Goal: Task Accomplishment & Management: Manage account settings

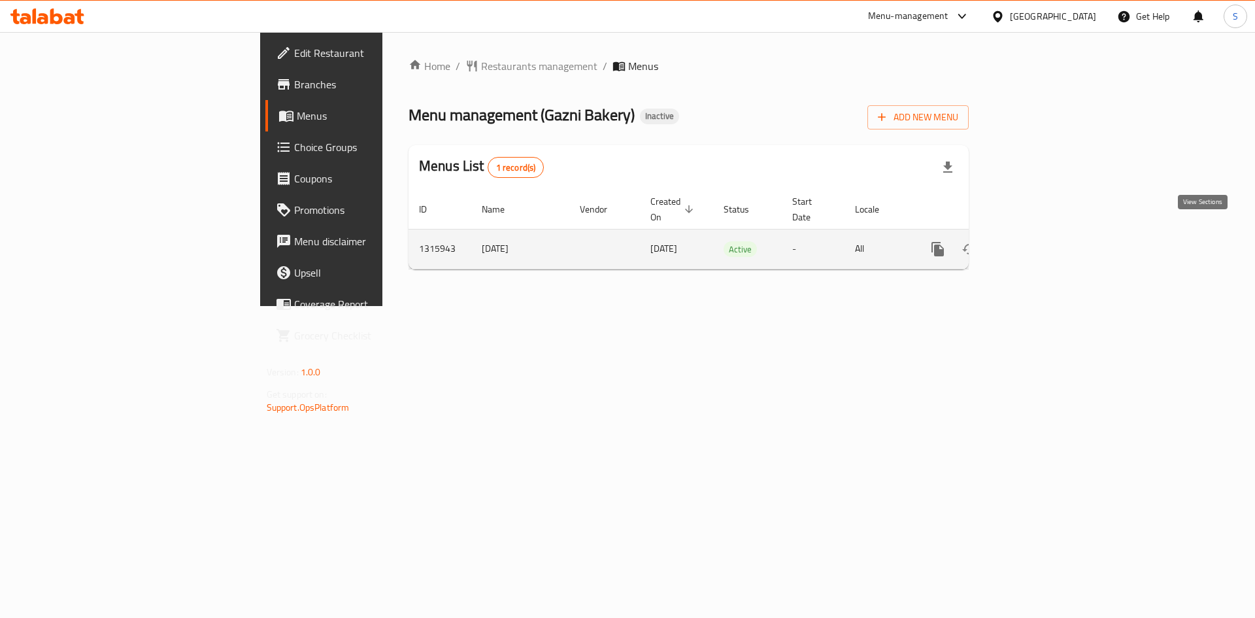
click at [1048, 233] on link "enhanced table" at bounding box center [1032, 248] width 31 height 31
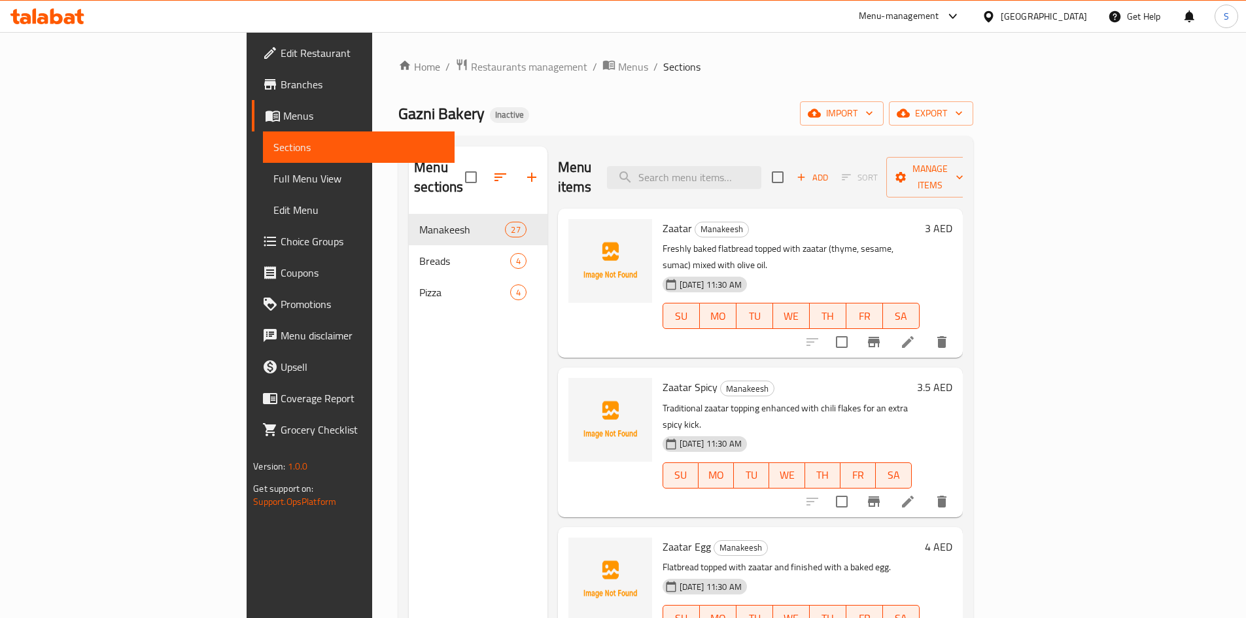
click at [416, 111] on div "Gazni Bakery Inactive import export" at bounding box center [685, 113] width 575 height 24
click at [963, 114] on span "export" at bounding box center [930, 113] width 63 height 16
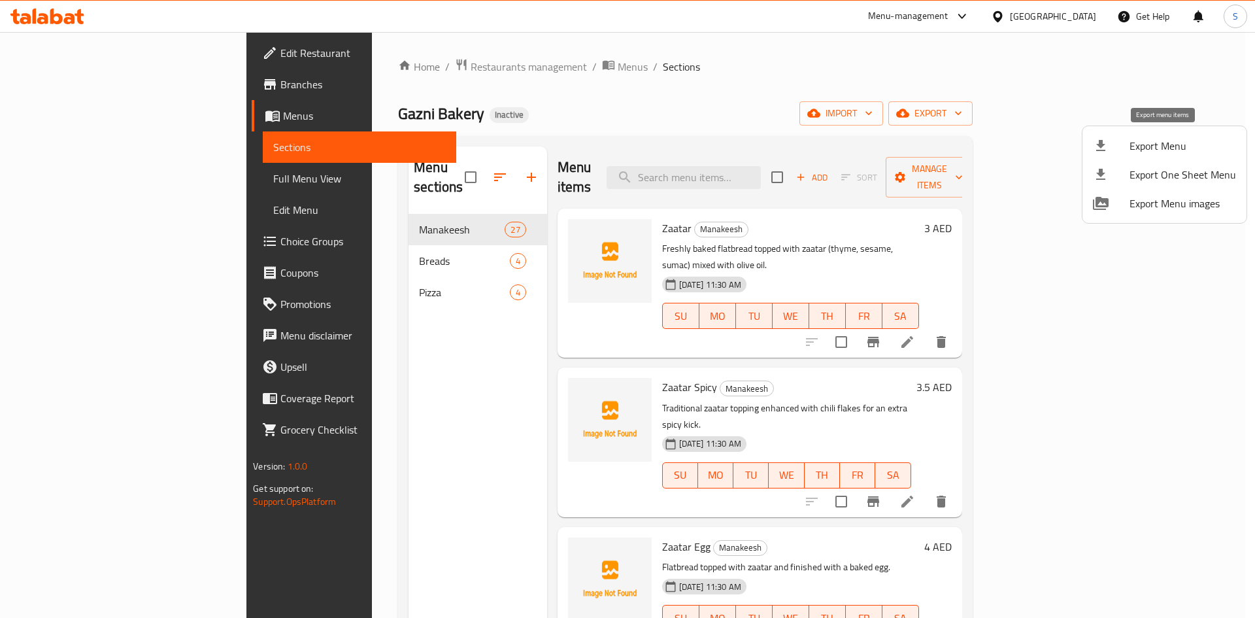
click at [1156, 145] on span "Export Menu" at bounding box center [1183, 146] width 107 height 16
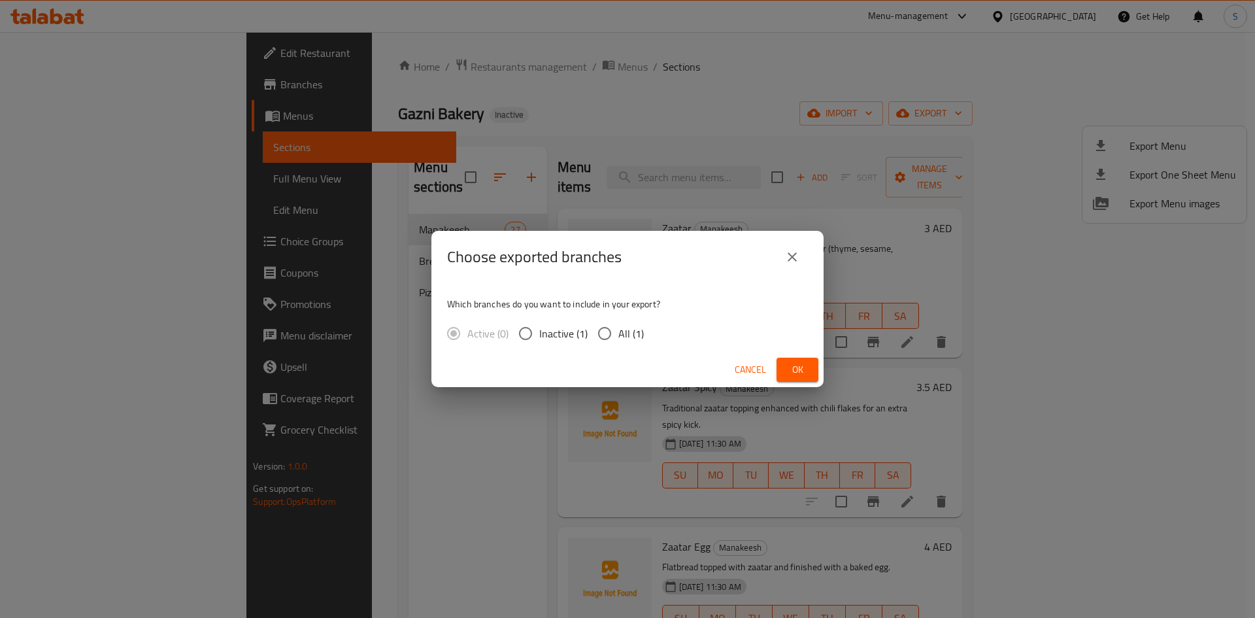
click at [632, 339] on span "All (1)" at bounding box center [632, 334] width 26 height 16
click at [619, 339] on input "All (1)" at bounding box center [604, 333] width 27 height 27
radio input "true"
click at [800, 362] on span "Ok" at bounding box center [797, 370] width 21 height 16
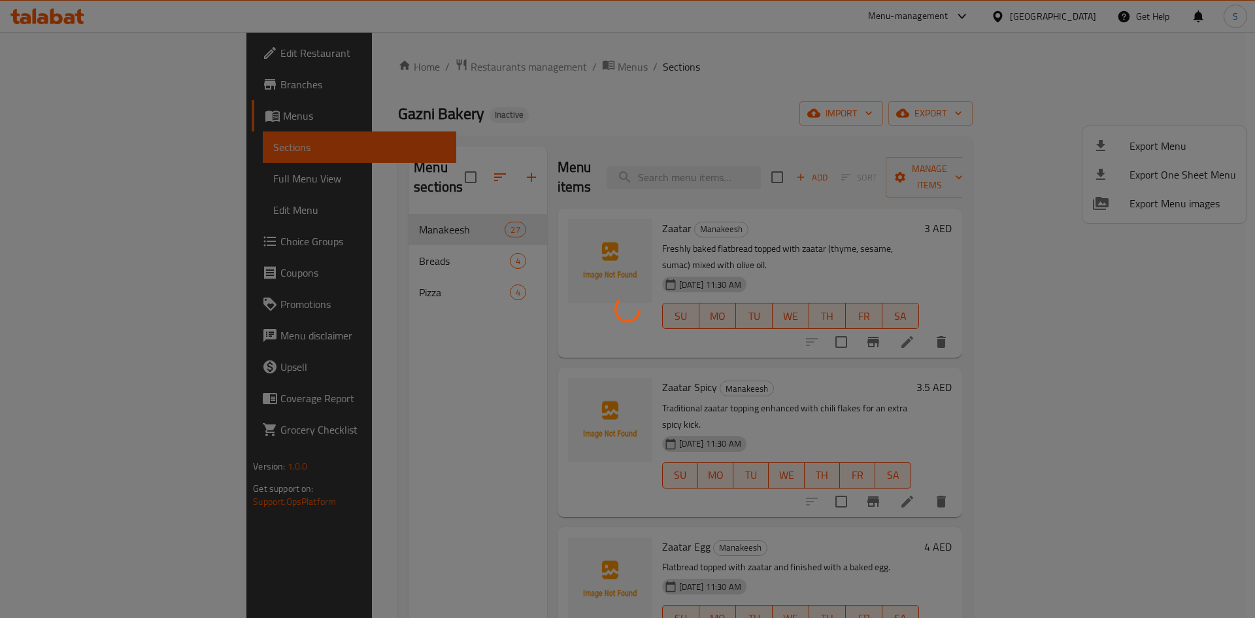
click at [109, 184] on div at bounding box center [627, 309] width 1255 height 618
click at [111, 199] on div at bounding box center [627, 309] width 1255 height 618
click at [125, 182] on div at bounding box center [627, 309] width 1255 height 618
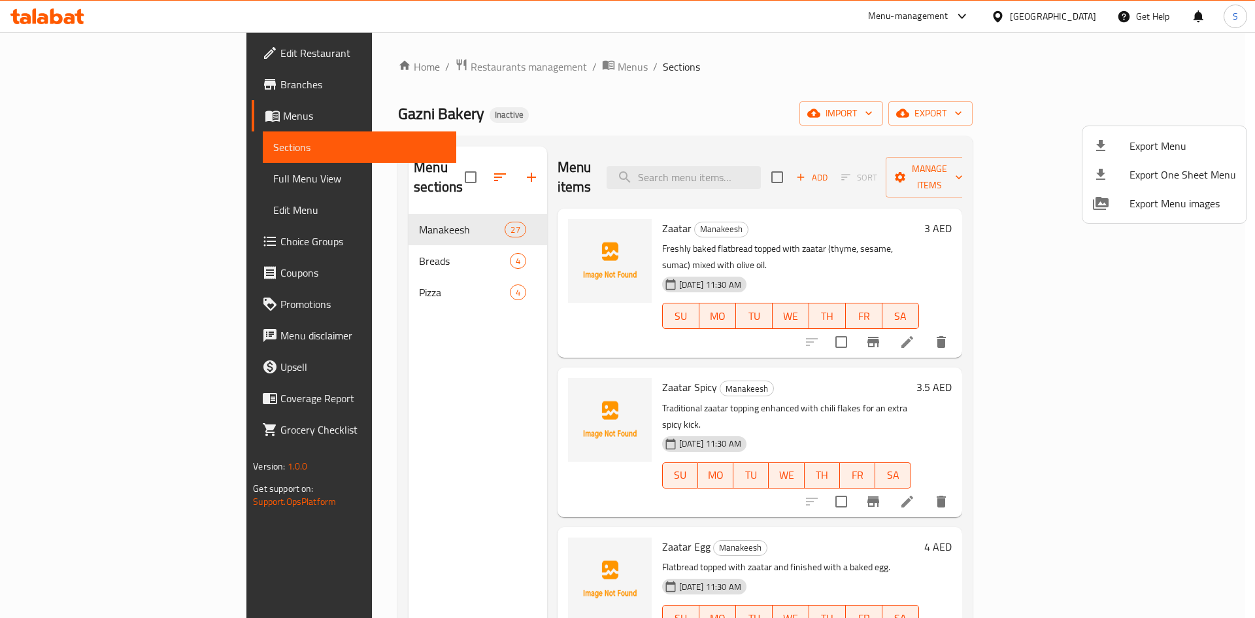
click at [82, 177] on div at bounding box center [627, 309] width 1255 height 618
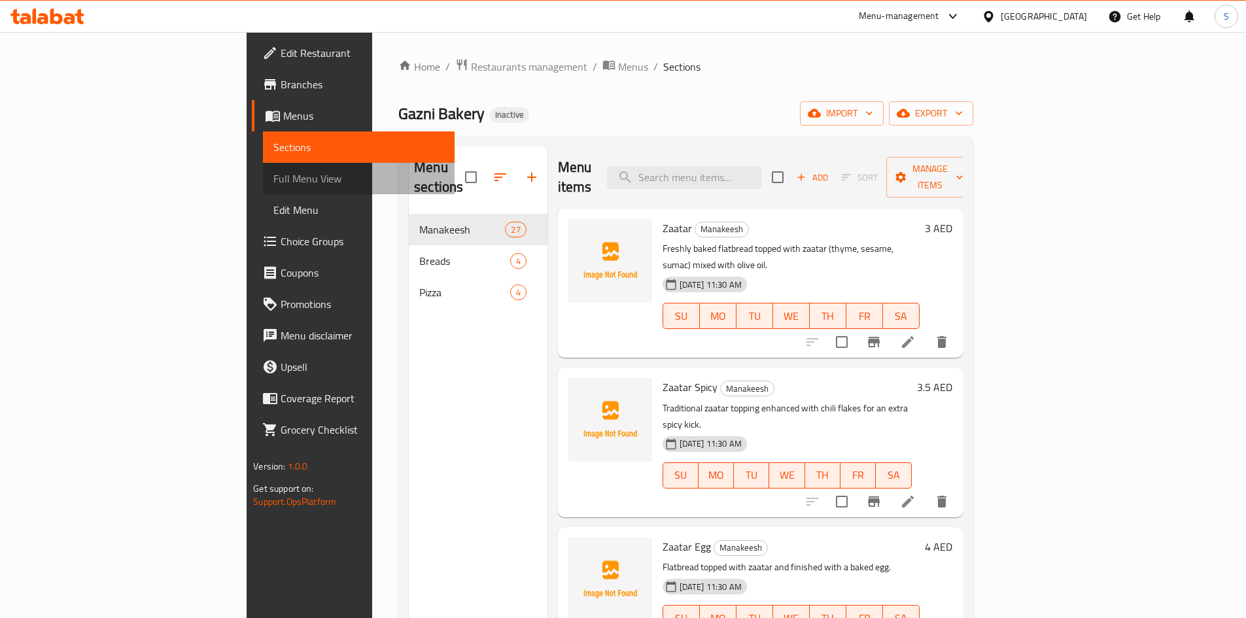
click at [273, 177] on span "Full Menu View" at bounding box center [358, 179] width 171 height 16
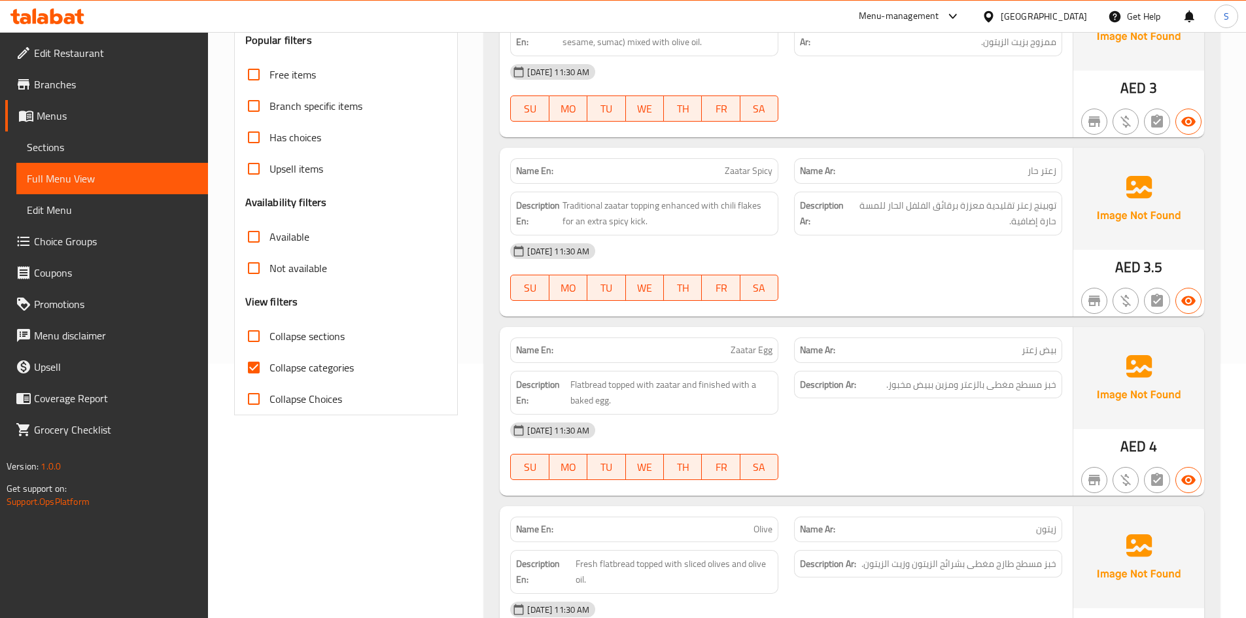
scroll to position [262, 0]
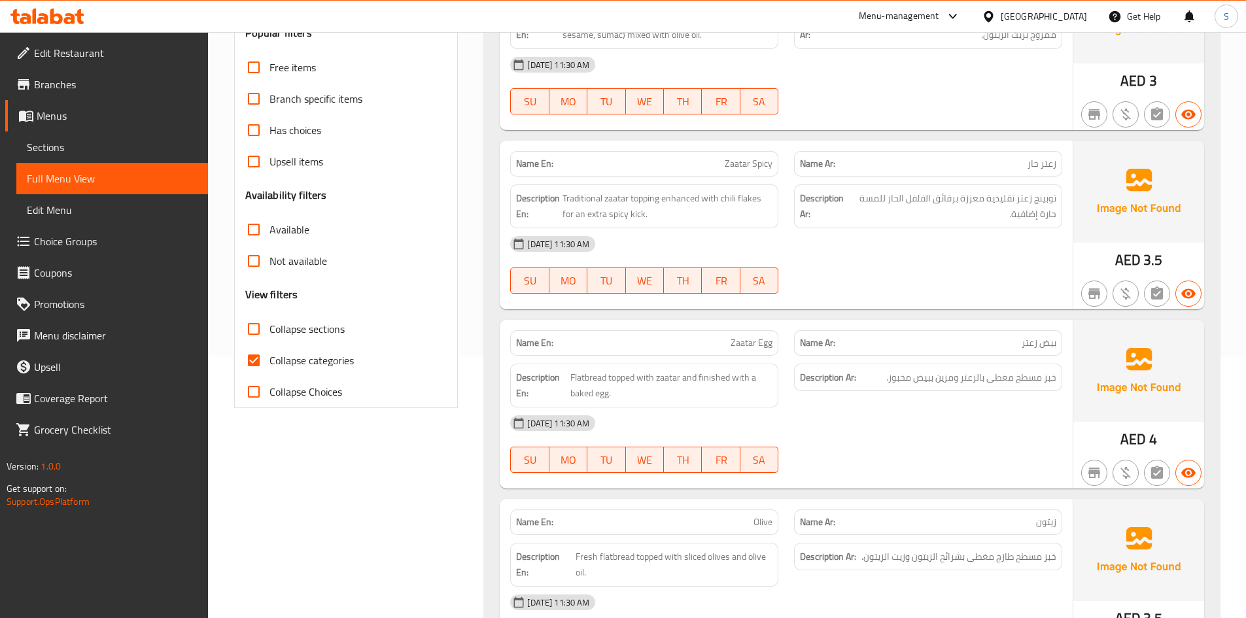
click at [292, 355] on span "Collapse categories" at bounding box center [311, 360] width 84 height 16
click at [269, 355] on input "Collapse categories" at bounding box center [253, 360] width 31 height 31
checkbox input "false"
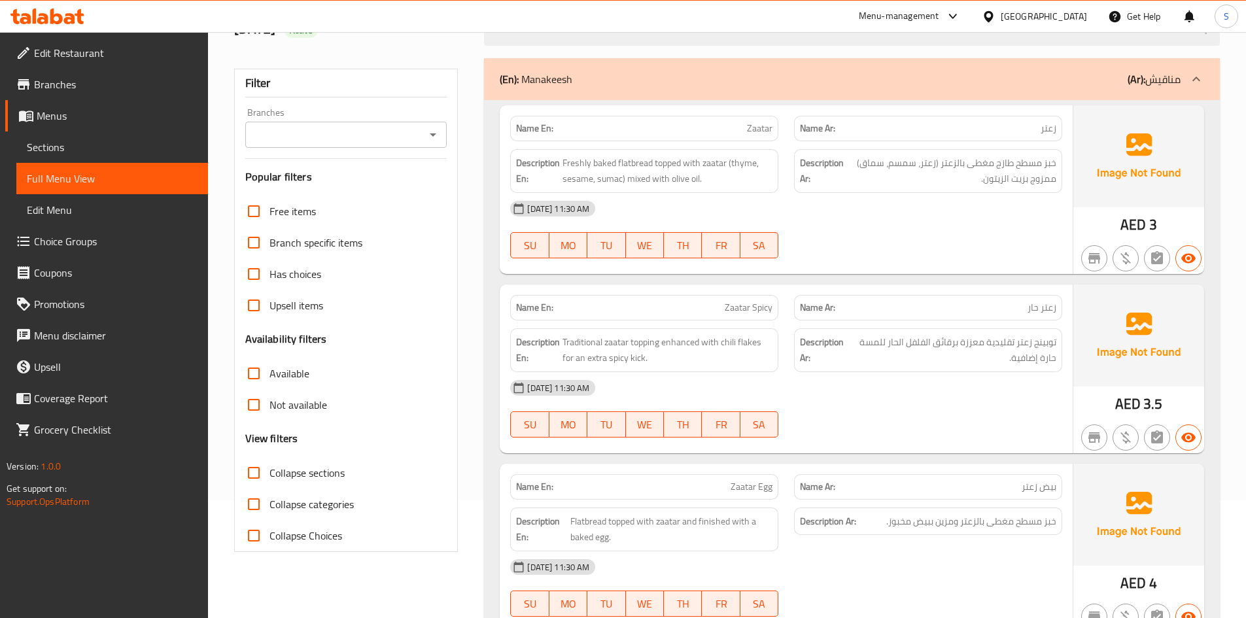
scroll to position [0, 0]
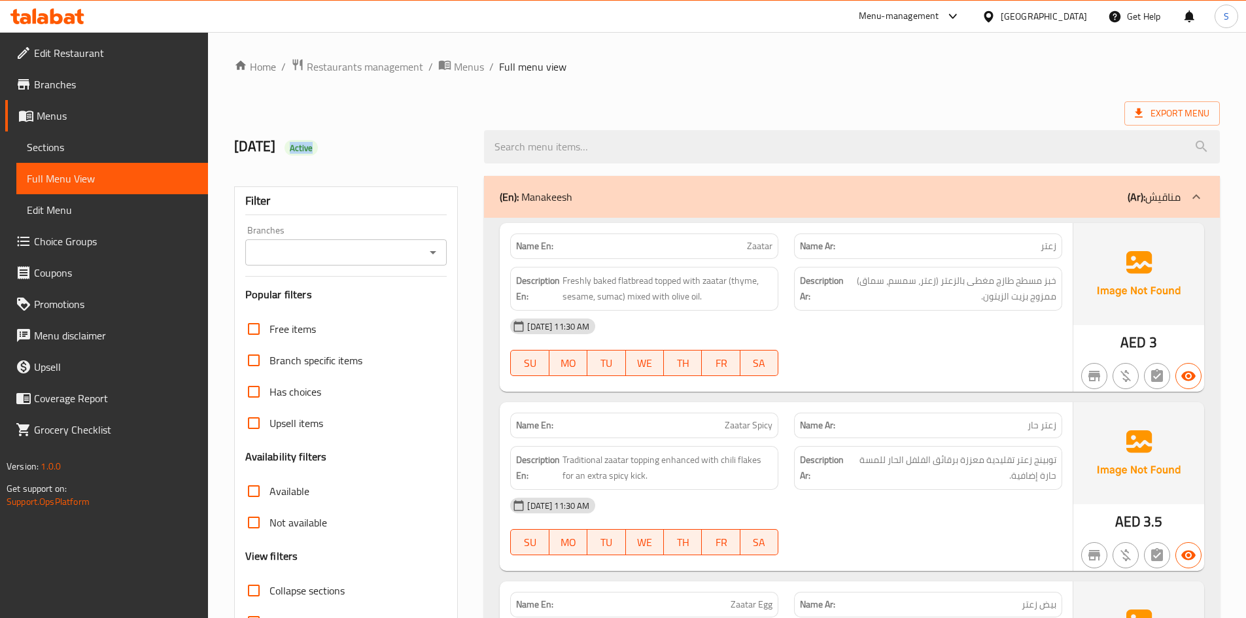
drag, startPoint x: 315, startPoint y: 147, endPoint x: 359, endPoint y: 156, distance: 45.3
click at [359, 156] on h2 "6/10/2025 Active" at bounding box center [351, 147] width 235 height 20
copy span "Active"
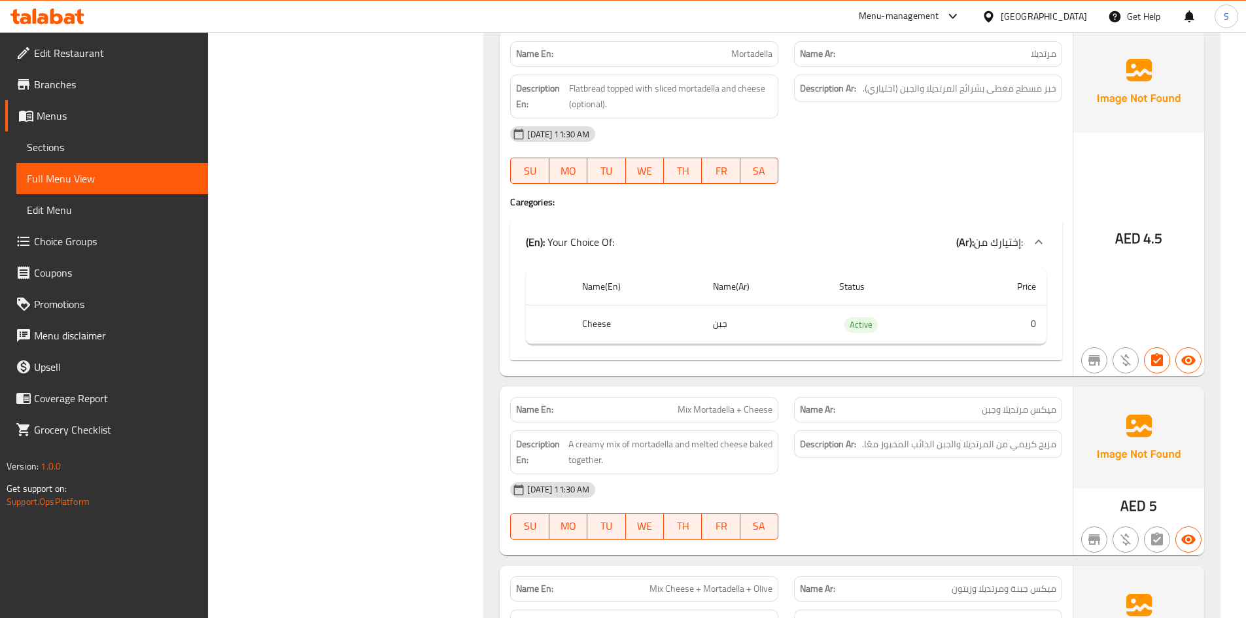
click at [112, 59] on span "Edit Restaurant" at bounding box center [115, 53] width 163 height 16
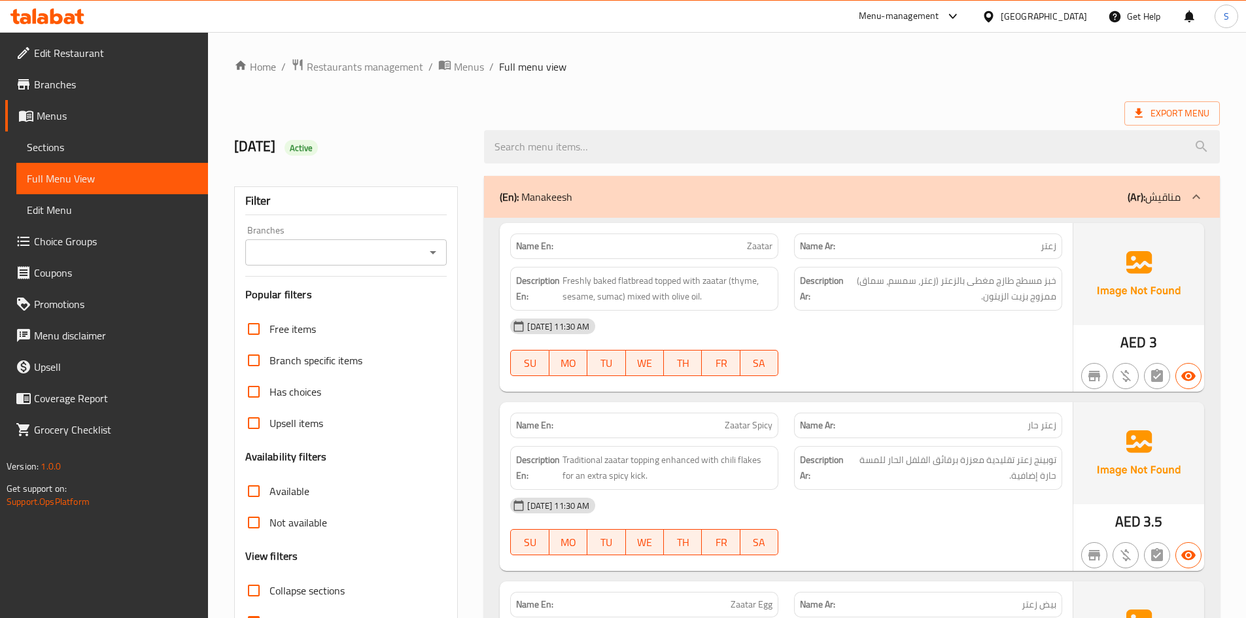
drag, startPoint x: 32, startPoint y: 147, endPoint x: 35, endPoint y: 154, distance: 7.0
click at [32, 147] on span "Sections" at bounding box center [112, 147] width 171 height 16
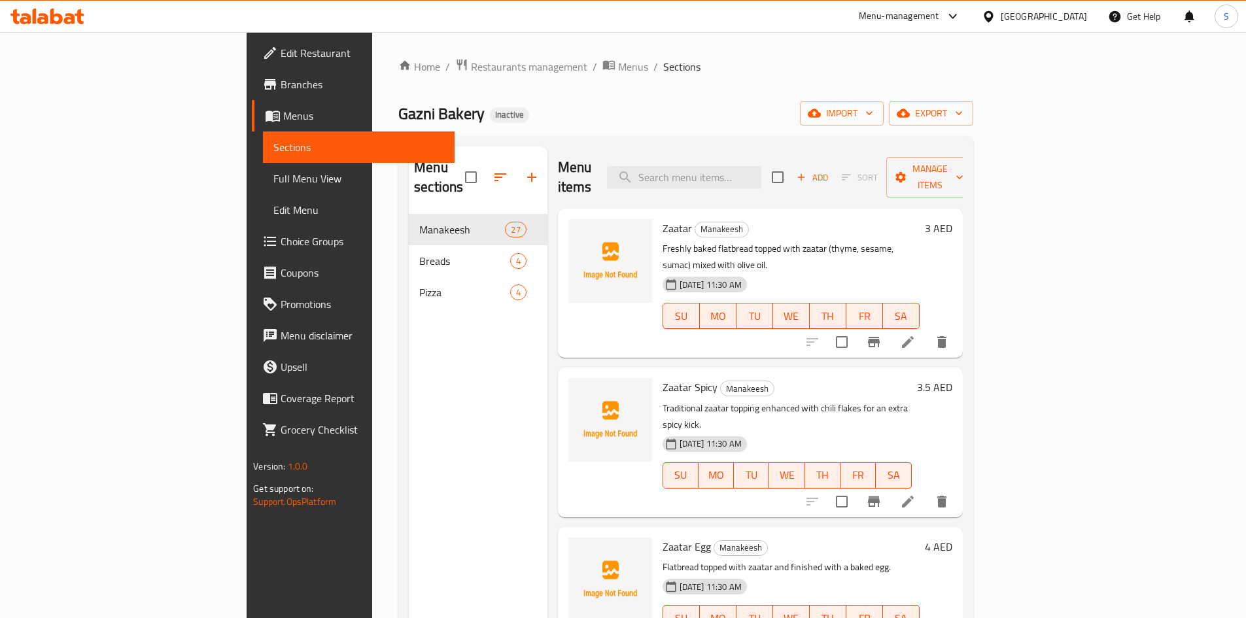
click at [273, 179] on span "Full Menu View" at bounding box center [358, 179] width 171 height 16
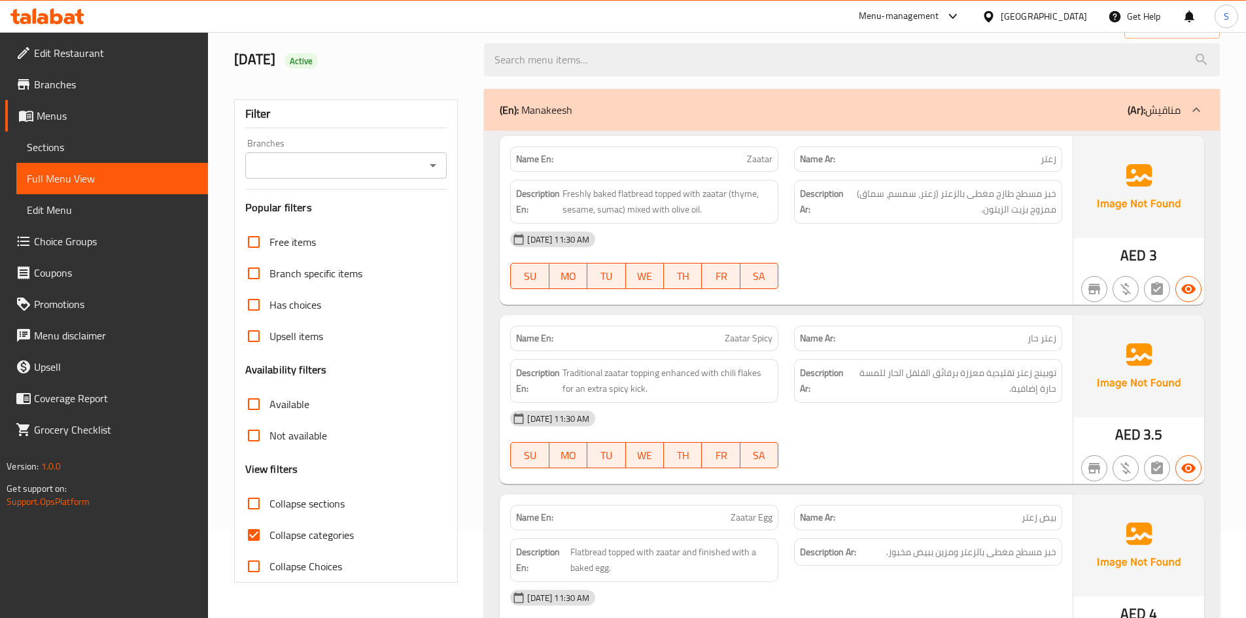
scroll to position [196, 0]
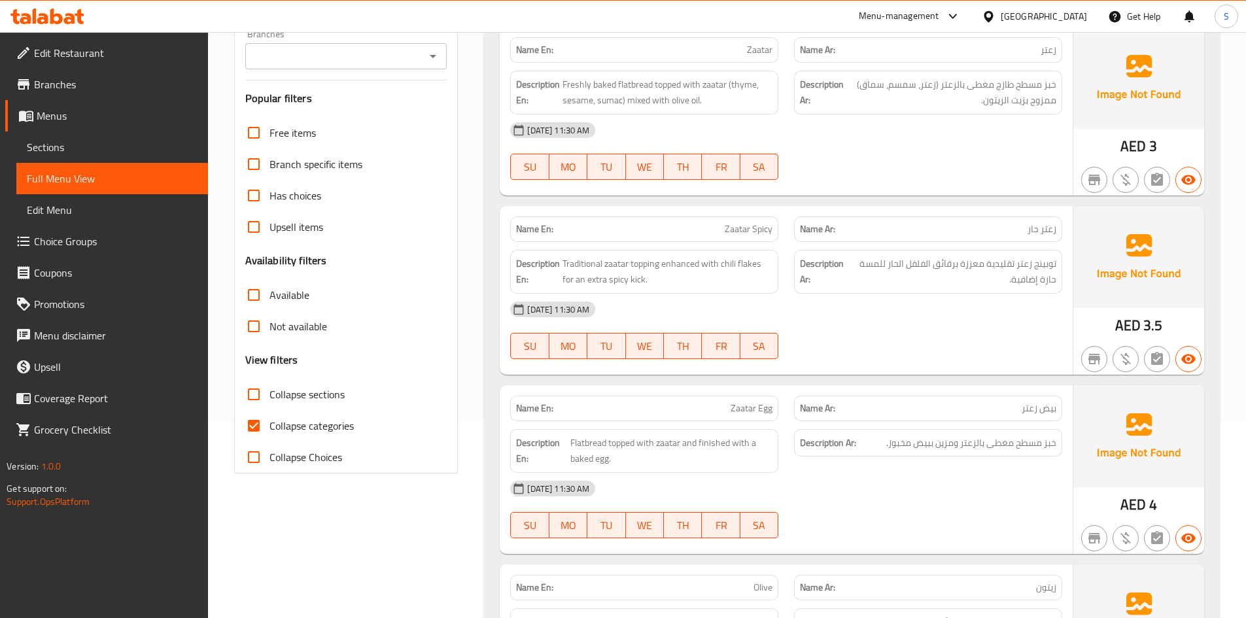
click at [296, 430] on span "Collapse categories" at bounding box center [311, 426] width 84 height 16
click at [269, 430] on input "Collapse categories" at bounding box center [253, 425] width 31 height 31
checkbox input "false"
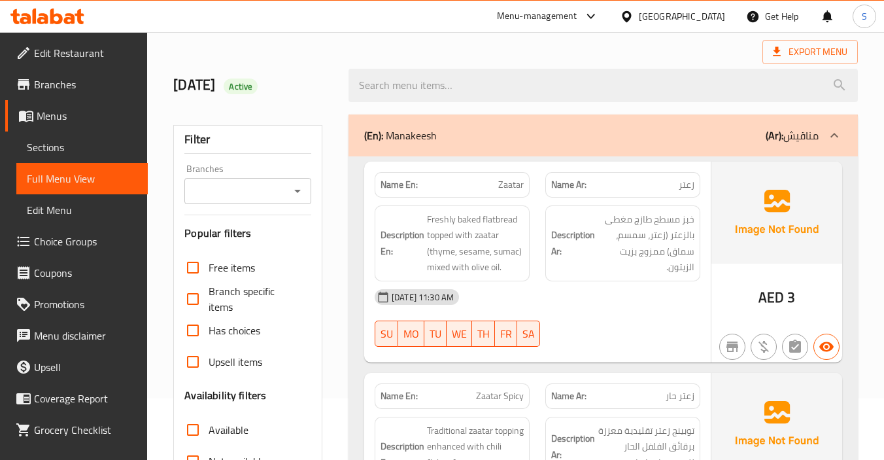
scroll to position [131, 0]
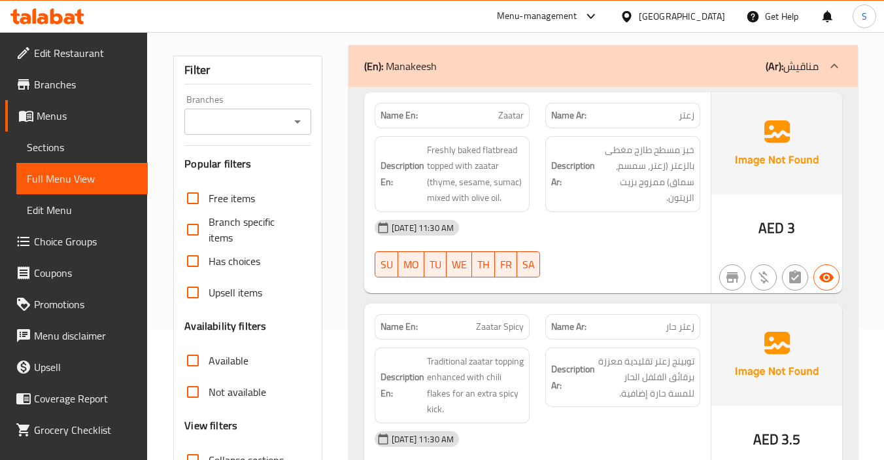
click at [560, 234] on div "06-10-2025 11:30 AM" at bounding box center [537, 227] width 341 height 31
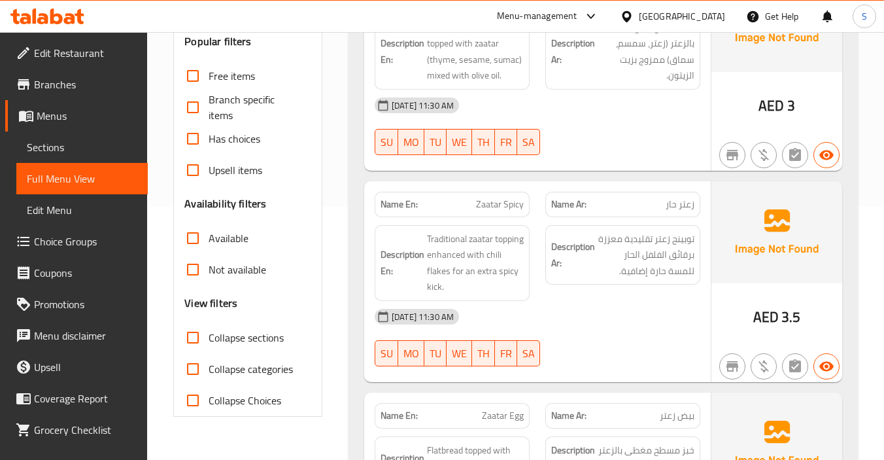
scroll to position [262, 0]
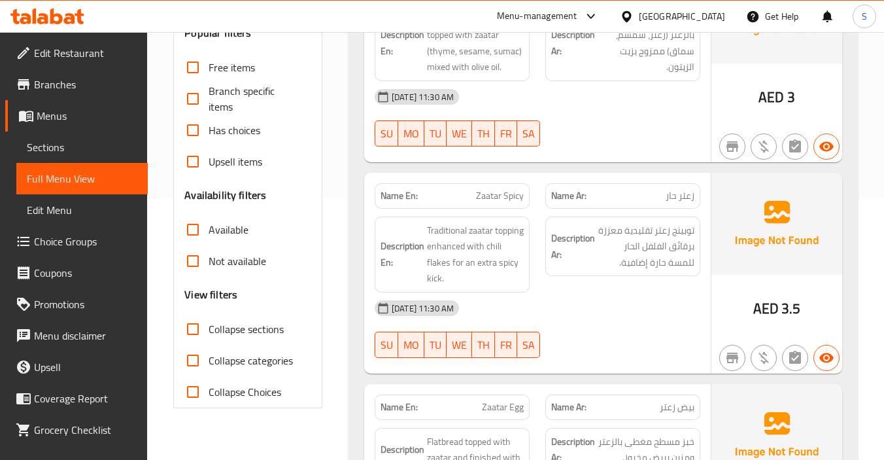
click at [564, 291] on div "Description Ar: توبينج زعتر تقليدية معززة برقائق الفلفل الحار للمسة حارة إضافية." at bounding box center [623, 255] width 171 height 92
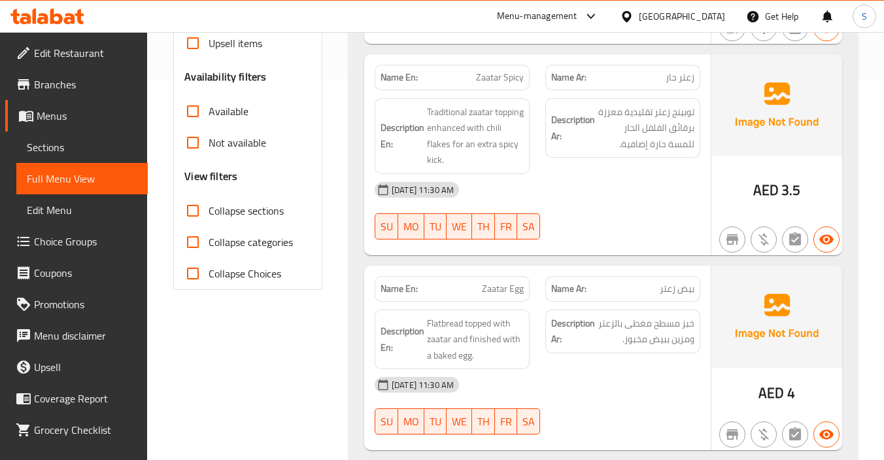
scroll to position [589, 0]
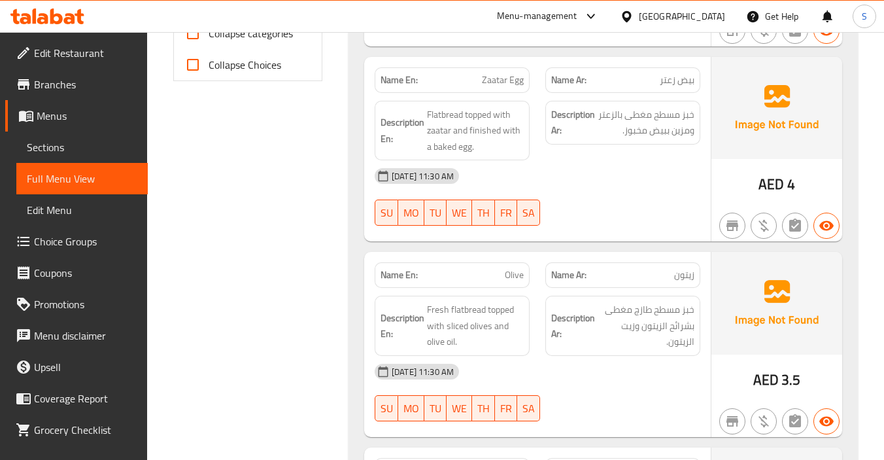
click at [640, 179] on div "06-10-2025 11:30 AM" at bounding box center [537, 175] width 341 height 31
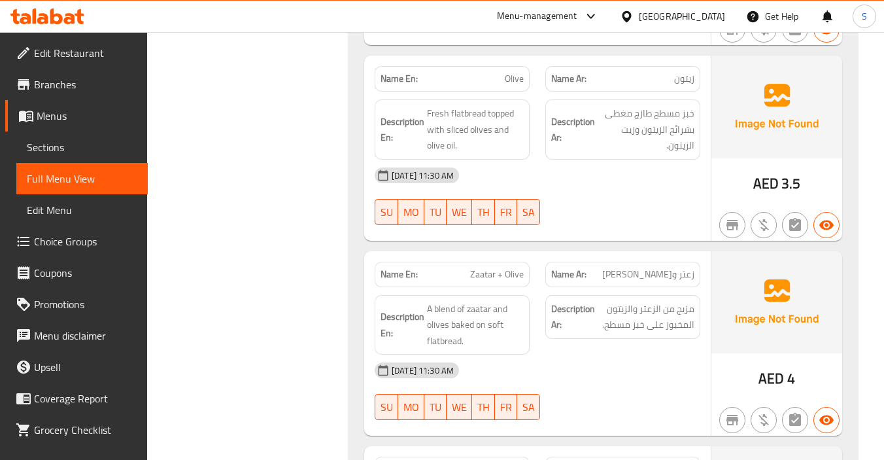
click at [656, 192] on div "06-10-2025 11:30 AM SU MO TU WE TH FR SA" at bounding box center [537, 196] width 341 height 73
click at [615, 313] on span "مزيج من الزعتر والزيتون المخبوز على خبز مسطح." at bounding box center [646, 317] width 97 height 32
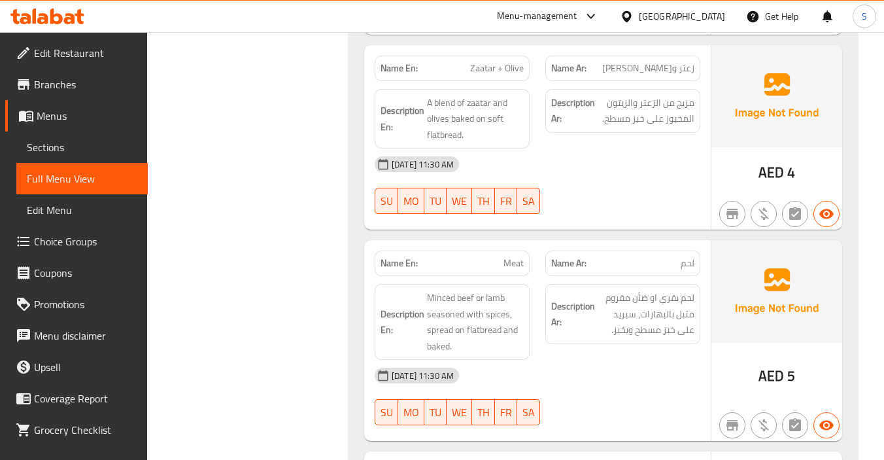
scroll to position [1112, 0]
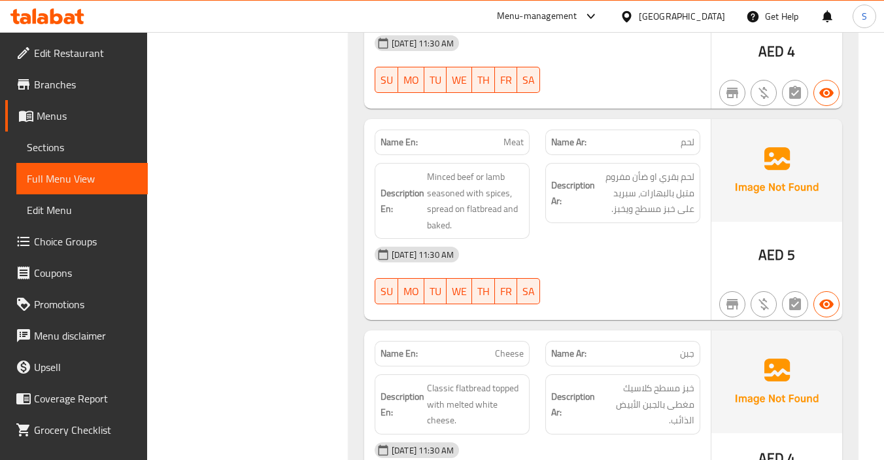
click at [655, 265] on div "06-10-2025 11:30 AM" at bounding box center [537, 254] width 341 height 31
click at [508, 147] on span "Meat" at bounding box center [514, 142] width 20 height 14
copy span "Meat"
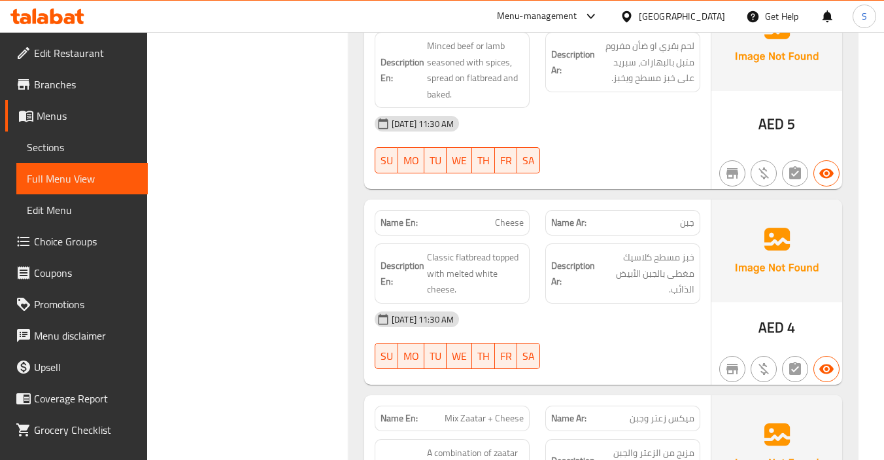
click at [622, 258] on span "خبز مسطح كلاسيك مغطى بالجبن الأبيض الذائب." at bounding box center [646, 273] width 97 height 48
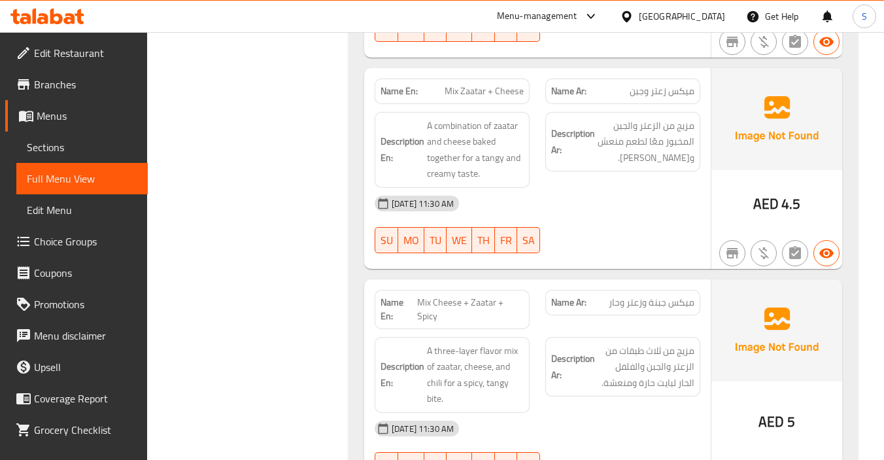
scroll to position [1439, 0]
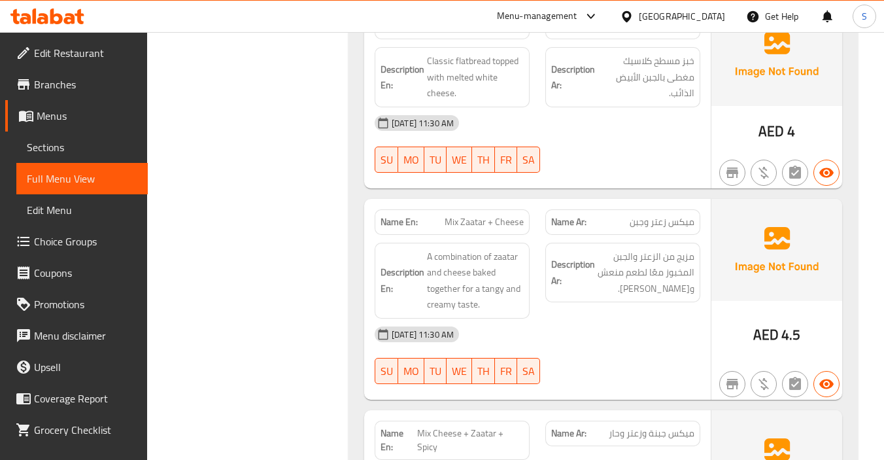
click at [607, 163] on div "06-10-2025 11:30 AM SU MO TU WE TH FR SA" at bounding box center [537, 143] width 341 height 73
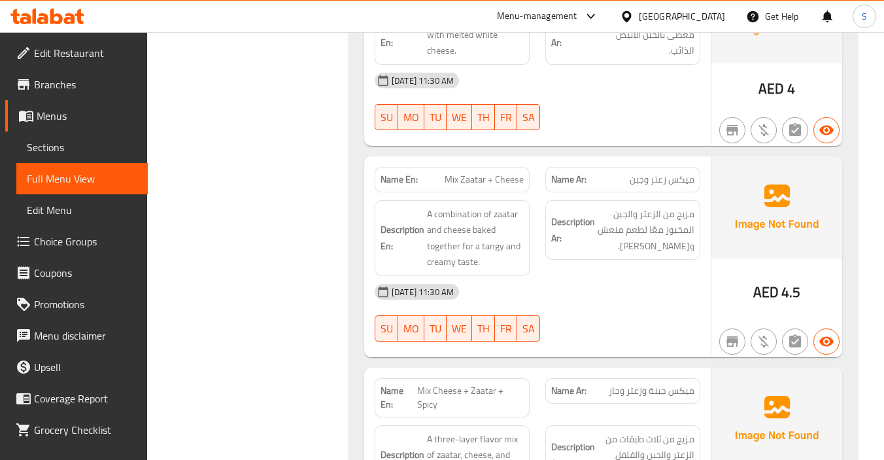
scroll to position [1504, 0]
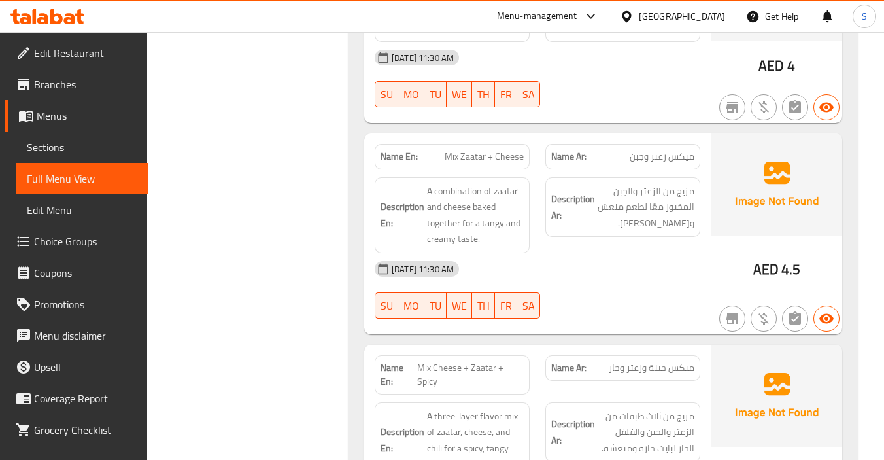
click at [539, 237] on div "Description Ar: مزيج من الزعتر والجبن المخبوز معًا لطعم منعش وكريمي." at bounding box center [623, 215] width 171 height 92
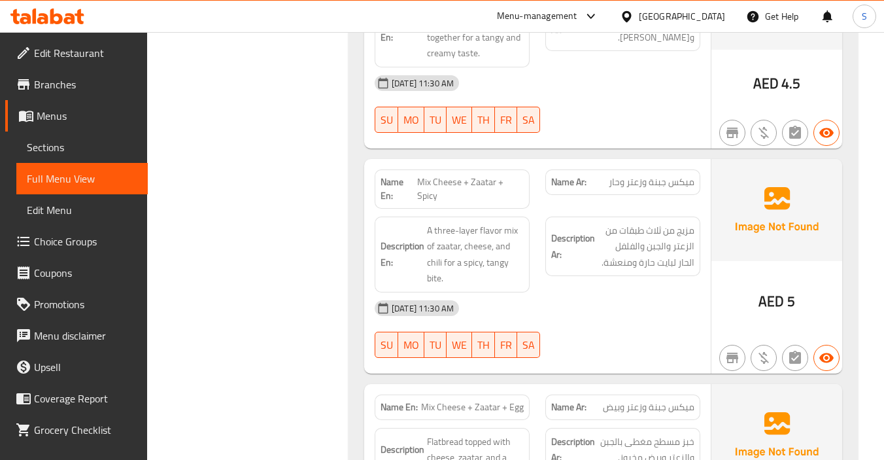
scroll to position [1766, 0]
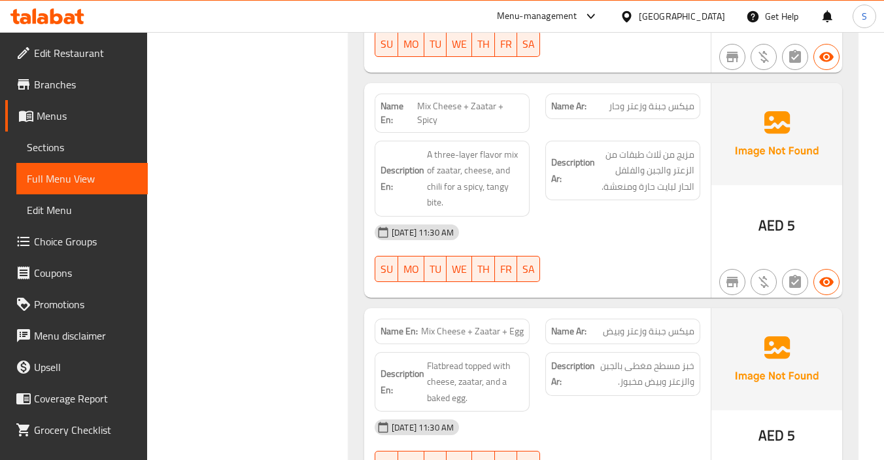
click at [566, 208] on div "Description Ar: مزيج من ثلاث طبقات من الزعتر والجبن والفلفل الحار لبايت حارة وم…" at bounding box center [623, 179] width 171 height 92
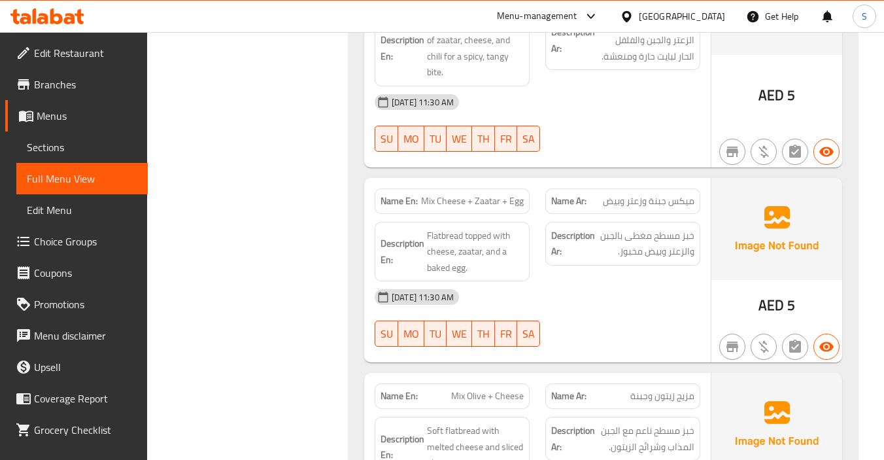
scroll to position [1896, 0]
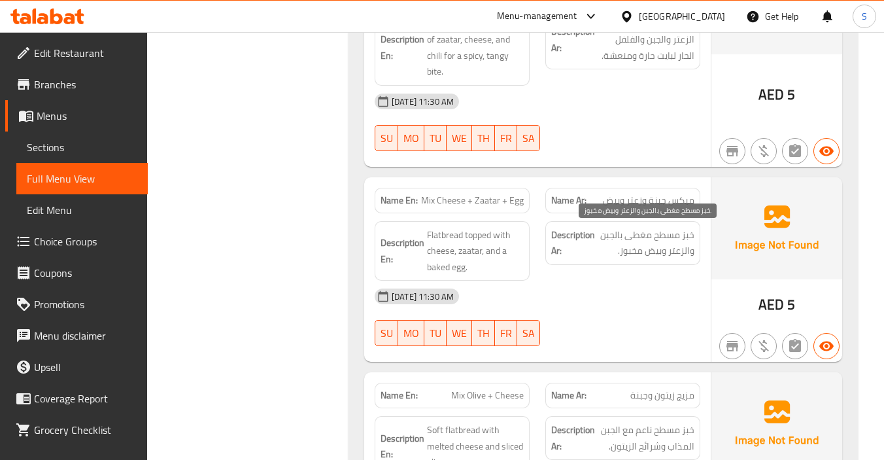
click at [615, 251] on span "خبز مسطح مغطى بالجبن والزعتر وبيض مخبوز." at bounding box center [646, 243] width 97 height 32
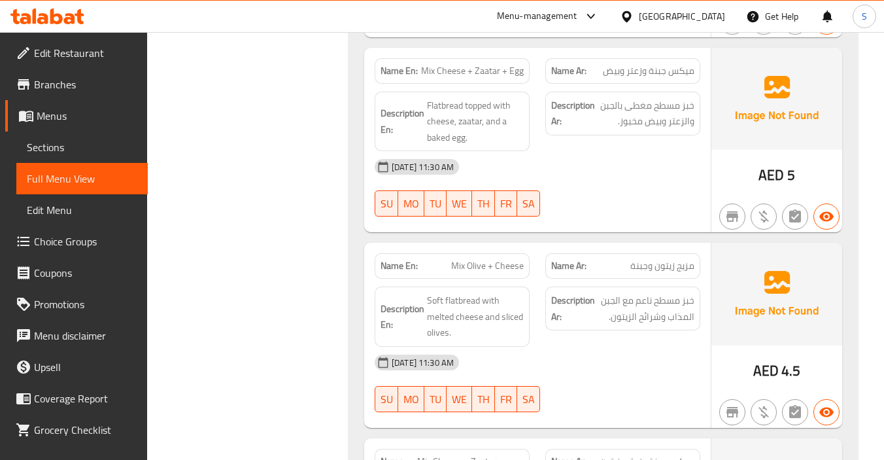
scroll to position [2027, 0]
click at [613, 283] on div "Description Ar: خبز مسطح ناعم مع الجبن المذاب وشرائح الزيتون." at bounding box center [623, 315] width 171 height 76
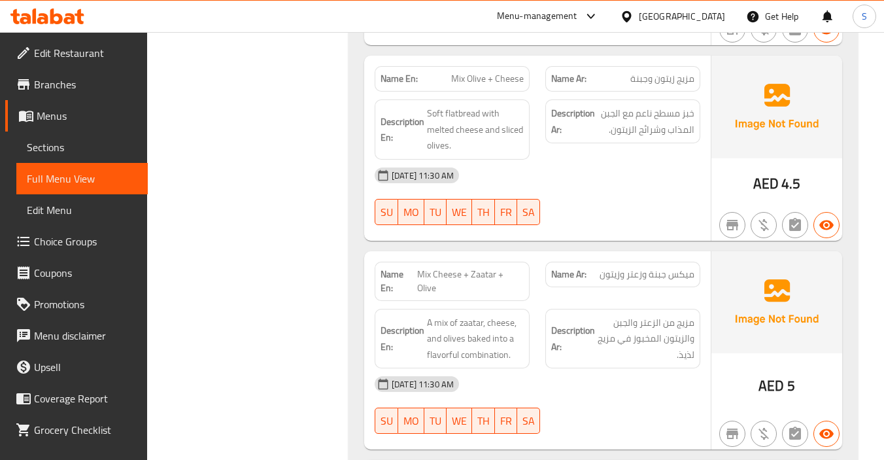
scroll to position [2289, 0]
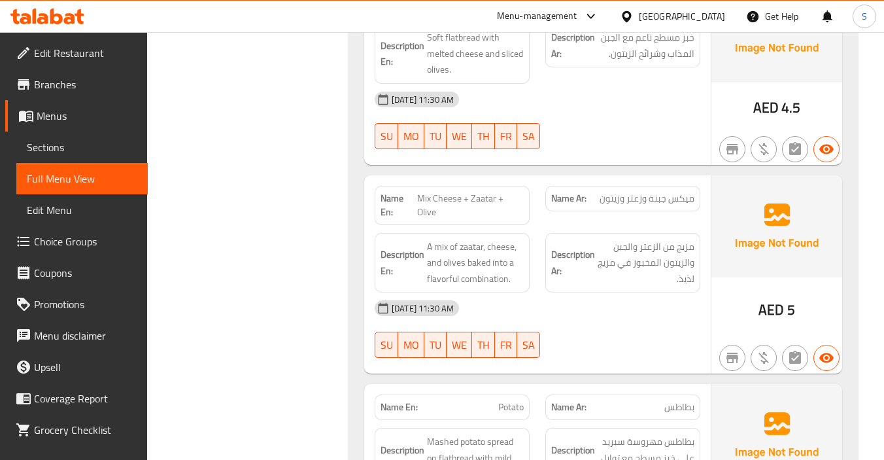
click at [586, 249] on strong "Description Ar:" at bounding box center [573, 263] width 44 height 32
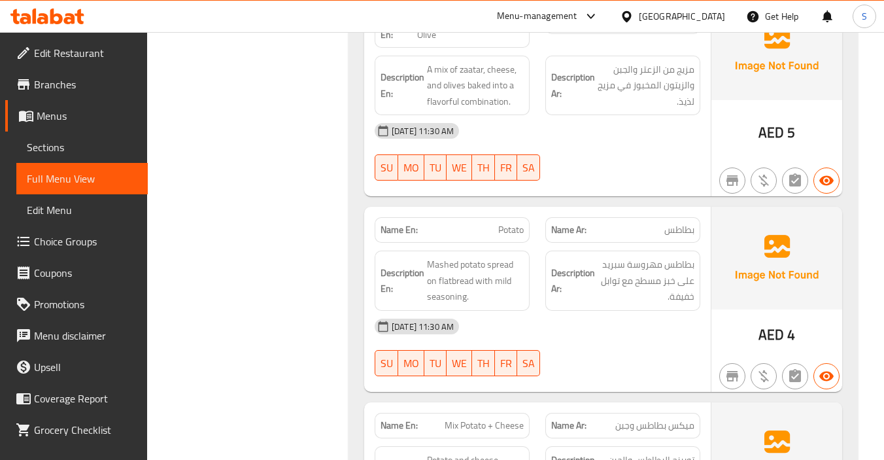
scroll to position [2485, 0]
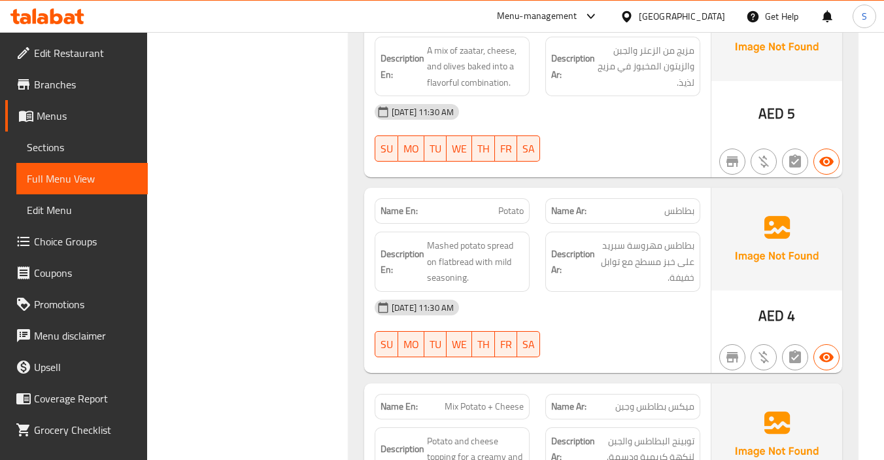
click at [657, 237] on div "Description Ar: بطاطس مهروسة سبريد على خبز مسطح مع توابل خفيفة." at bounding box center [622, 261] width 155 height 60
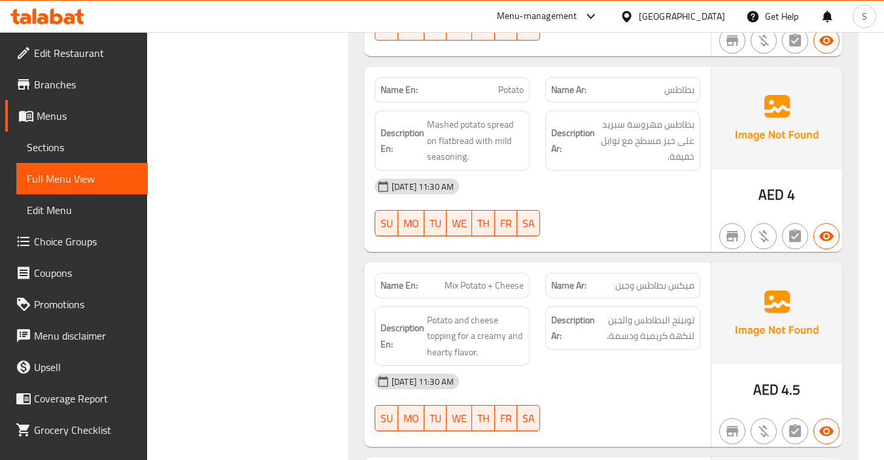
scroll to position [2681, 0]
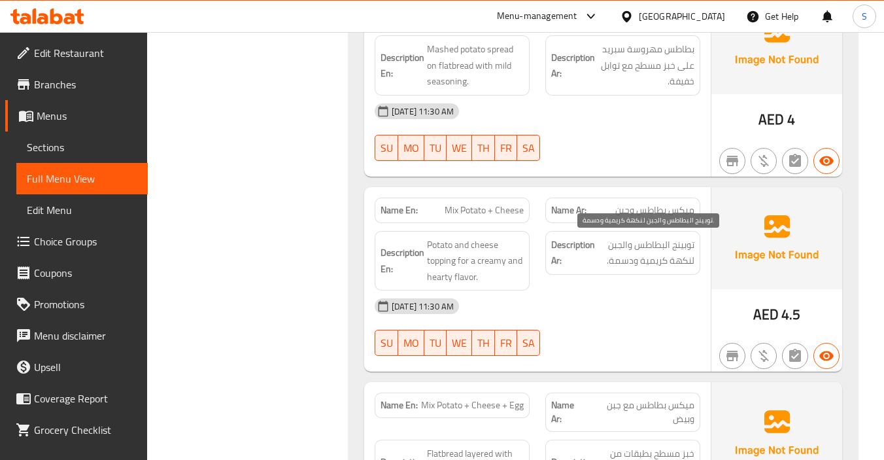
click at [661, 268] on span "توبينج البطاطس والجبن لنكهة كريمية ودسمة." at bounding box center [646, 253] width 97 height 32
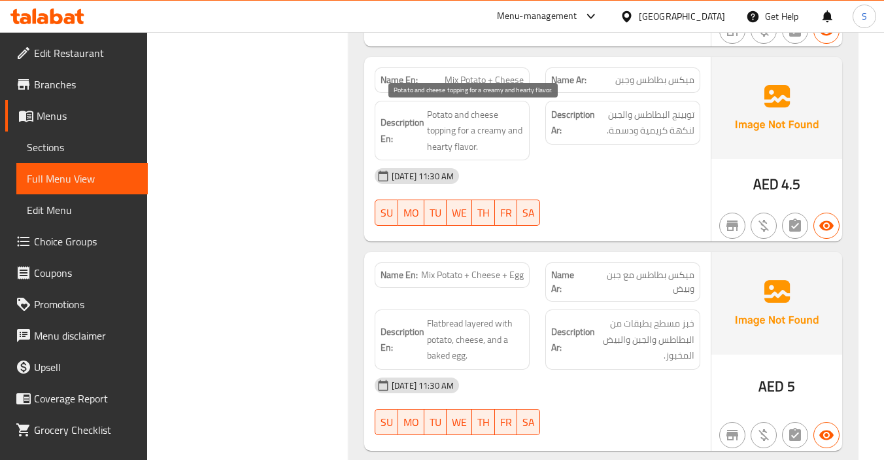
scroll to position [2812, 0]
click at [595, 299] on div "Name Ar: ميكس بطاطس مع جبن وبيض" at bounding box center [622, 281] width 155 height 39
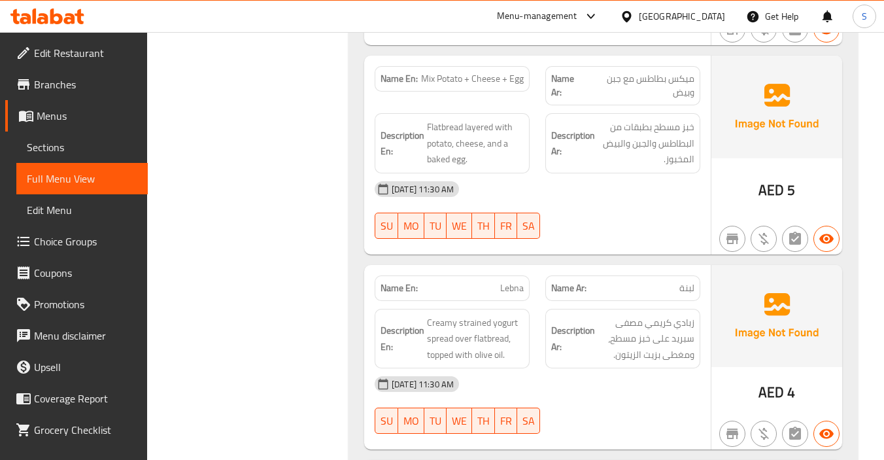
scroll to position [3008, 0]
click at [602, 305] on div "Description Ar: زبادي كريمي مصفى سبريد على خبز مسطح، ومغطى بزيت الزيتون." at bounding box center [623, 338] width 171 height 76
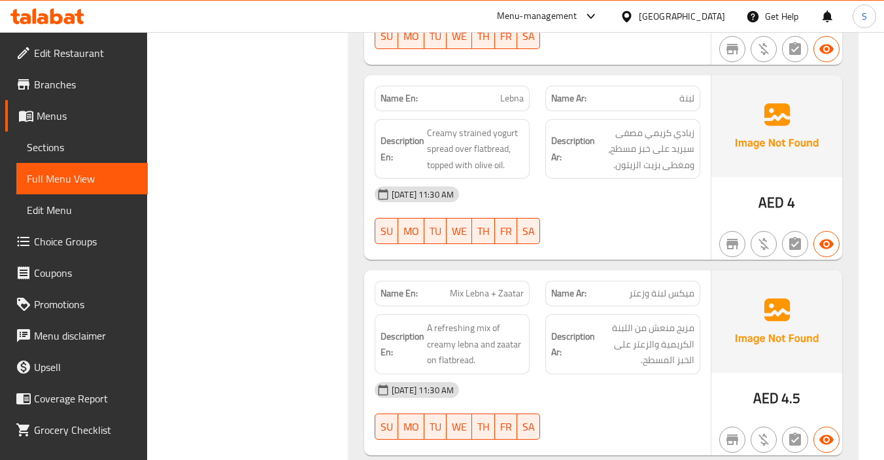
scroll to position [3270, 0]
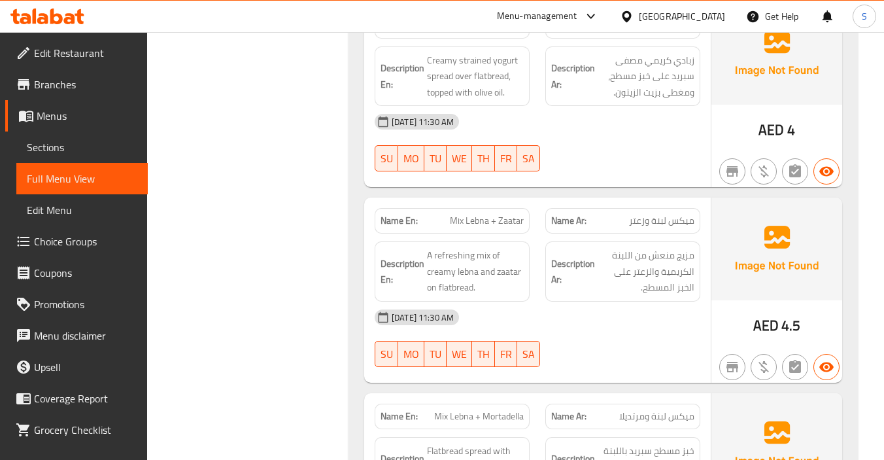
click at [664, 285] on span "مزيج منعش من اللبنة الكريمية والزعتر على الخبز المسطح." at bounding box center [646, 271] width 97 height 48
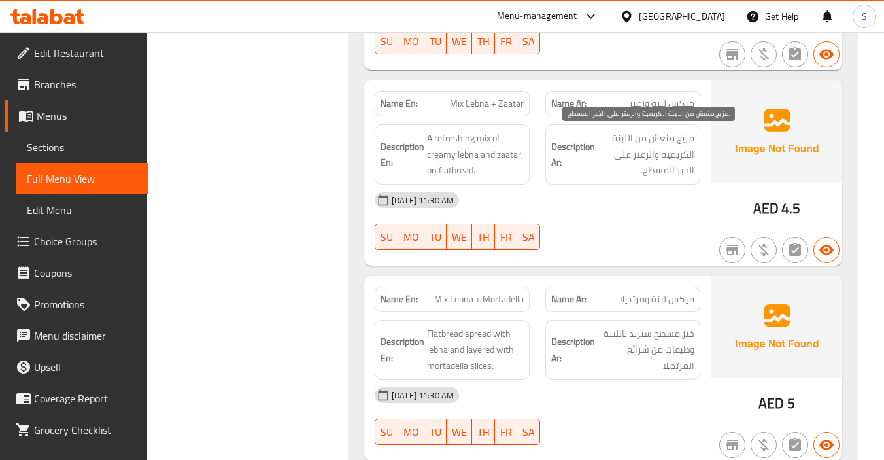
scroll to position [3400, 0]
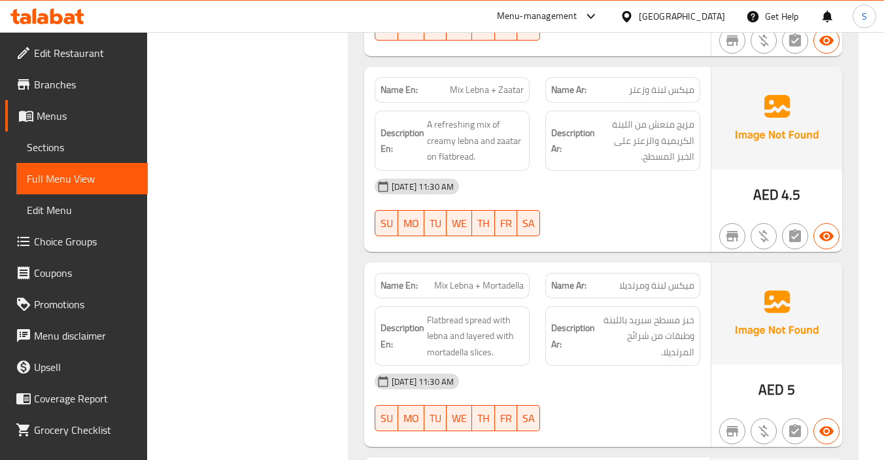
click at [623, 307] on div "Description Ar: خبز مسطح سبريد باللبنة وطبقات من شرائح المرتديلا." at bounding box center [622, 336] width 155 height 60
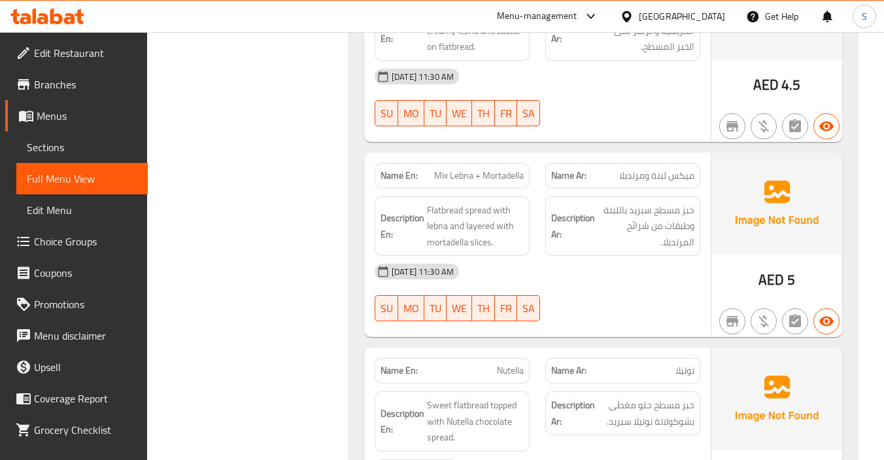
scroll to position [3596, 0]
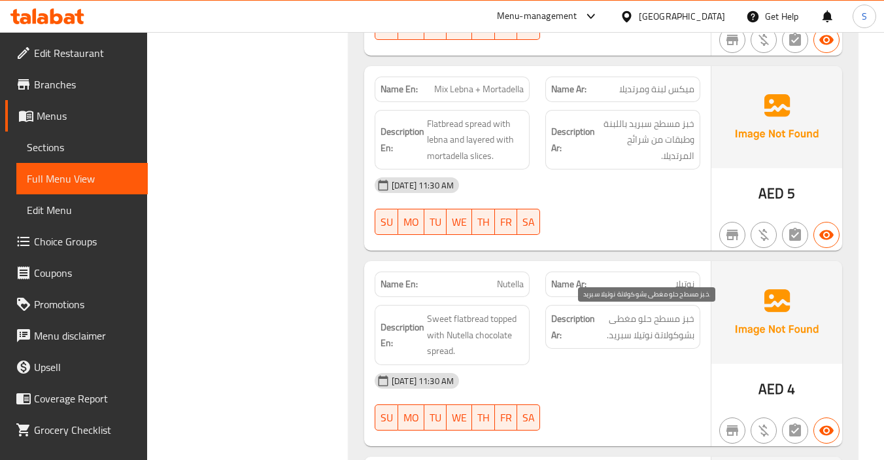
click at [613, 328] on span "خبز مسطح حلو مغطى بشوكولاتة نوتيلا سبريد." at bounding box center [646, 327] width 97 height 32
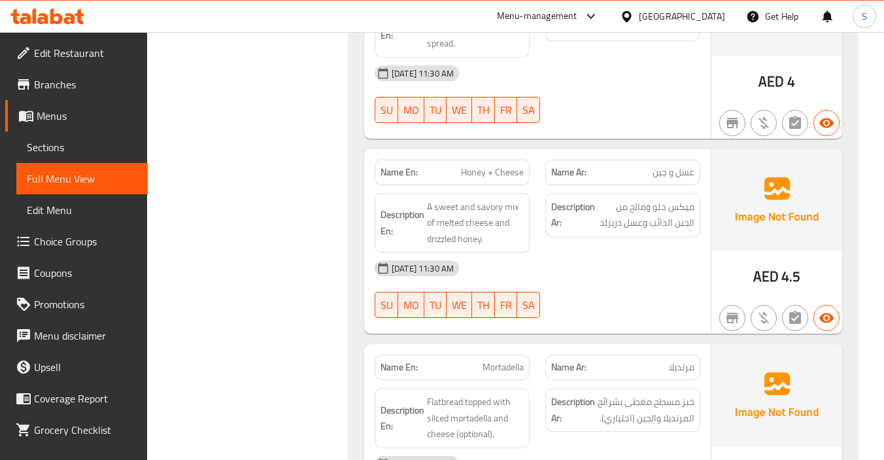
scroll to position [3923, 0]
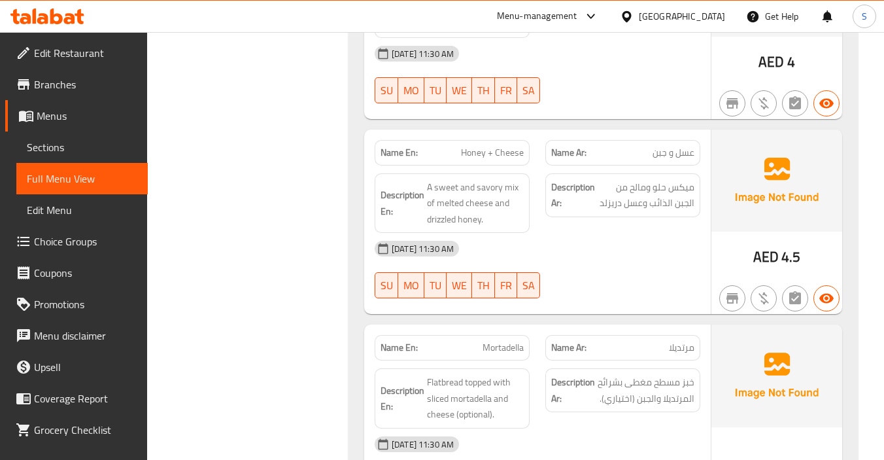
click at [626, 254] on div "[DATE] 11:30 AM" at bounding box center [537, 248] width 341 height 31
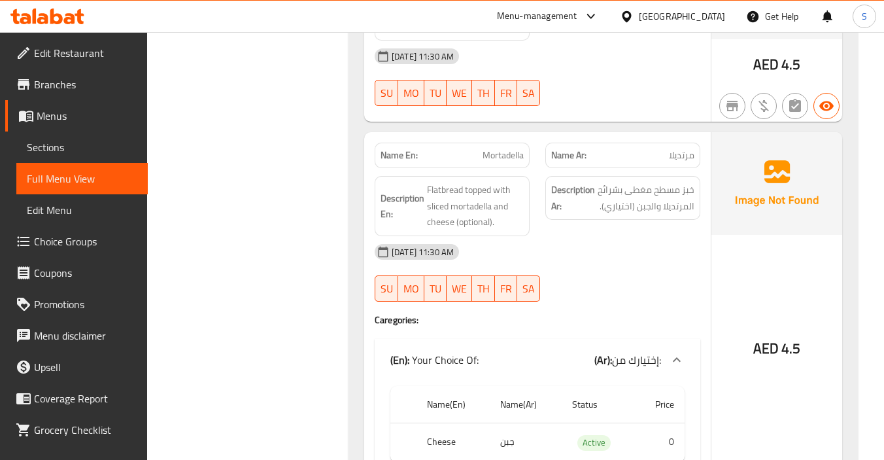
scroll to position [4120, 0]
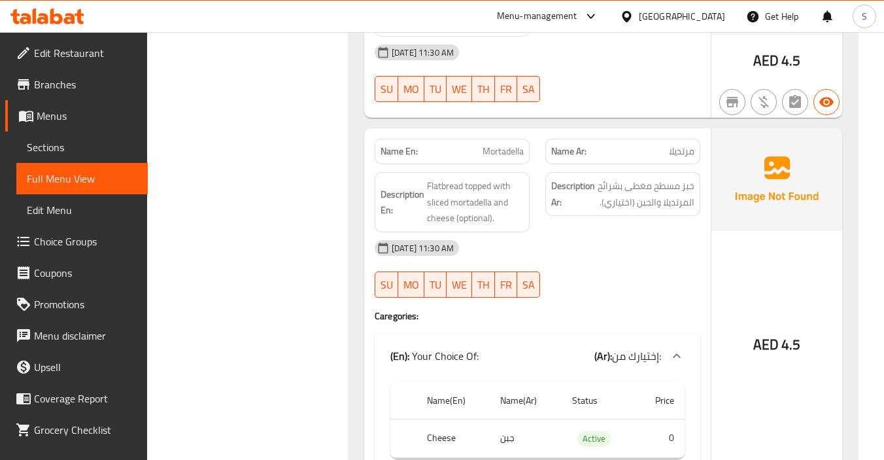
click at [632, 232] on div "[DATE] 11:30 AM" at bounding box center [537, 247] width 341 height 31
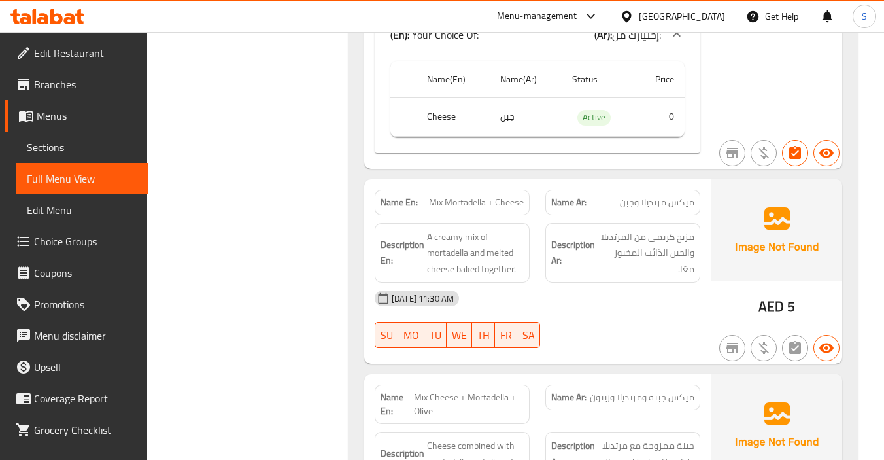
scroll to position [4512, 0]
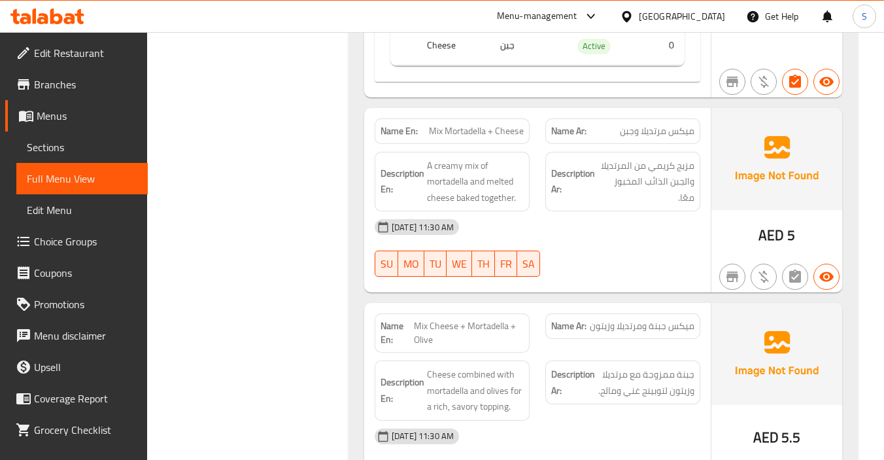
click at [626, 243] on div "[DATE] 11:30 AM" at bounding box center [537, 226] width 341 height 31
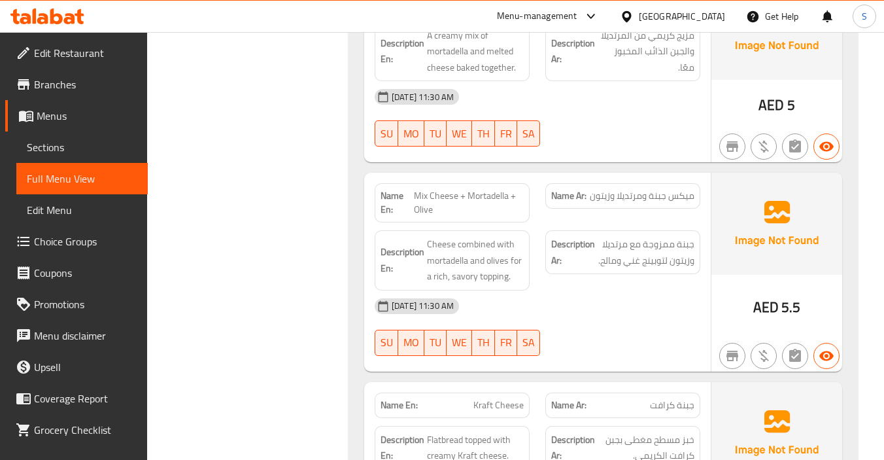
scroll to position [4643, 0]
click at [623, 225] on div "Description Ar: جبنة ممزوجة مع مرتديلا وزيتون لتوبينج غني ومالح." at bounding box center [623, 260] width 171 height 76
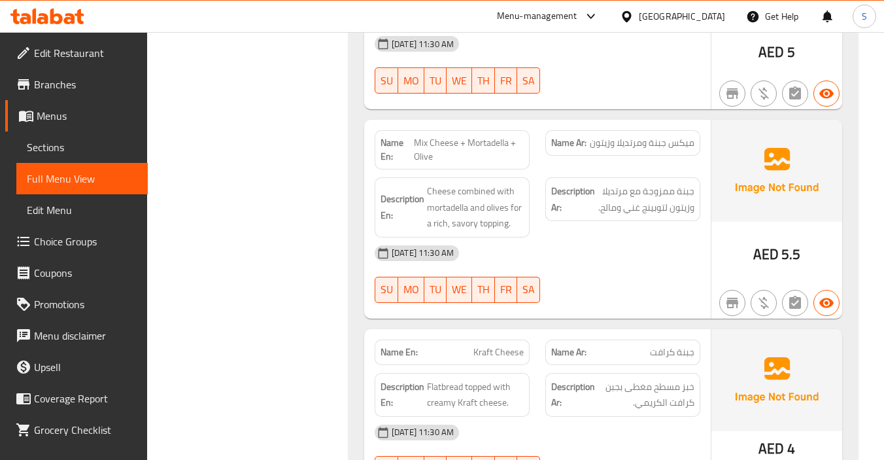
scroll to position [4773, 0]
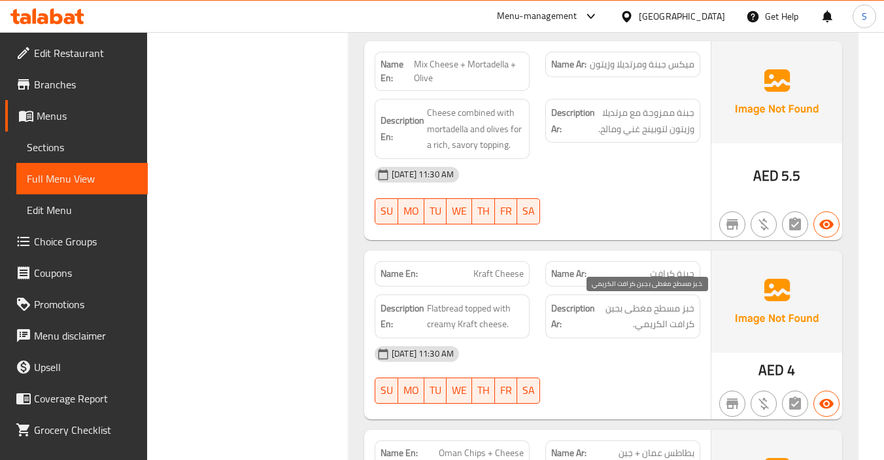
click at [602, 302] on span "خبز مسطح مغطى بجبن كرافت الكريمي." at bounding box center [646, 316] width 97 height 32
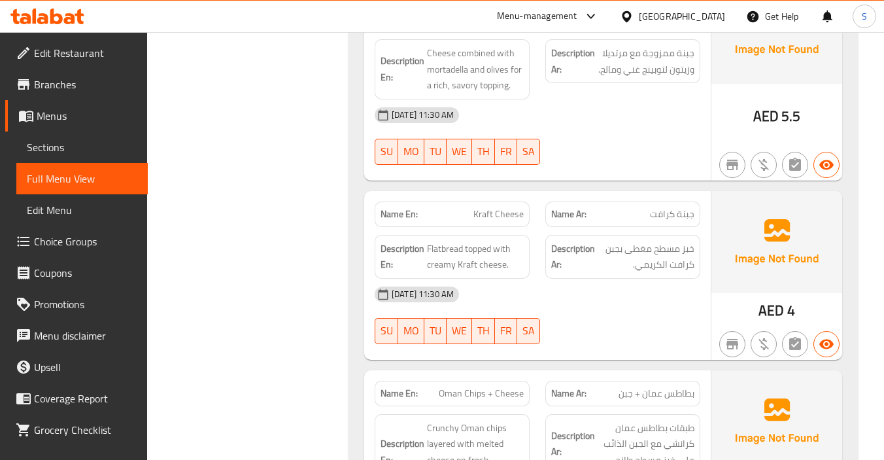
scroll to position [4904, 0]
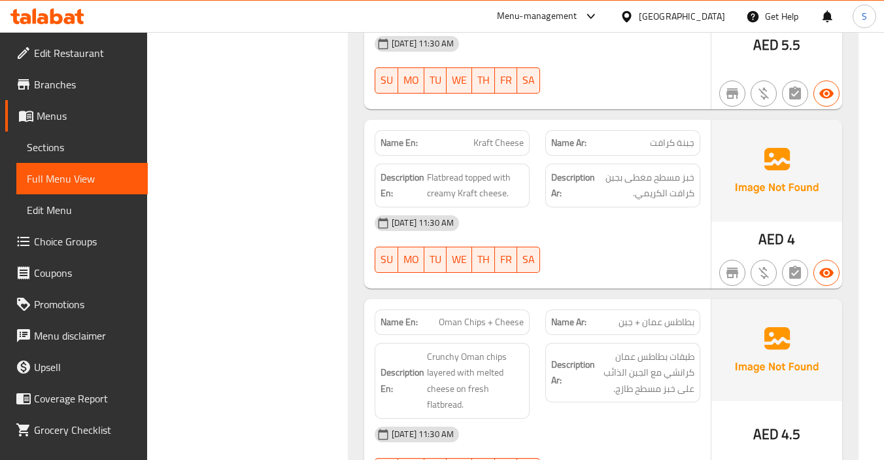
click at [643, 318] on span "بطاطس عمان + جبن" at bounding box center [657, 322] width 76 height 14
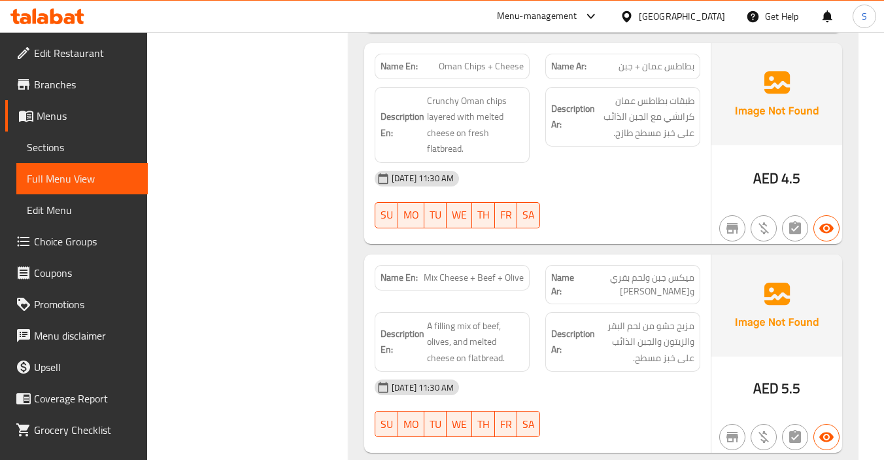
scroll to position [5231, 0]
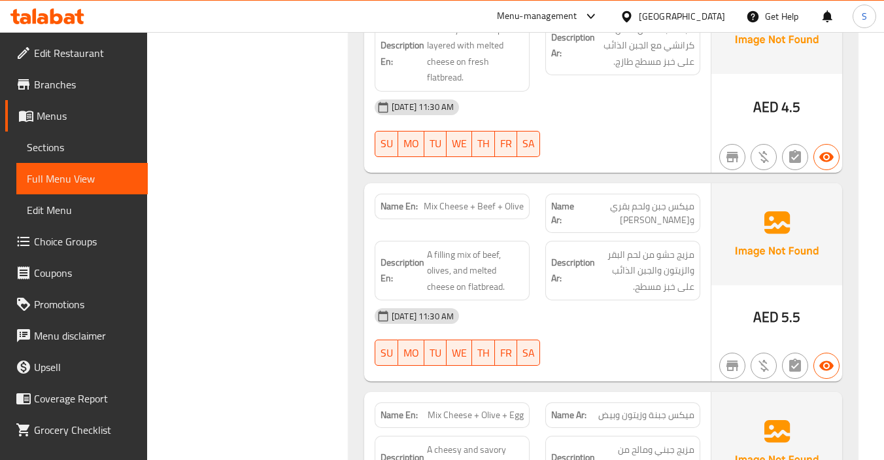
click at [646, 294] on span "مزيج حشو من لحم البقر والزيتون والجبن الذائب على خبز مسطح." at bounding box center [646, 271] width 97 height 48
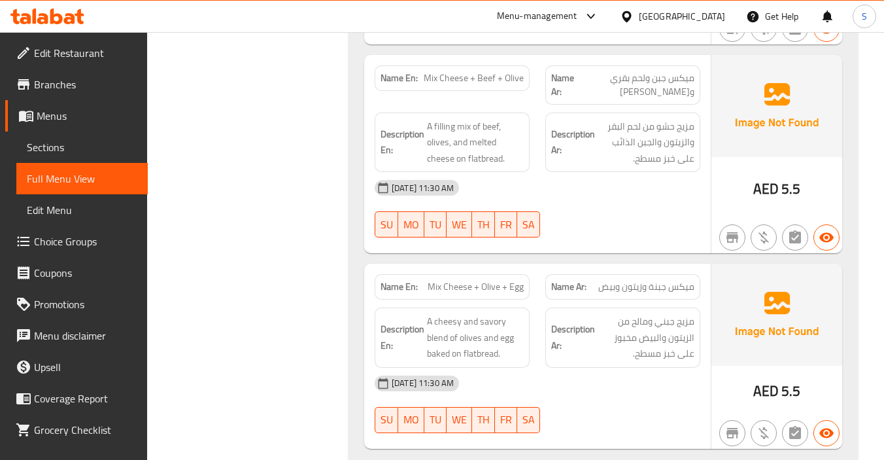
scroll to position [5362, 0]
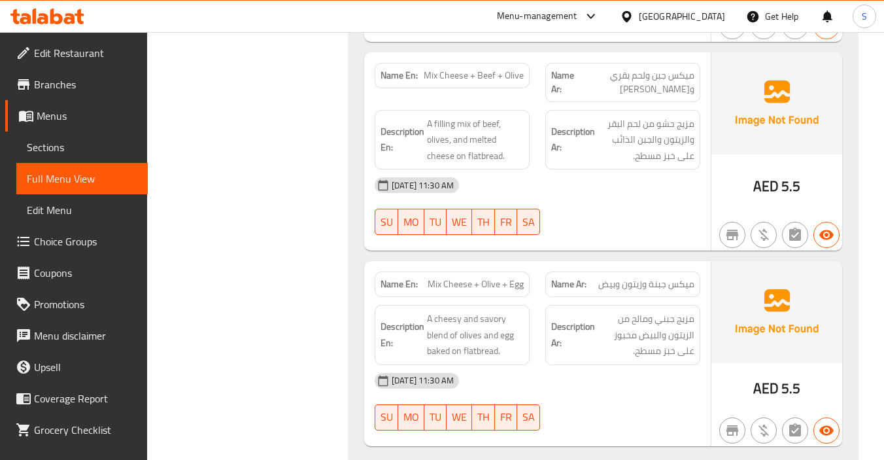
click at [613, 302] on div "Description Ar: مزيج جبني ومالح من الزيتون والبيض مخبوز على خبز مسطح." at bounding box center [623, 335] width 171 height 76
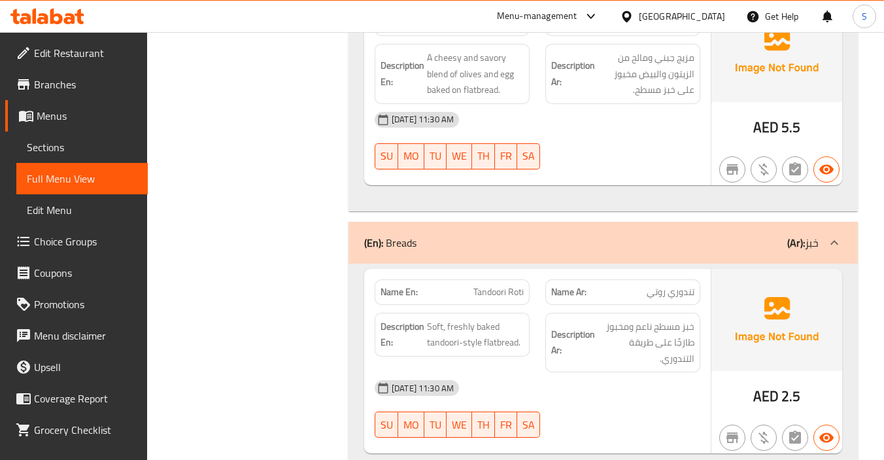
scroll to position [5624, 0]
click at [664, 340] on span "خبز مسطح ناعم ومخبوز طازجًا على طريقة التندوري." at bounding box center [646, 342] width 97 height 48
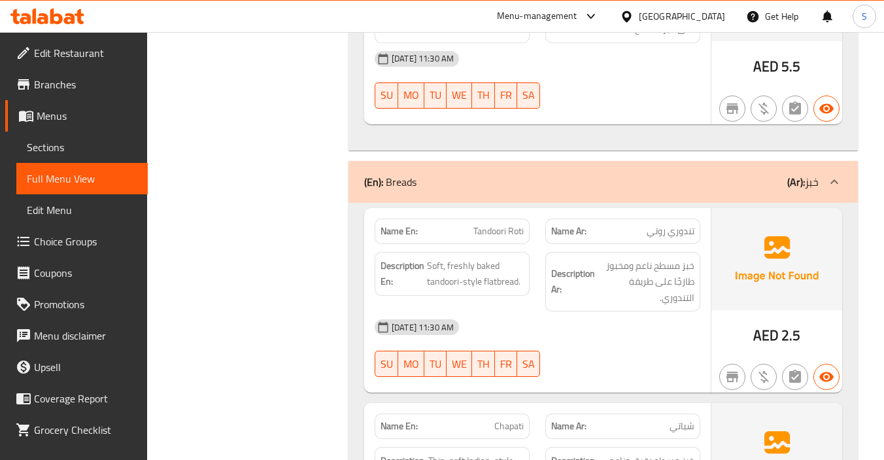
scroll to position [5754, 0]
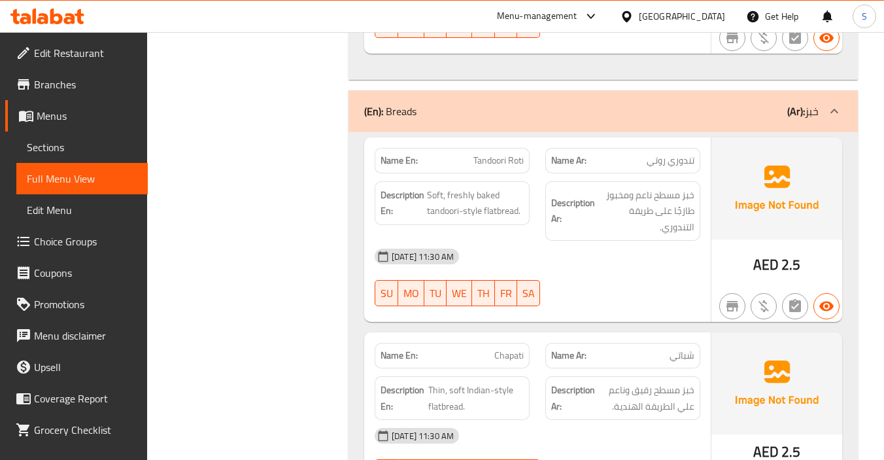
click at [605, 322] on div "Name En: Tandoori Roti Name Ar: تندوري روتي Description En: Soft, freshly baked…" at bounding box center [537, 229] width 347 height 185
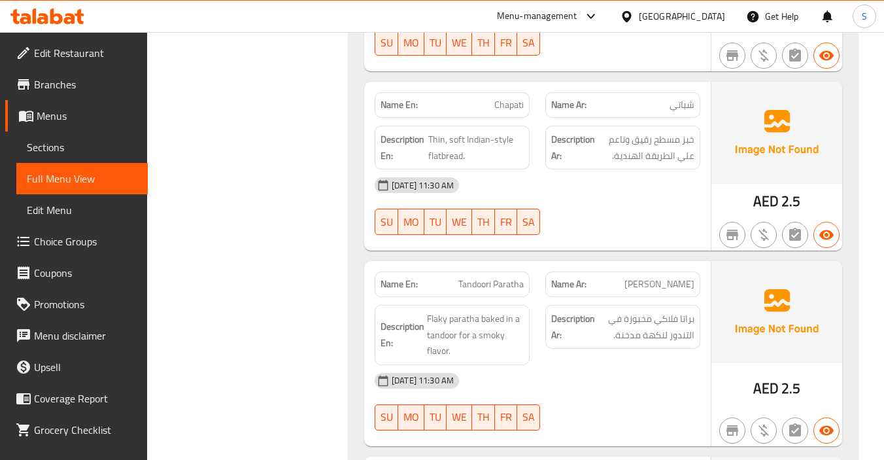
scroll to position [6016, 0]
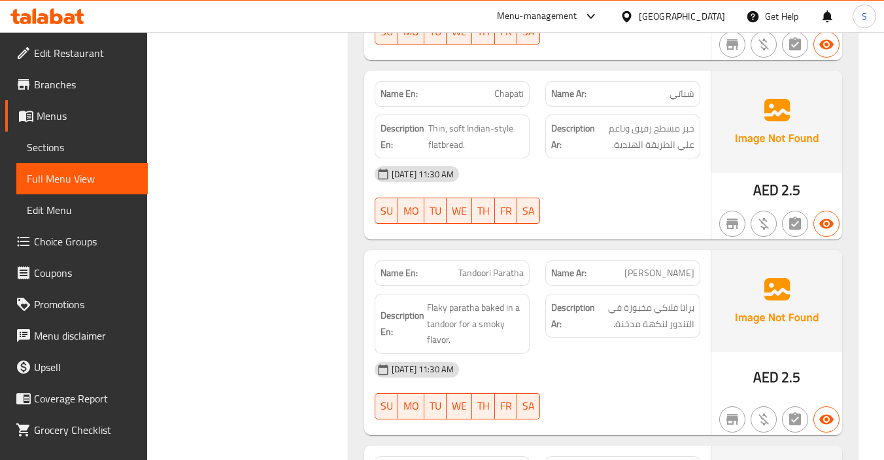
click at [623, 334] on div "Description Ar: براتا فلاكي مخبوزة في التندور لنكهة مدخنة." at bounding box center [622, 316] width 155 height 44
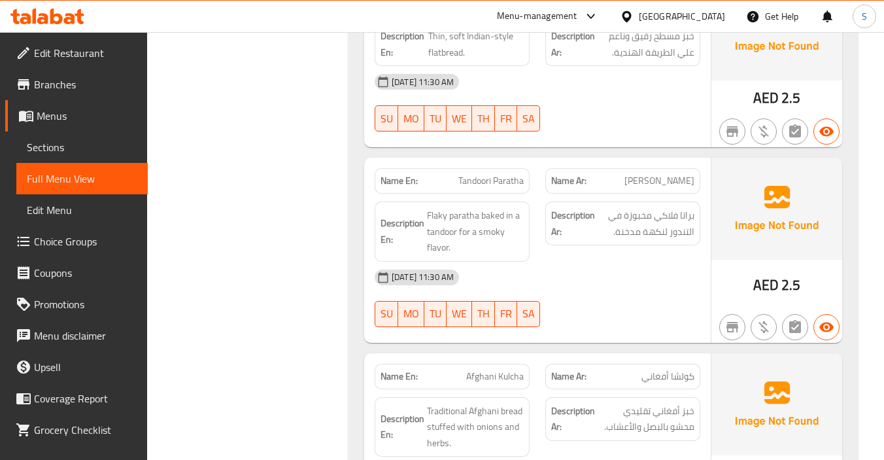
scroll to position [6277, 0]
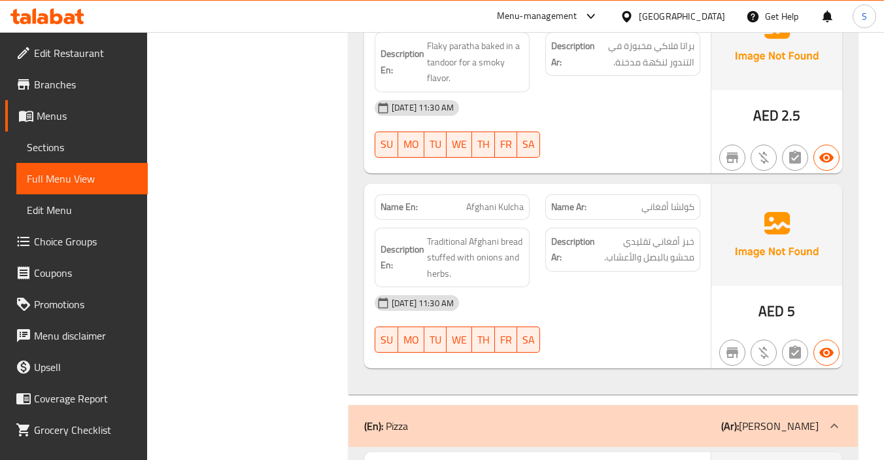
click at [615, 316] on div "[DATE] 11:30 AM" at bounding box center [537, 302] width 341 height 31
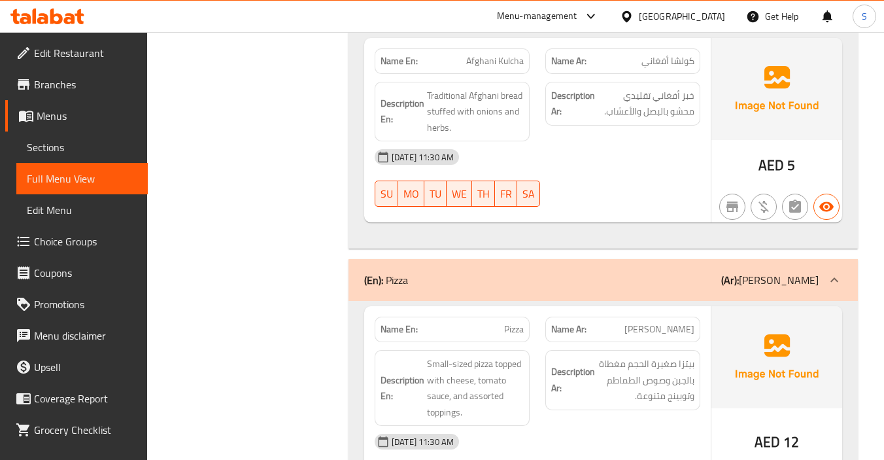
scroll to position [6474, 0]
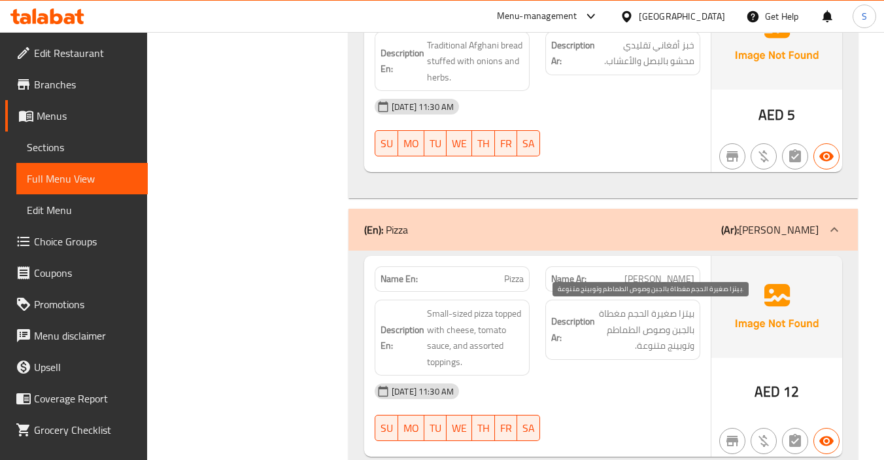
click at [621, 352] on span "بيتزا صغيرة الحجم مغطاة بالجبن وصوص الطماطم وتوبينج متنوعة." at bounding box center [646, 329] width 97 height 48
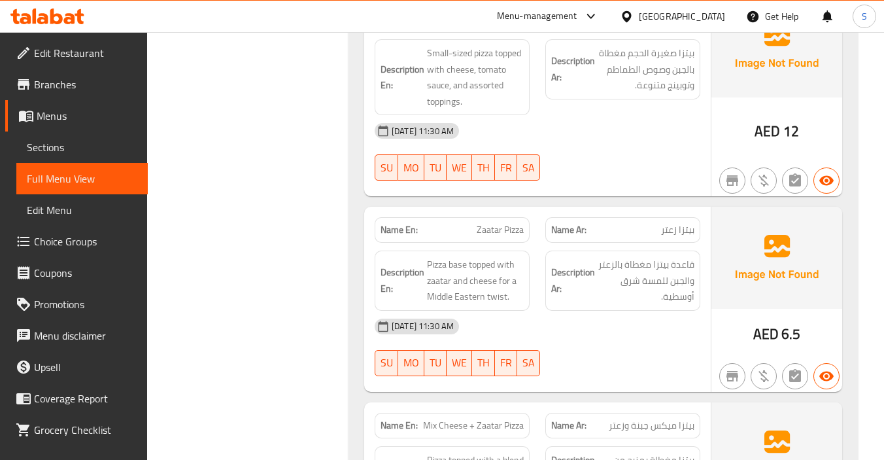
scroll to position [6735, 0]
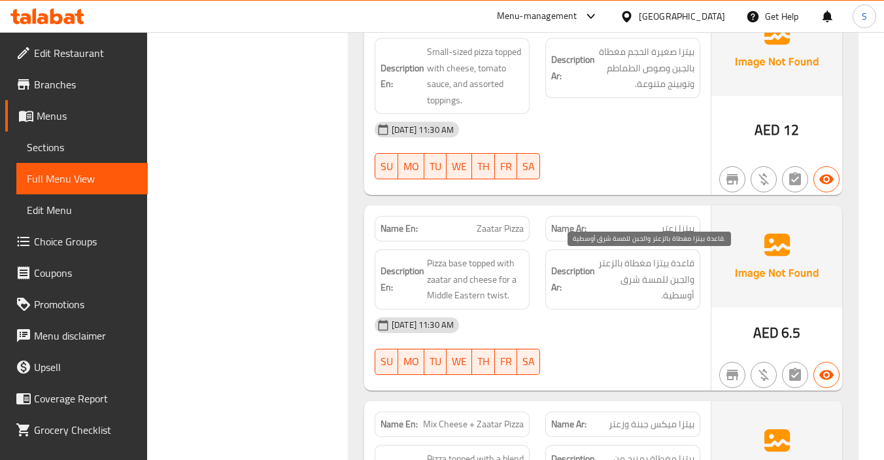
click at [639, 298] on span "قاعدة بيتزا مغطاة بالزعتر والجبن للمسة شرق أوسطية." at bounding box center [646, 279] width 97 height 48
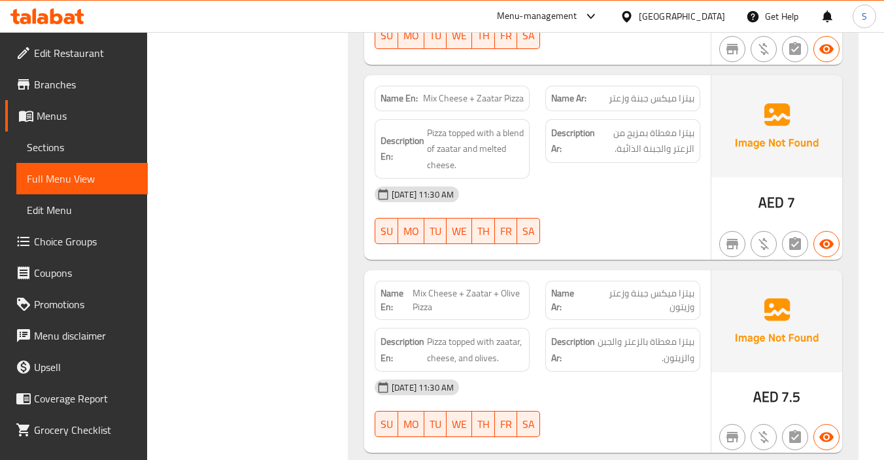
scroll to position [7062, 0]
click at [617, 231] on div "06-10-2025 11:30 AM SU MO TU WE TH FR SA" at bounding box center [537, 213] width 341 height 73
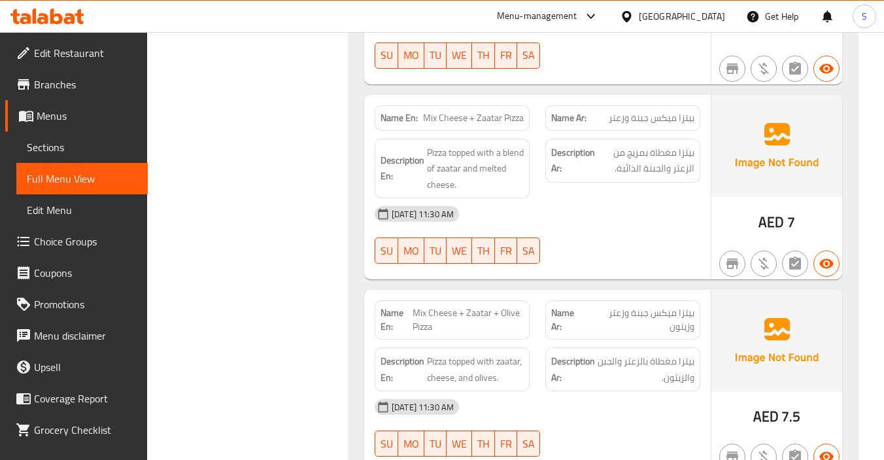
scroll to position [7041, 0]
click at [621, 276] on div "Name En: Mix Cheese + Zaatar Pizza Name Ar: بيتزا ميكس جبنة وزعتر Description E…" at bounding box center [537, 187] width 347 height 185
click at [620, 345] on div "Description Ar: بيتزا مغطاة بالزعتر والجبن والزيتون." at bounding box center [623, 370] width 171 height 60
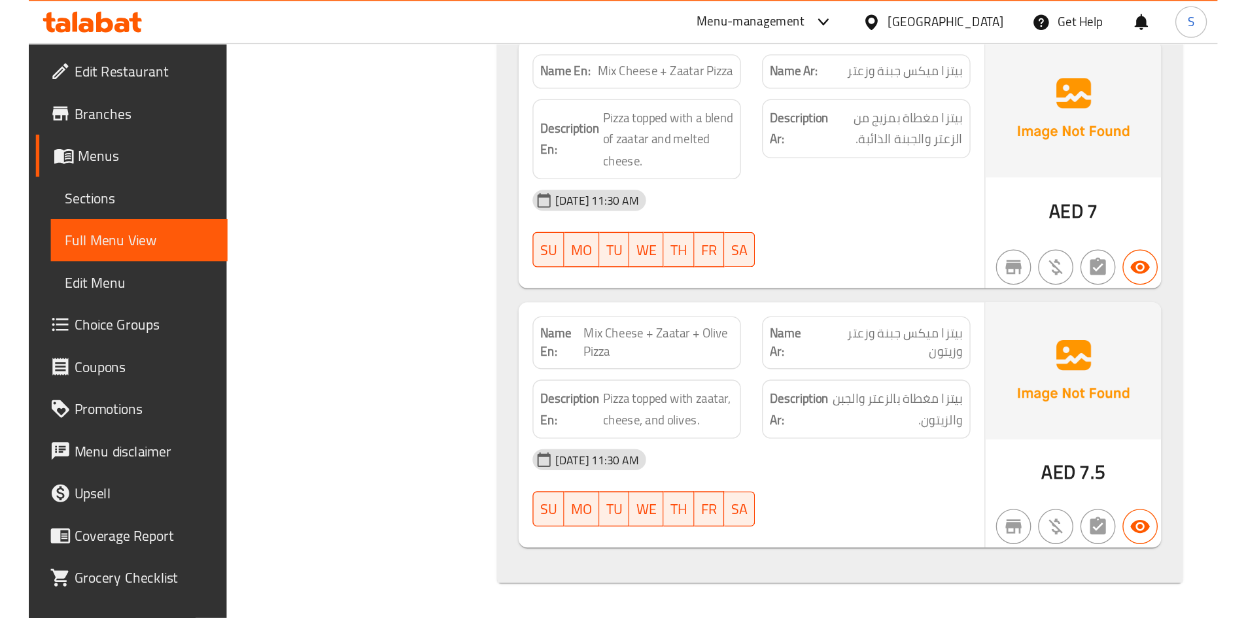
scroll to position [6163, 0]
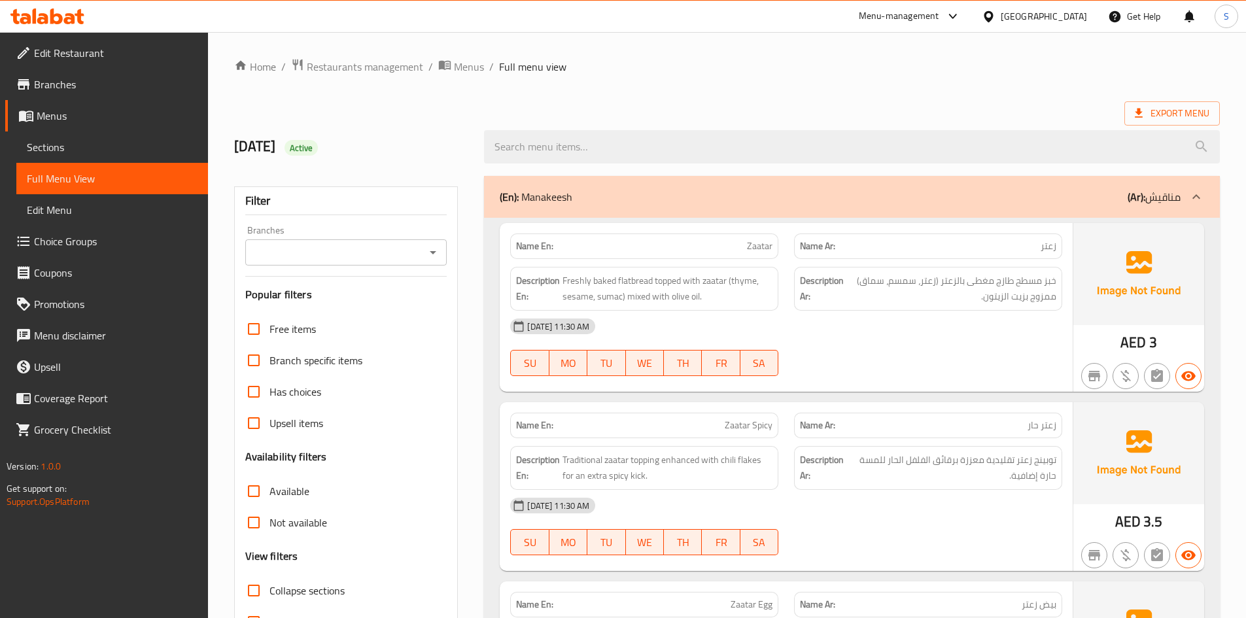
scroll to position [65, 0]
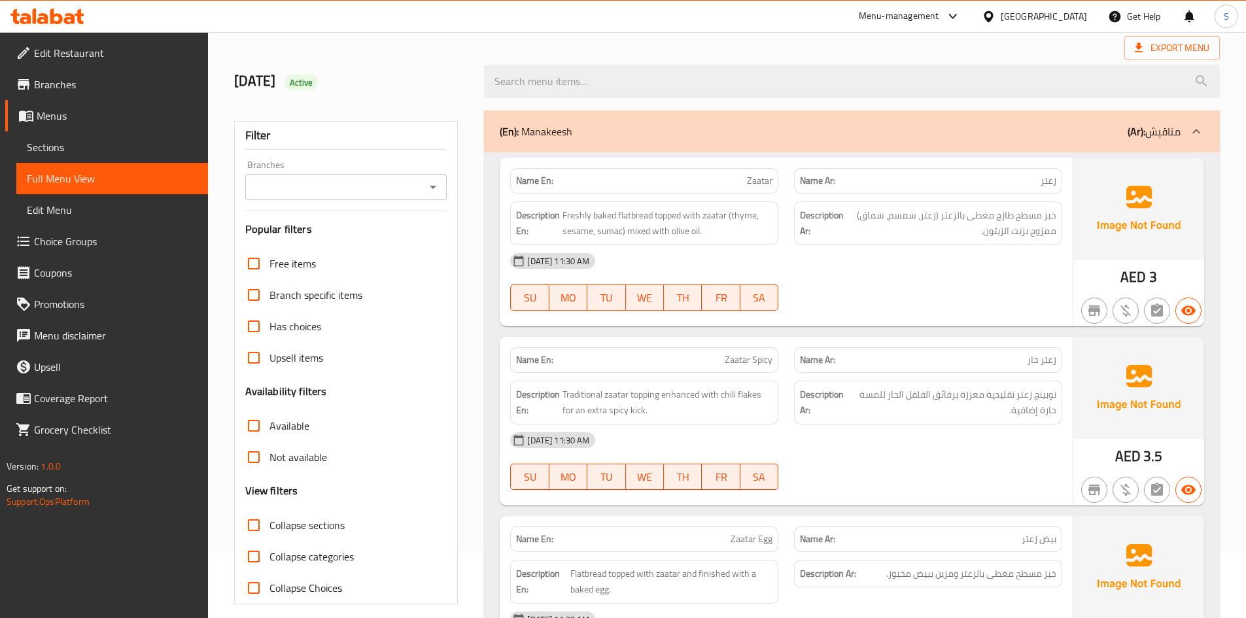
click at [762, 188] on span "Zaatar" at bounding box center [760, 181] width 26 height 14
copy span "Zaatar"
click at [679, 222] on span "Freshly baked flatbread topped with zaatar (thyme, sesame, sumac) mixed with ol…" at bounding box center [667, 223] width 210 height 32
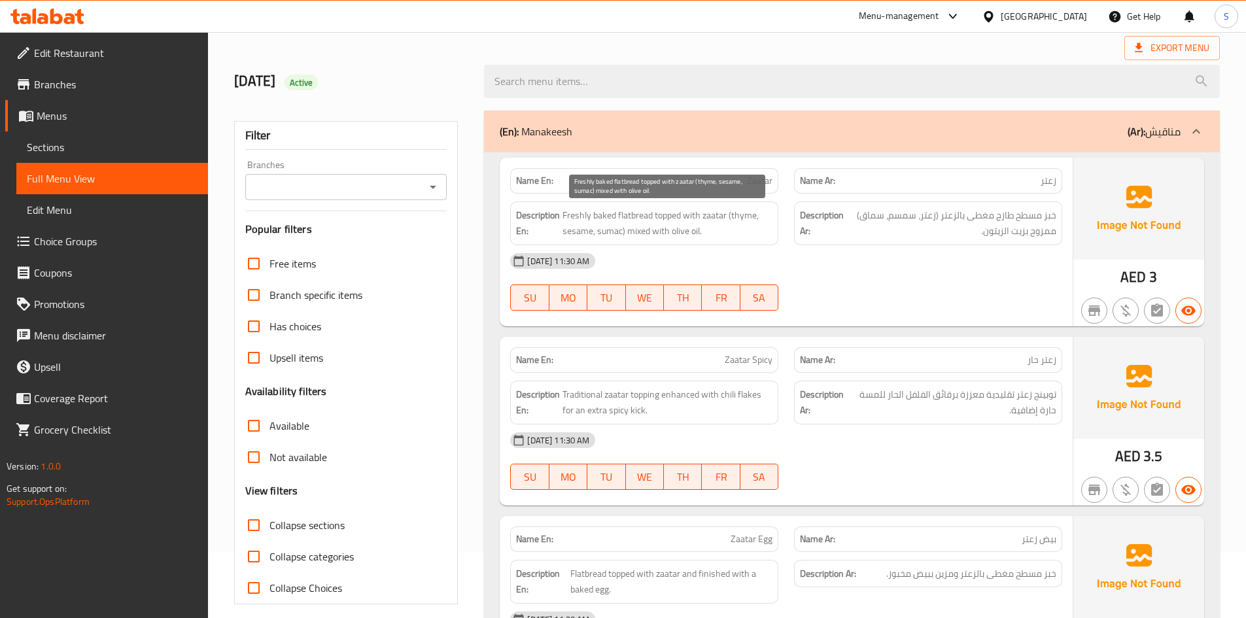
click at [606, 220] on span "Freshly baked flatbread topped with zaatar (thyme, sesame, sumac) mixed with ol…" at bounding box center [667, 223] width 210 height 32
copy span "baked"
click at [878, 281] on div "06-10-2025 11:30 AM SU MO TU WE TH FR SA" at bounding box center [786, 281] width 568 height 73
click at [638, 220] on span "Freshly baked flatbread topped with zaatar (thyme, sesame, sumac) mixed with ol…" at bounding box center [667, 223] width 210 height 32
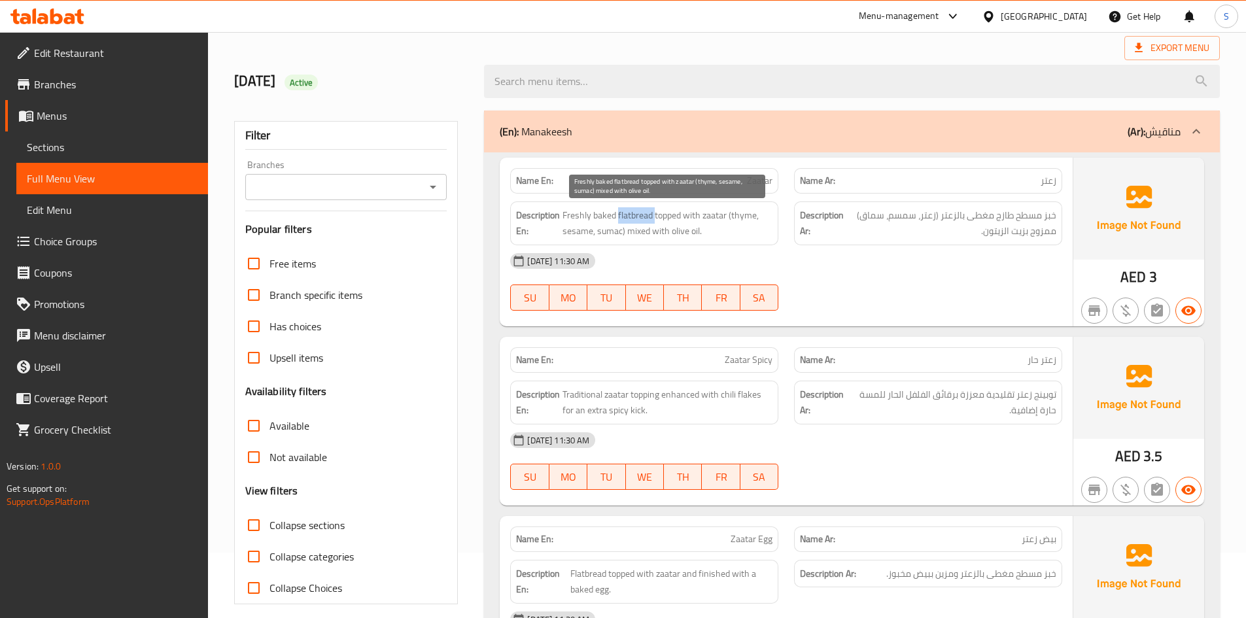
click at [638, 220] on span "Freshly baked flatbread topped with zaatar (thyme, sesame, sumac) mixed with ol…" at bounding box center [667, 223] width 210 height 32
click at [729, 243] on div "Description En: Freshly baked flatbread topped with zaatar (thyme, sesame, suma…" at bounding box center [644, 223] width 268 height 44
click at [729, 218] on span "Freshly baked flatbread topped with zaatar (thyme, sesame, sumac) mixed with ol…" at bounding box center [667, 223] width 210 height 32
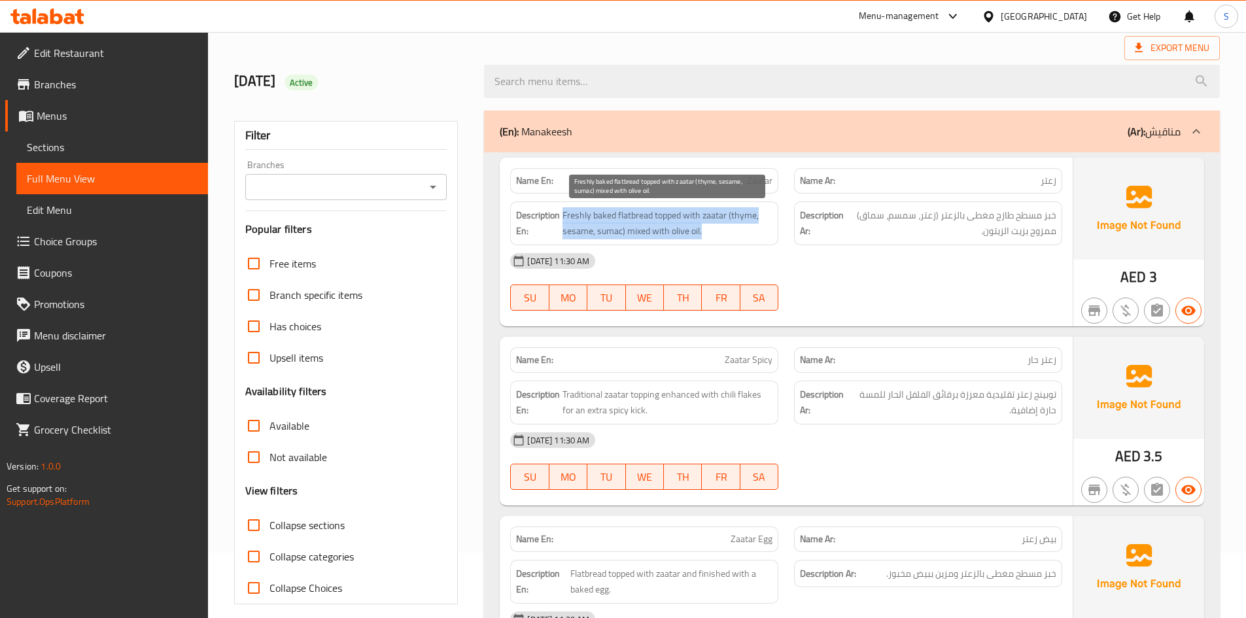
copy span "Freshly baked flatbread topped with zaatar (thyme, sesame, sumac) mixed with ol…"
click at [739, 212] on span "Freshly baked flatbread topped with zaatar (thyme, sesame, sumac) mixed with ol…" at bounding box center [667, 223] width 210 height 32
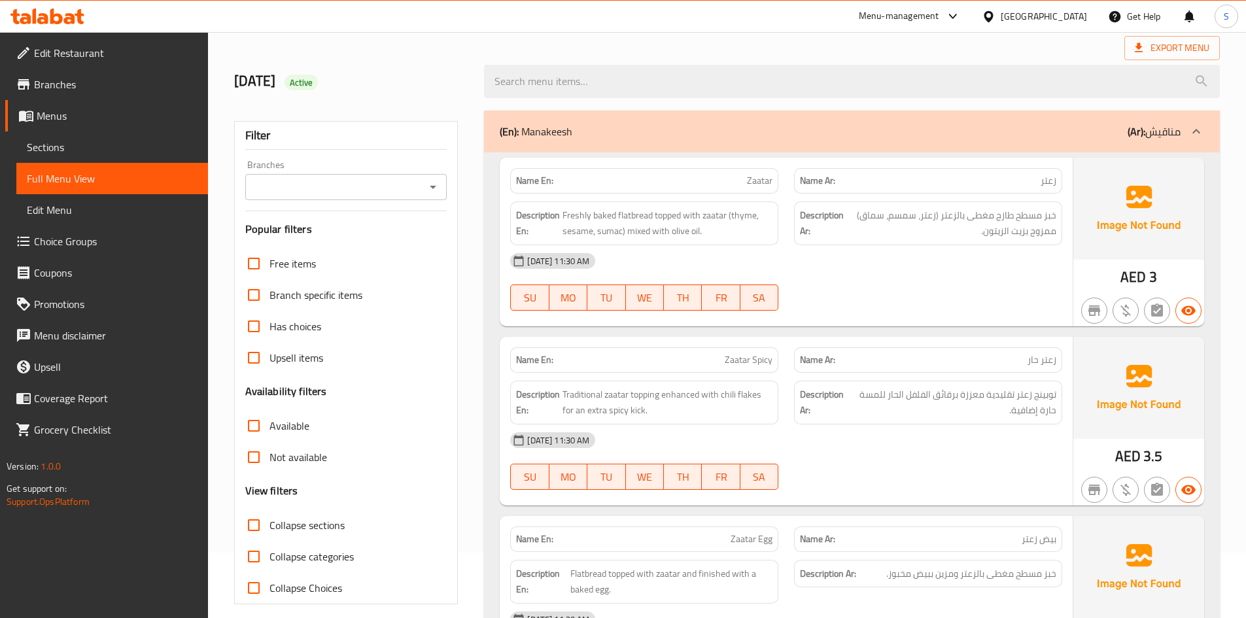
click at [985, 284] on div "06-10-2025 11:30 AM SU MO TU WE TH FR SA" at bounding box center [786, 281] width 568 height 73
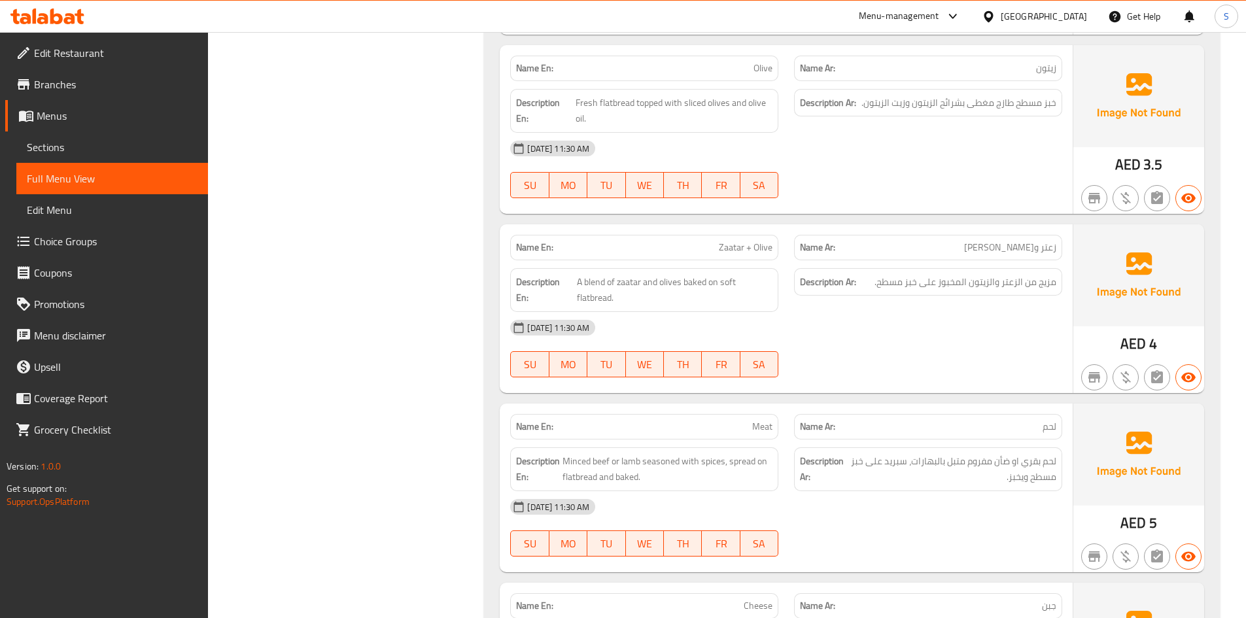
scroll to position [719, 0]
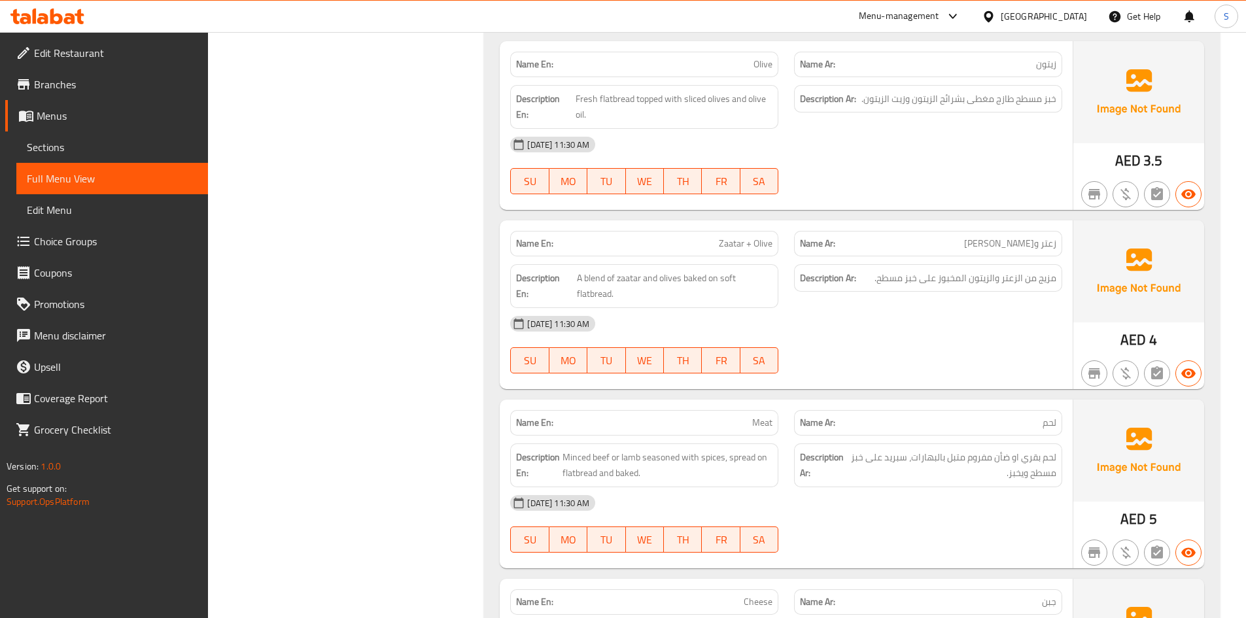
click at [745, 243] on span "Zaatar + Olive" at bounding box center [746, 244] width 54 height 14
copy span "Zaatar + Olive"
click at [794, 474] on div "Description Ar: لحم بقري او ضأن مفروم متبل بالبهارات، سبريد على خبز مسطح ويخبز." at bounding box center [928, 465] width 268 height 44
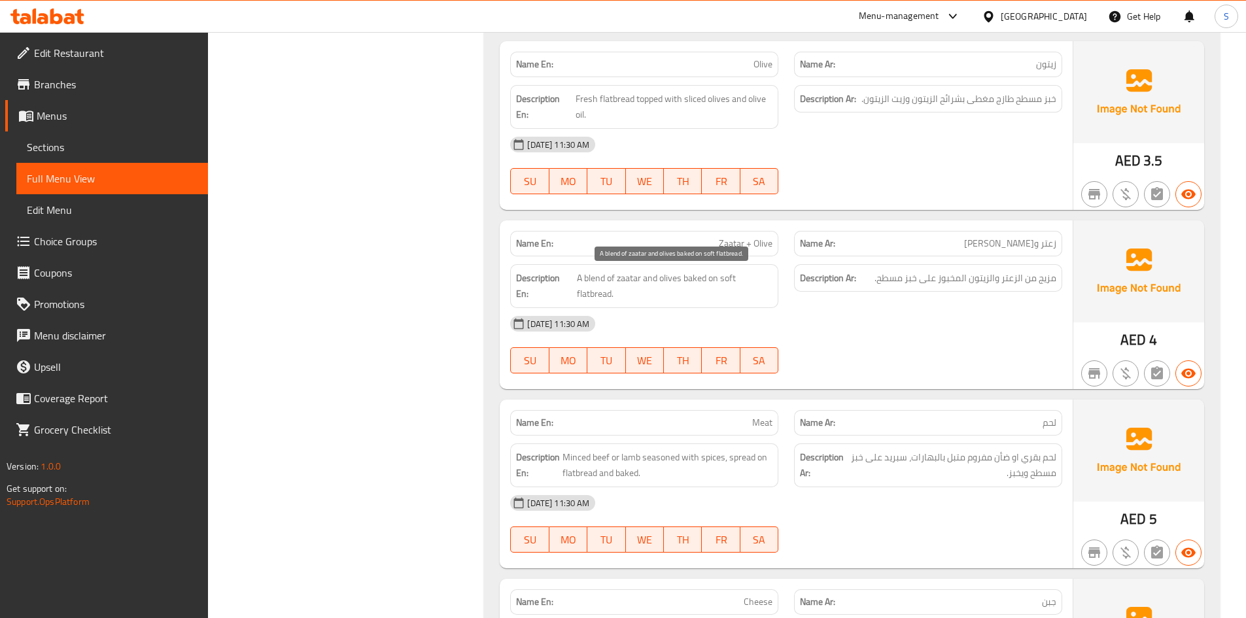
click at [725, 279] on span "A blend of zaatar and olives baked on soft flatbread." at bounding box center [675, 286] width 196 height 32
copy span "soft"
click at [1008, 387] on div "Name En: Zaatar + Olive Name Ar: زعتر وزيتون Description En: A blend of zaatar …" at bounding box center [786, 304] width 573 height 169
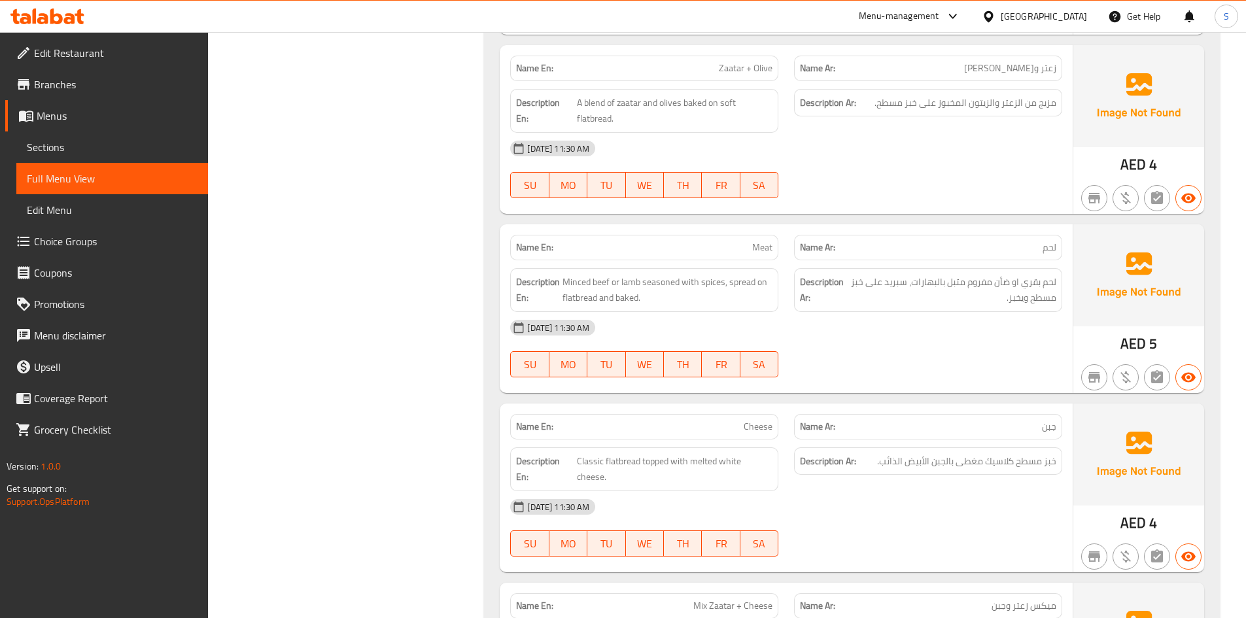
scroll to position [981, 0]
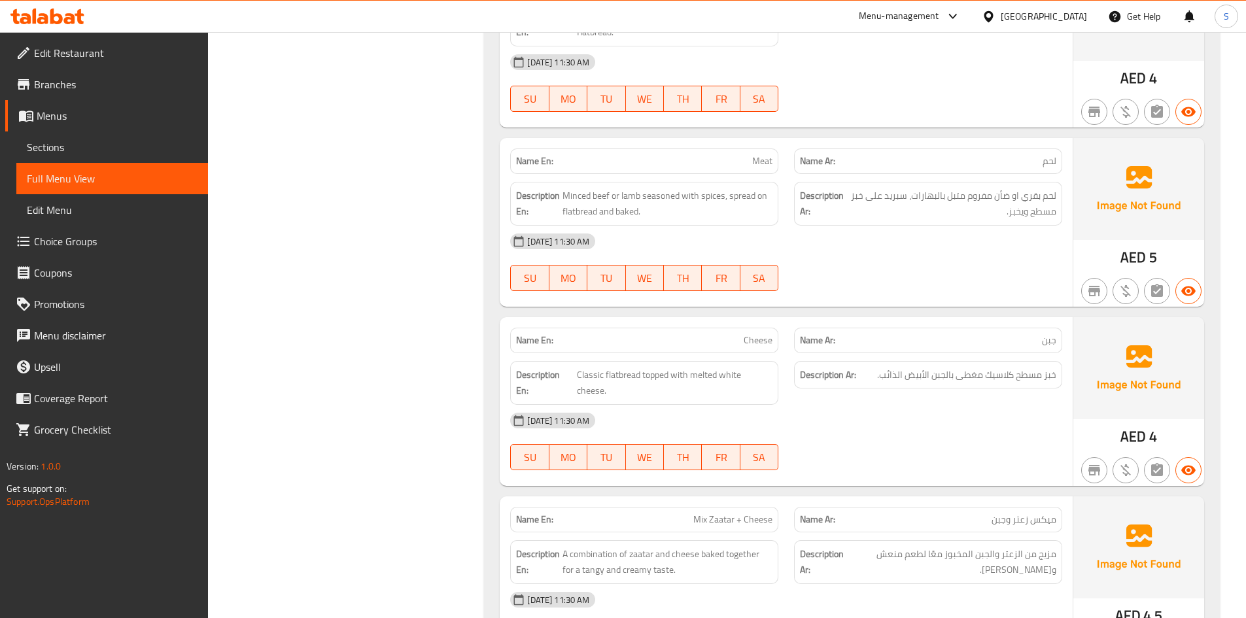
click at [767, 162] on span "Meat" at bounding box center [762, 161] width 20 height 14
copy span "Meat"
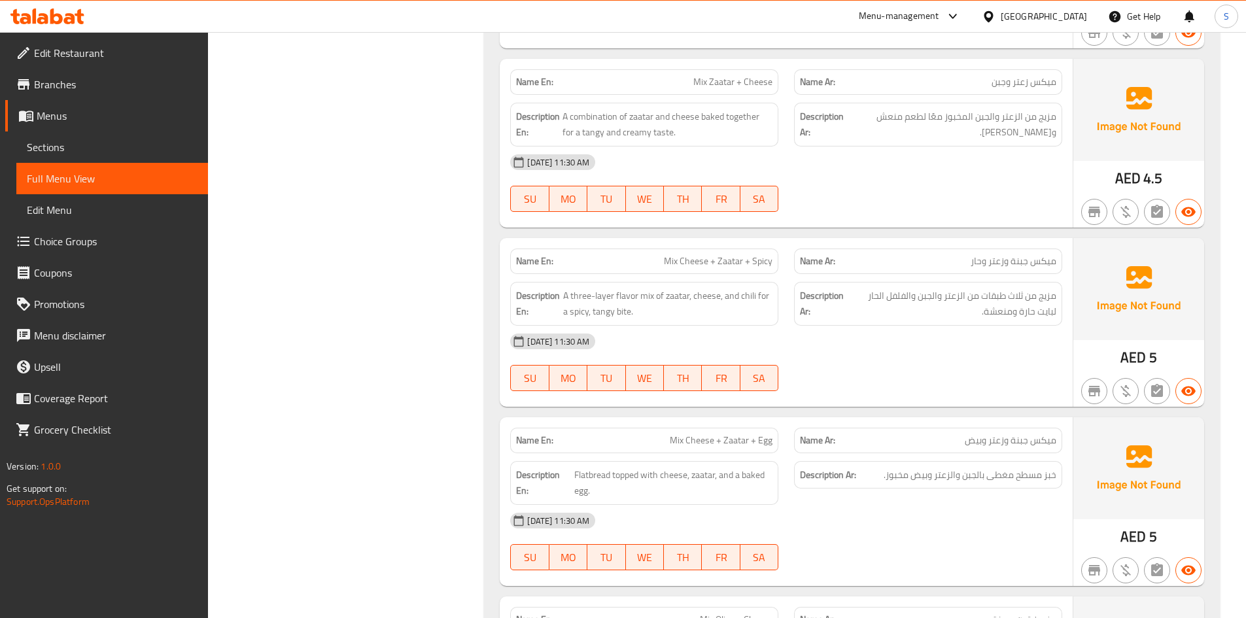
scroll to position [1439, 0]
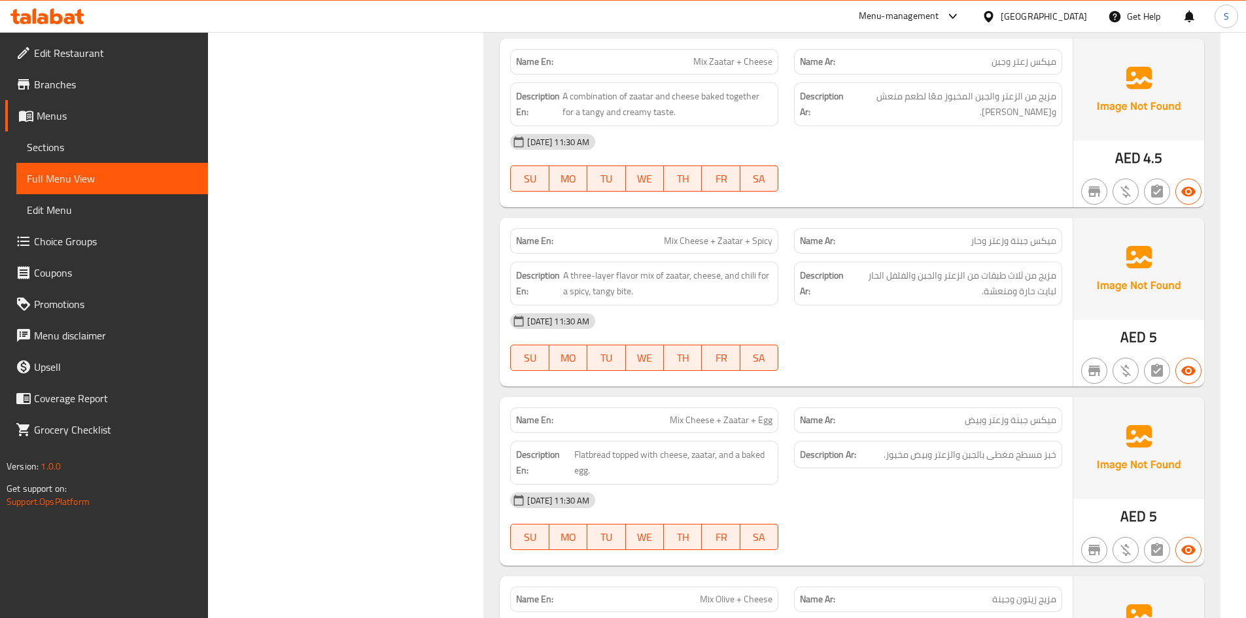
drag, startPoint x: 371, startPoint y: 434, endPoint x: 406, endPoint y: 413, distance: 41.0
click at [704, 234] on span "Mix Cheese + Zaatar + Spicy" at bounding box center [718, 241] width 109 height 14
click at [706, 282] on span "A three-layer flavor mix of zaatar, cheese, and chili for a spicy, tangy bite." at bounding box center [668, 283] width 210 height 32
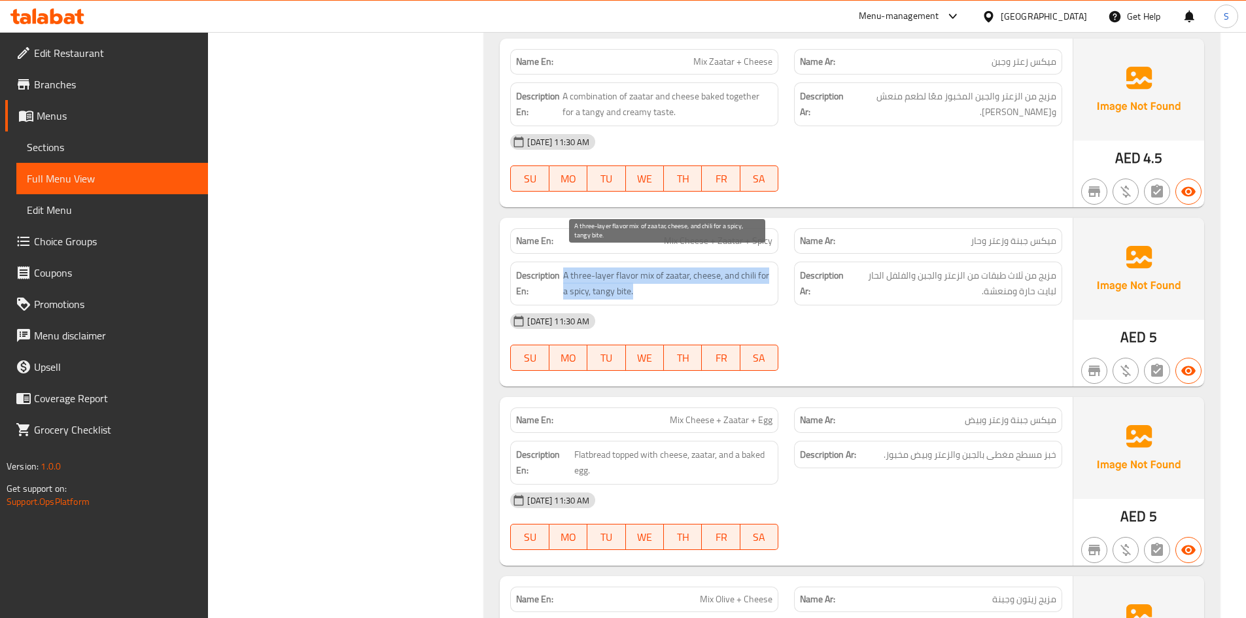
click at [706, 282] on span "A three-layer flavor mix of zaatar, cheese, and chili for a spicy, tangy bite." at bounding box center [668, 283] width 210 height 32
copy span "A three-layer flavor mix of zaatar, cheese, and chili for a spicy, tangy bite."
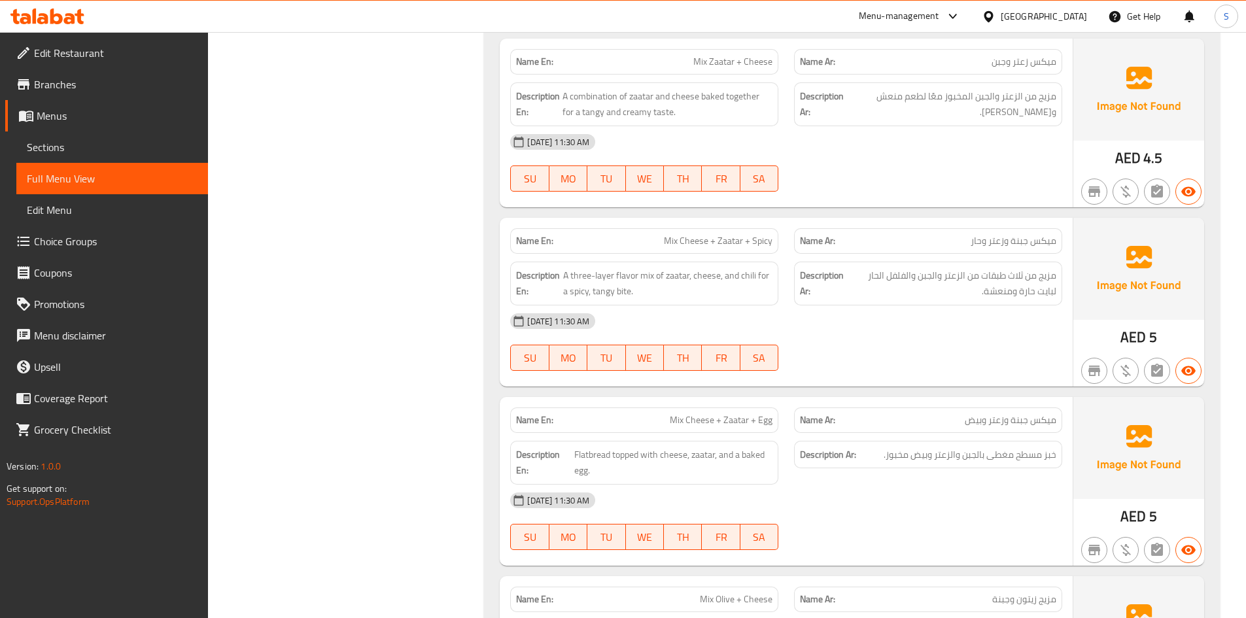
click at [687, 234] on span "Mix Cheese + Zaatar + Spicy" at bounding box center [718, 241] width 109 height 14
copy span "Mix Cheese + Zaatar + Spicy"
click at [618, 267] on span "A three-layer flavor mix of zaatar, cheese, and chili for a spicy, tangy bite." at bounding box center [668, 283] width 210 height 32
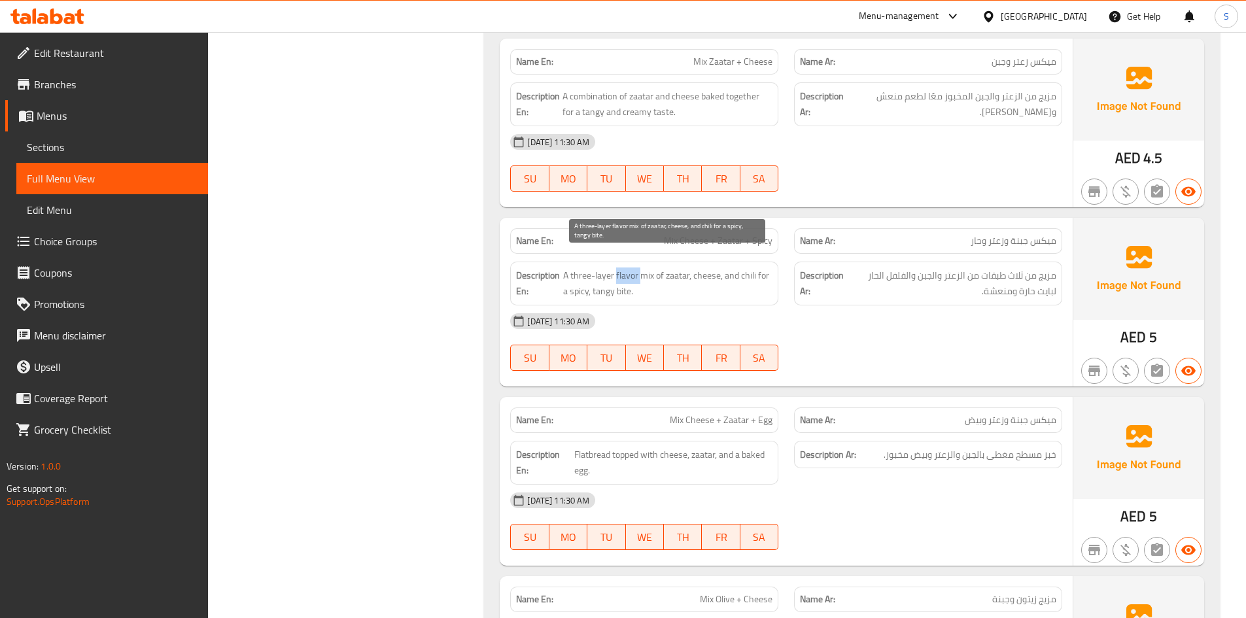
click at [618, 267] on span "A three-layer flavor mix of zaatar, cheese, and chili for a spicy, tangy bite." at bounding box center [668, 283] width 210 height 32
copy span "flavor"
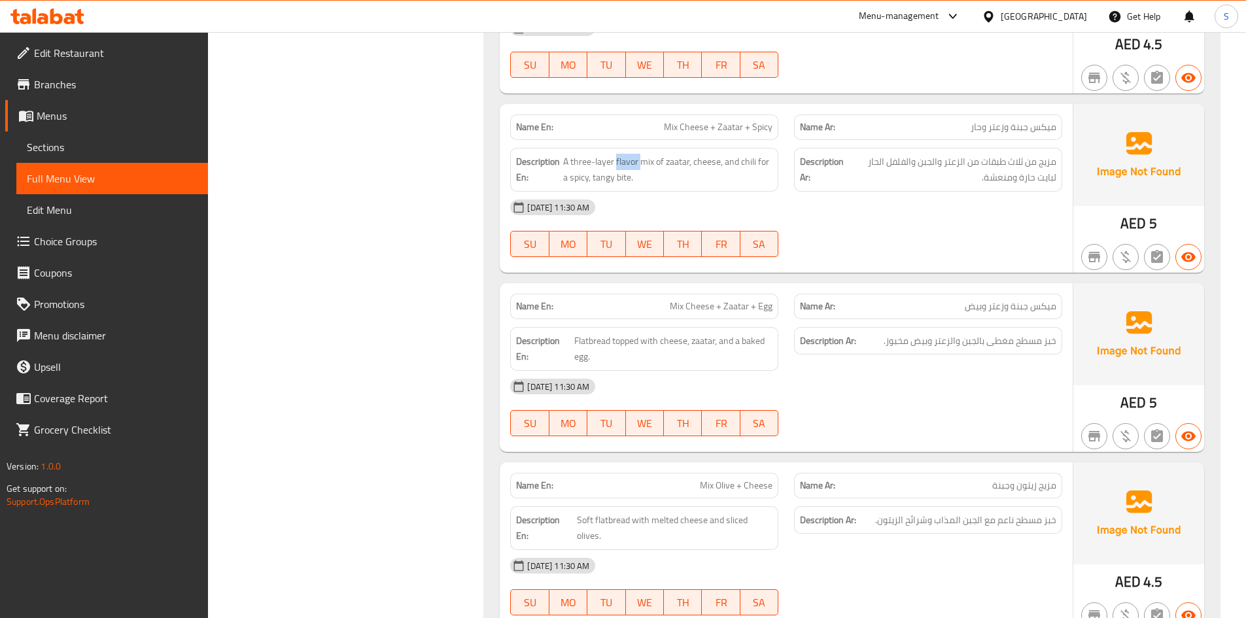
scroll to position [1504, 0]
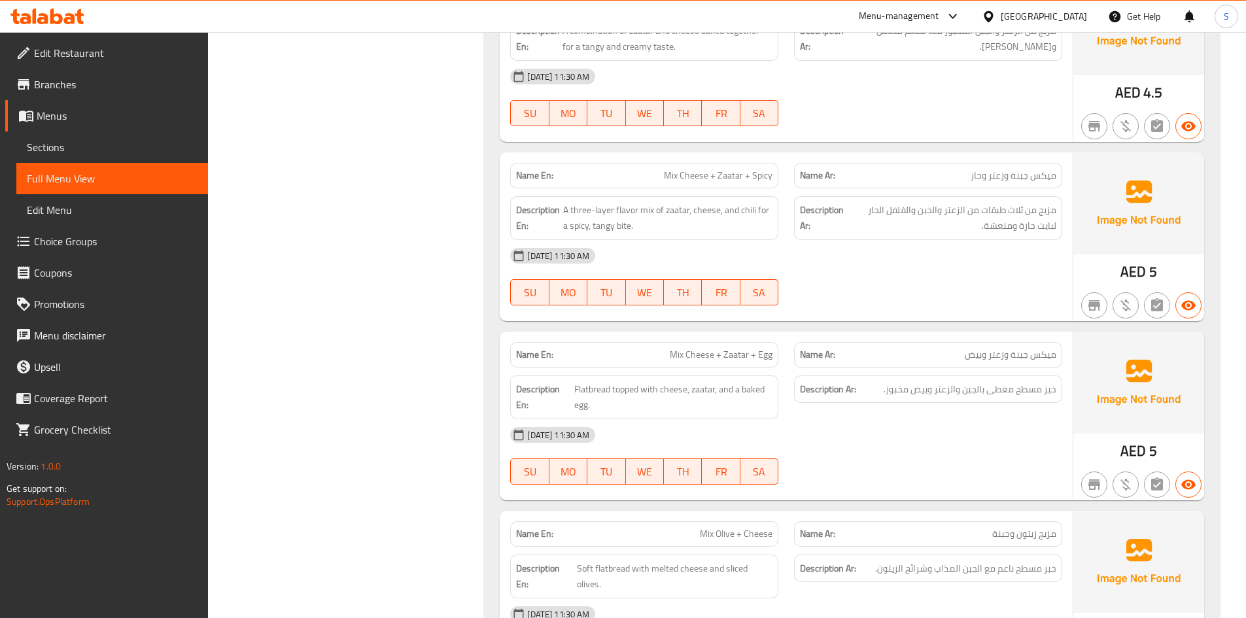
click at [712, 350] on div "Name En: Mix Cheese + Zaatar + Egg" at bounding box center [644, 355] width 268 height 26
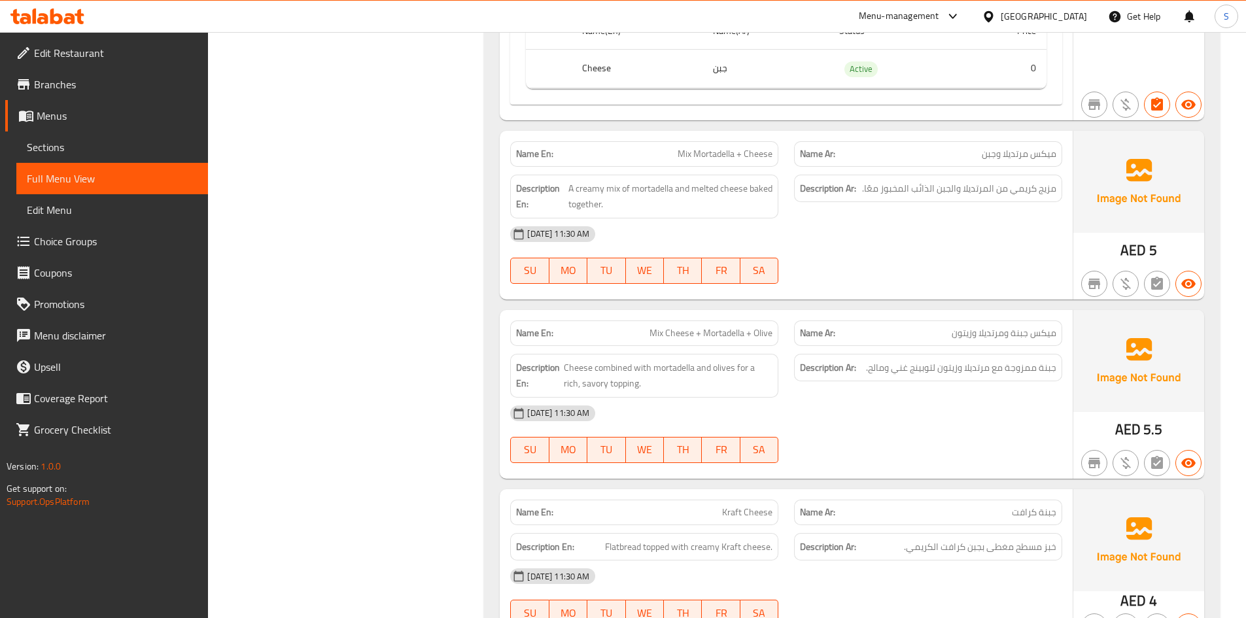
scroll to position [4054, 0]
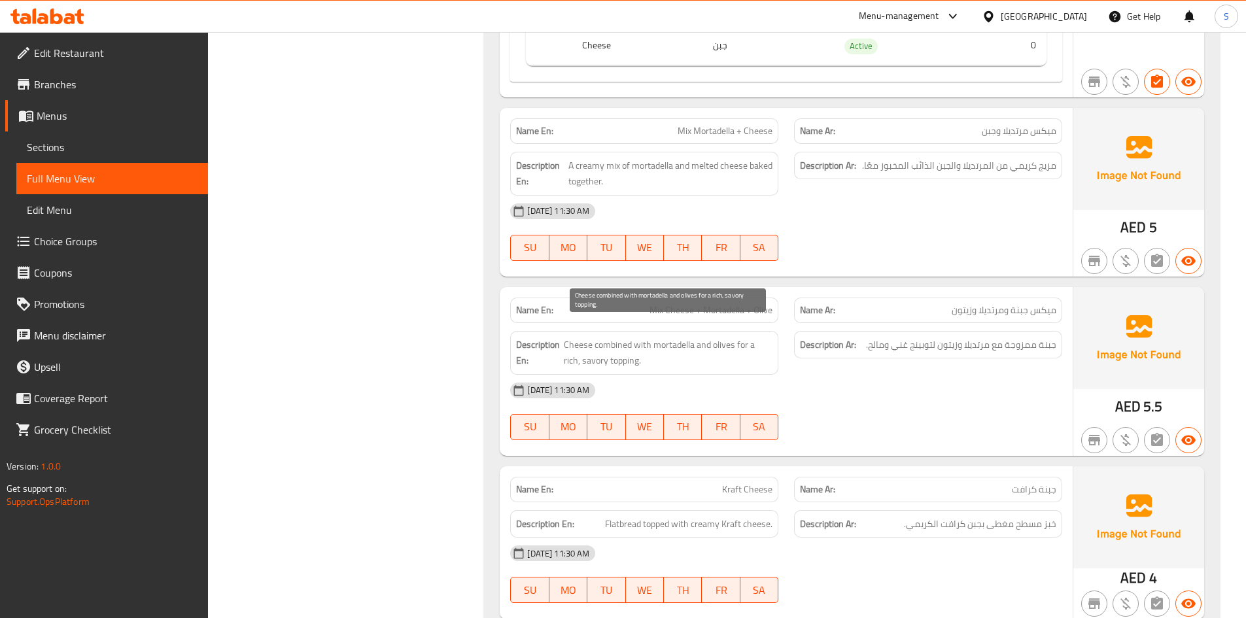
click at [577, 346] on span "Cheese combined with mortadella and olives for a rich, savory topping." at bounding box center [668, 353] width 209 height 32
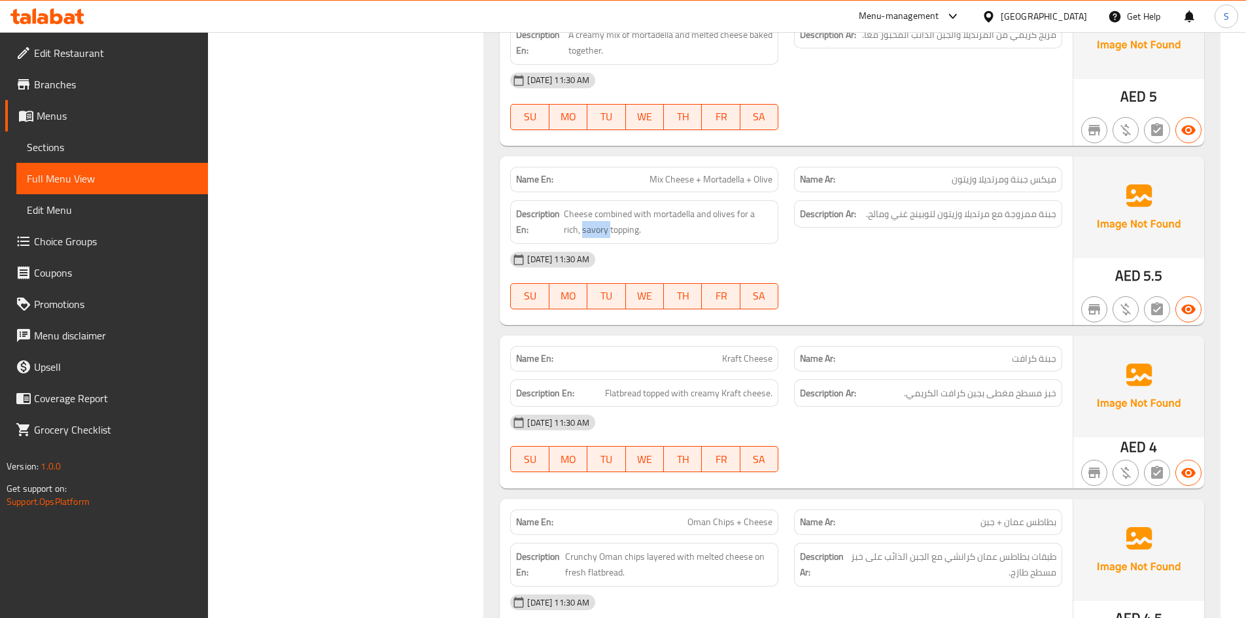
scroll to position [4250, 0]
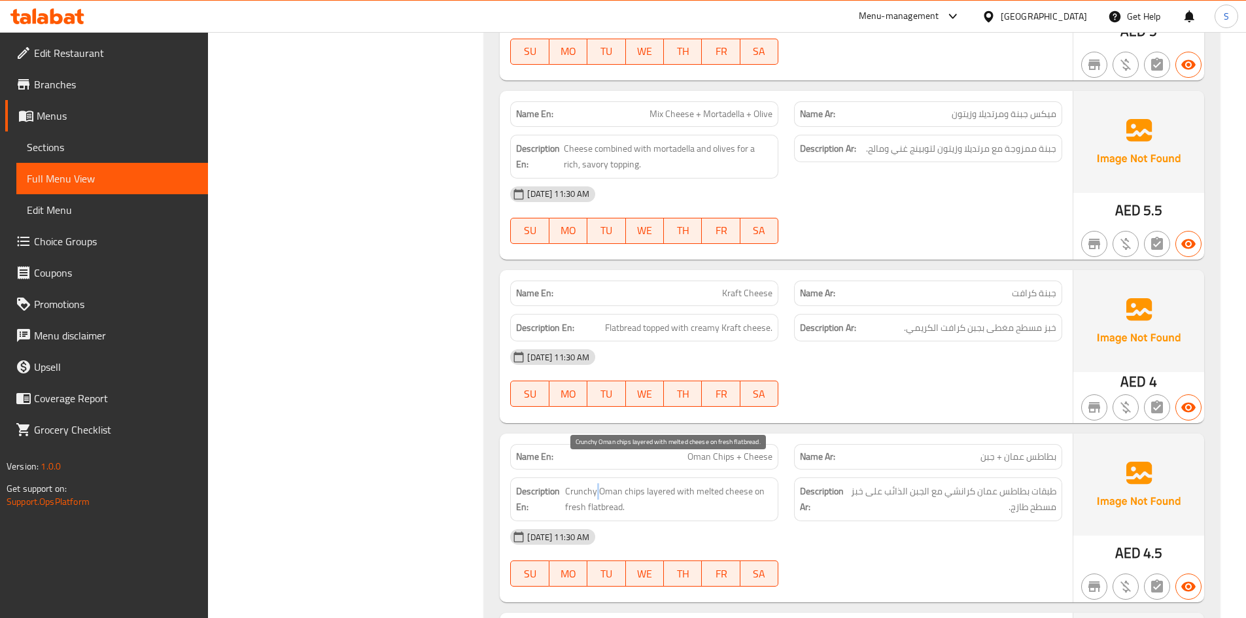
click at [598, 483] on span "Crunchy Oman chips layered with melted cheese on fresh flatbread." at bounding box center [668, 499] width 207 height 32
click at [606, 483] on span "Crunchy Oman chips layered with melted cheese on fresh flatbread." at bounding box center [668, 499] width 207 height 32
drag, startPoint x: 599, startPoint y: 477, endPoint x: 643, endPoint y: 478, distance: 43.8
click at [643, 483] on span "Crunchy Oman chips layered with melted cheese on fresh flatbread." at bounding box center [668, 499] width 207 height 32
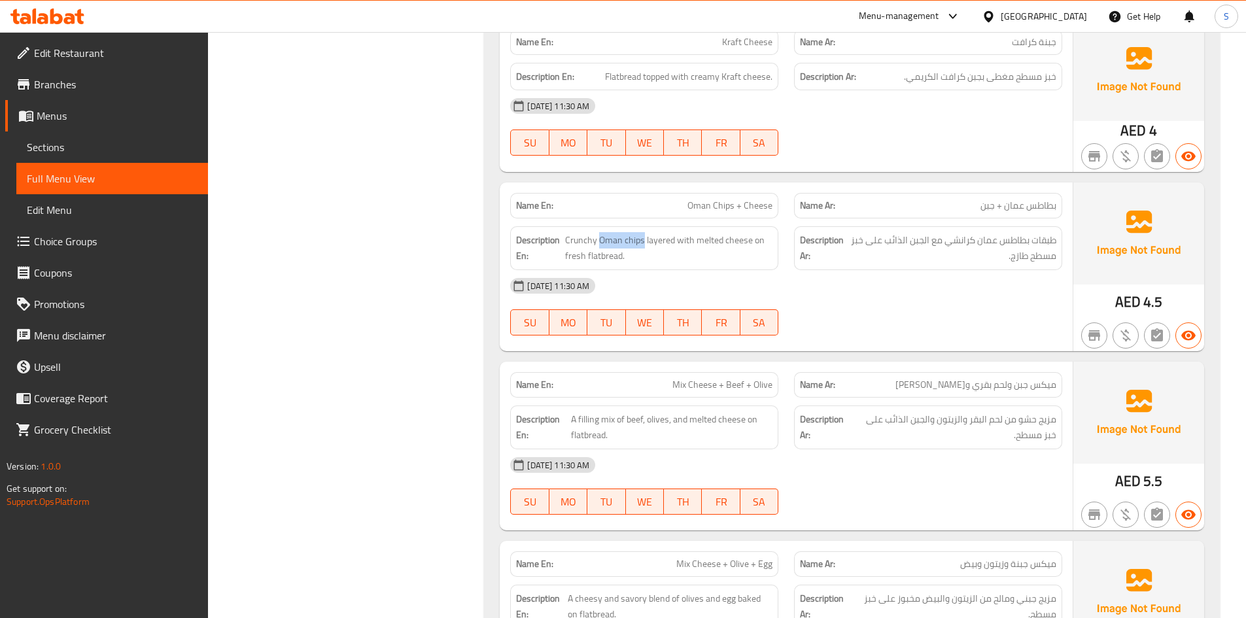
scroll to position [4577, 0]
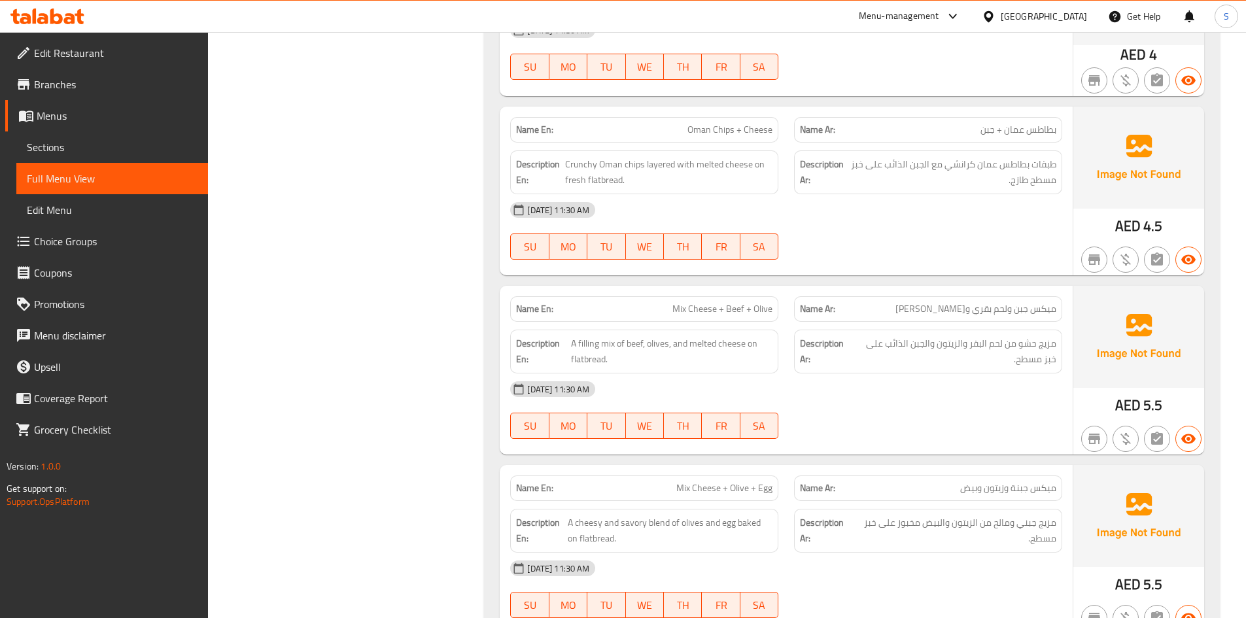
click at [719, 302] on span "Mix Cheese + Beef + Olive" at bounding box center [722, 309] width 100 height 14
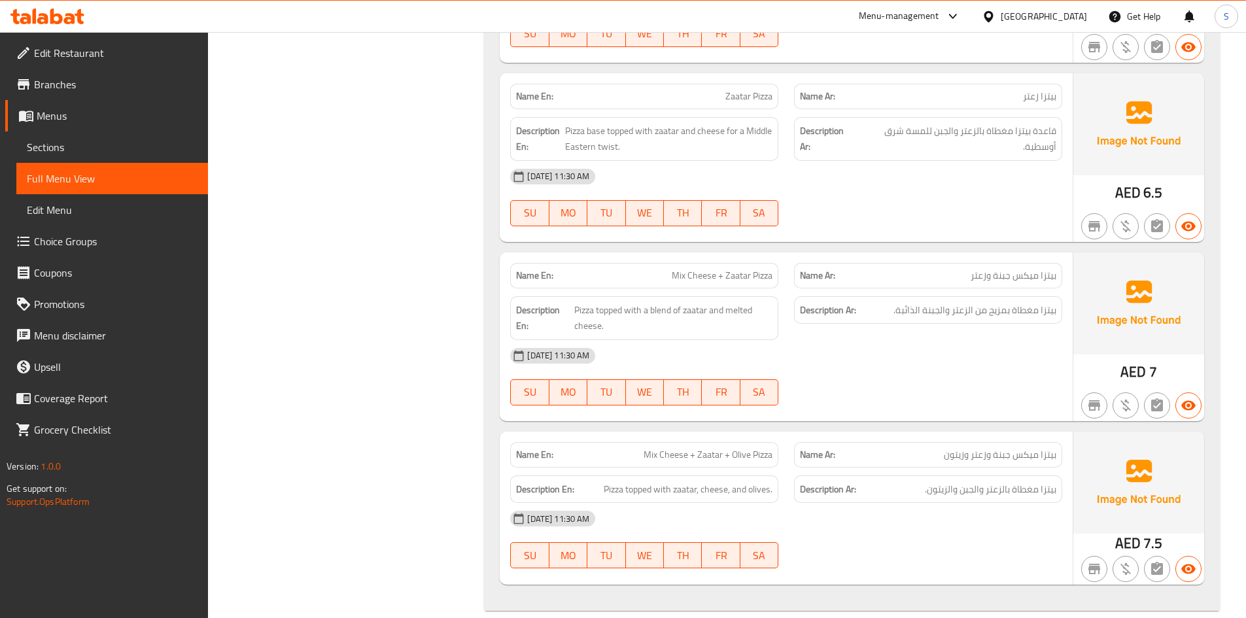
scroll to position [6163, 0]
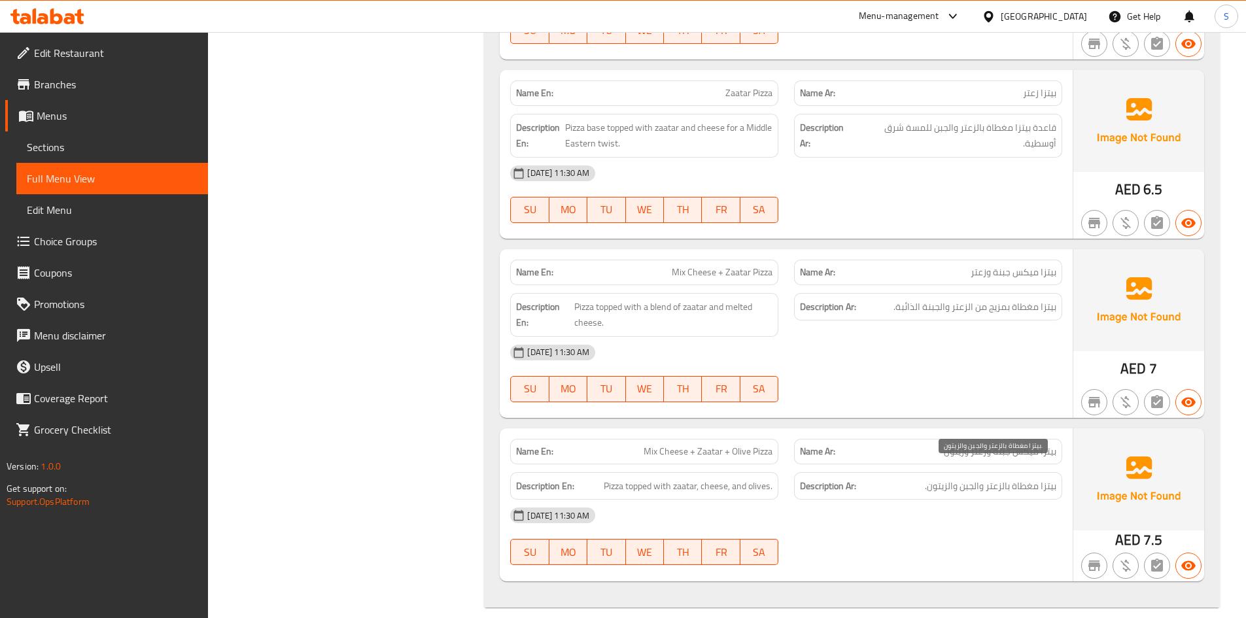
click at [1050, 478] on span "بيتزا مغطاة بالزعتر والجبن والزيتون." at bounding box center [990, 486] width 131 height 16
click at [1050, 445] on span "بيتزا ميكس جبنة وزعتر وزيتون" at bounding box center [1000, 452] width 112 height 14
click at [1001, 478] on span "بيتزا مغطاة بالزعتر والجبن والزيتون." at bounding box center [990, 486] width 131 height 16
click at [976, 445] on span "بيتزا ميكس جبنة وزعتر وزيتون" at bounding box center [1000, 452] width 112 height 14
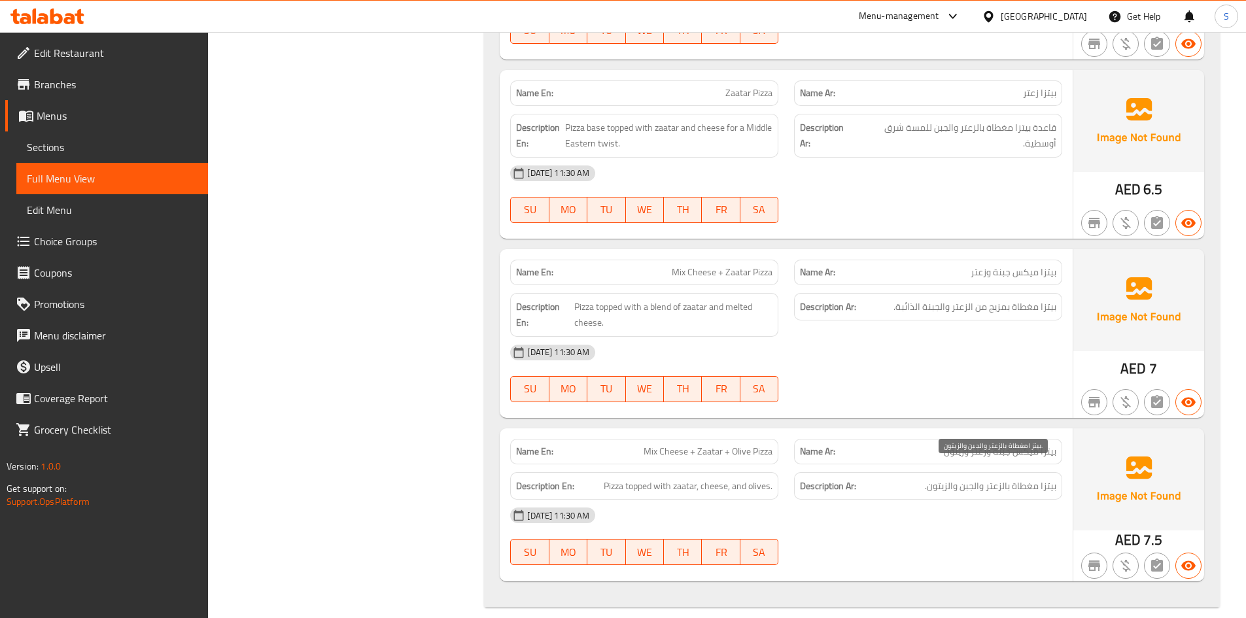
click at [970, 478] on span "بيتزا مغطاة بالزعتر والجبن والزيتون." at bounding box center [990, 486] width 131 height 16
click at [1001, 431] on div "Name Ar: بيتزا ميكس جبنة وزعتر وزيتون" at bounding box center [928, 451] width 284 height 41
drag, startPoint x: 921, startPoint y: 475, endPoint x: 935, endPoint y: 437, distance: 41.0
click at [923, 478] on h6 "Description Ar: بيتزا مغطاة بالزعتر والجبن والزيتون." at bounding box center [928, 486] width 256 height 16
click at [936, 445] on p "Name Ar: بيتزا ميكس جبنة وزعتر وزيتون" at bounding box center [928, 452] width 256 height 14
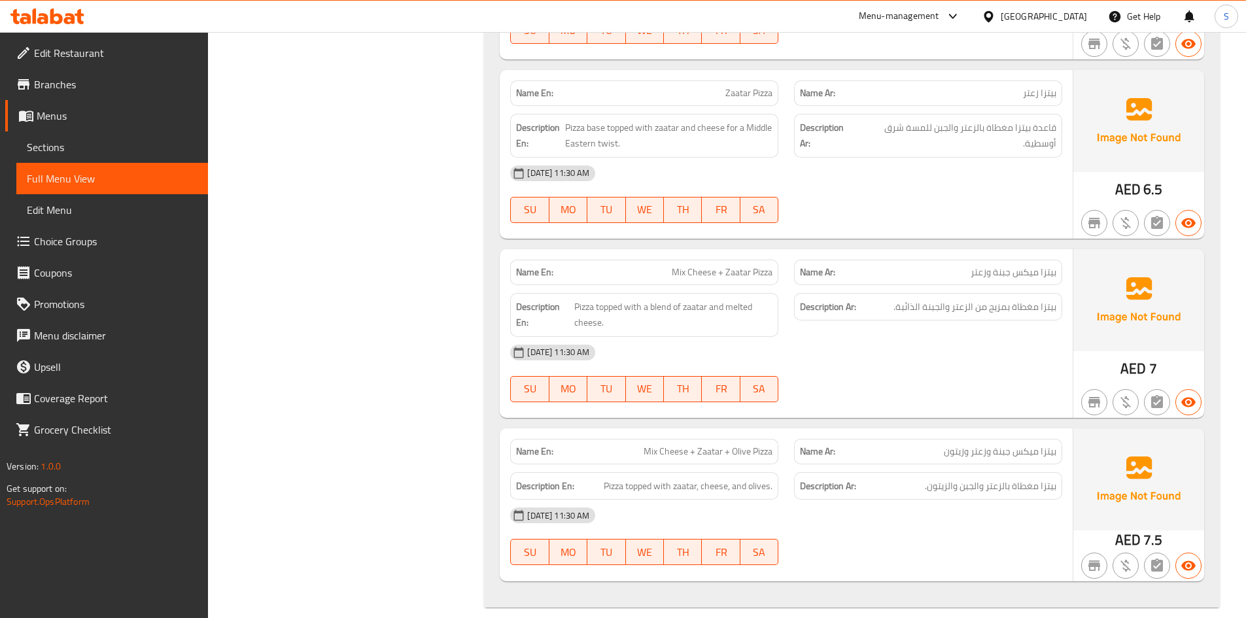
click at [668, 445] on span "Mix Cheese + Zaatar + Olive Pizza" at bounding box center [707, 452] width 129 height 14
drag, startPoint x: 874, startPoint y: 209, endPoint x: 878, endPoint y: 196, distance: 13.7
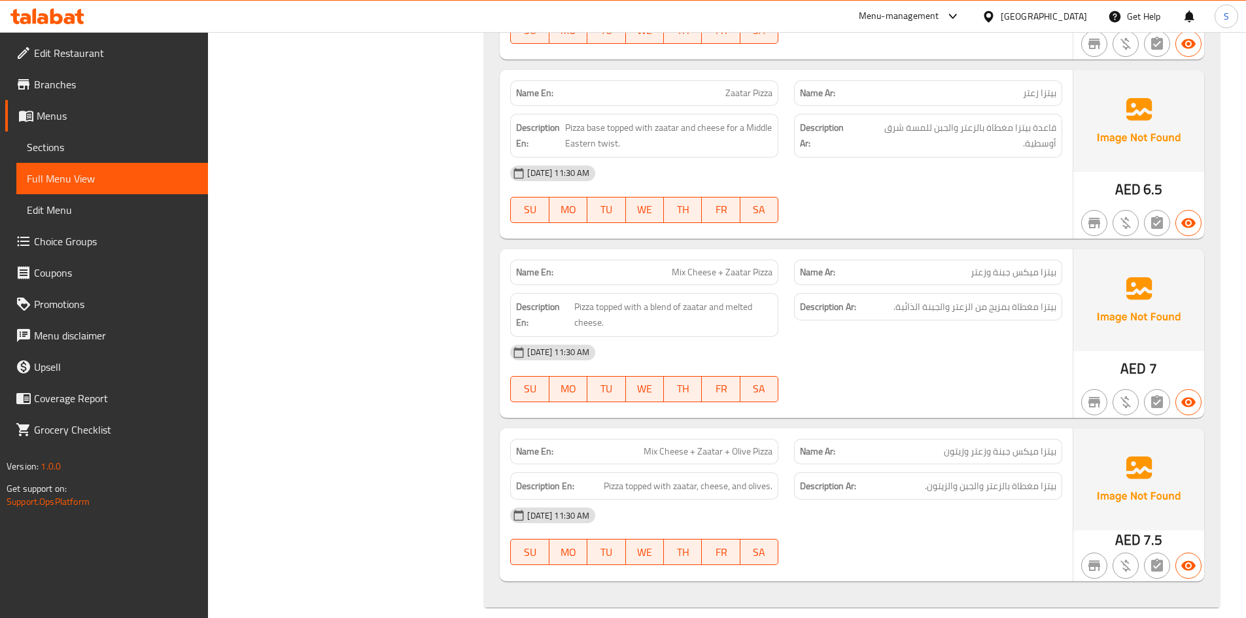
click at [874, 215] on div at bounding box center [928, 223] width 284 height 16
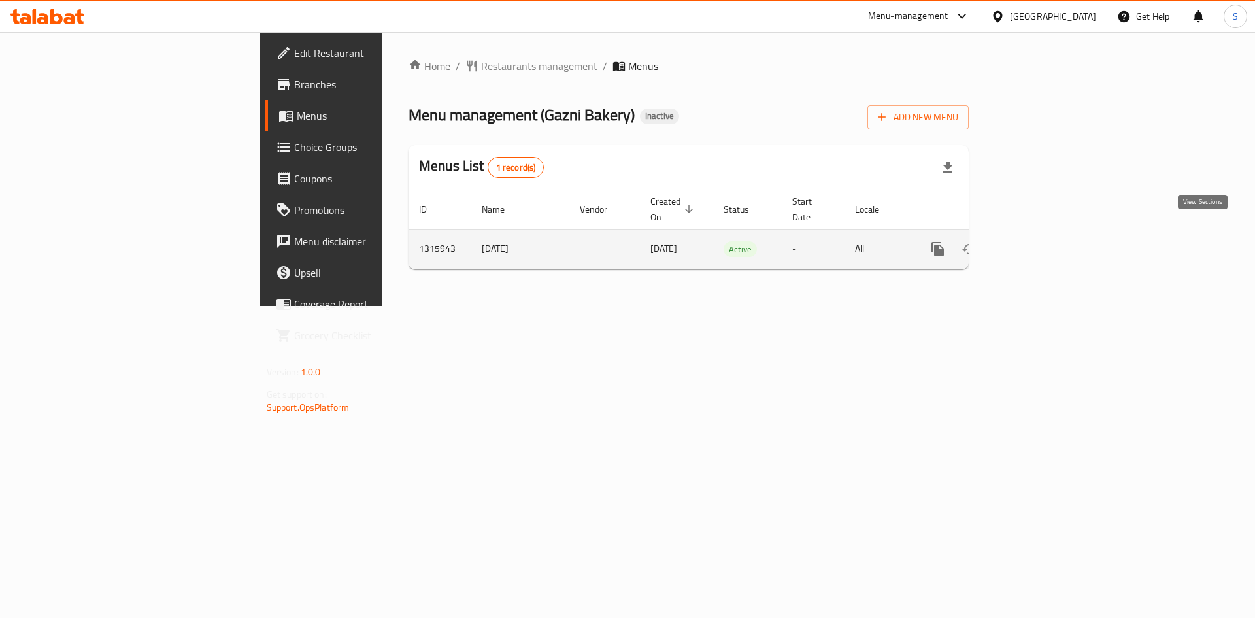
click at [1048, 248] on link "enhanced table" at bounding box center [1032, 248] width 31 height 31
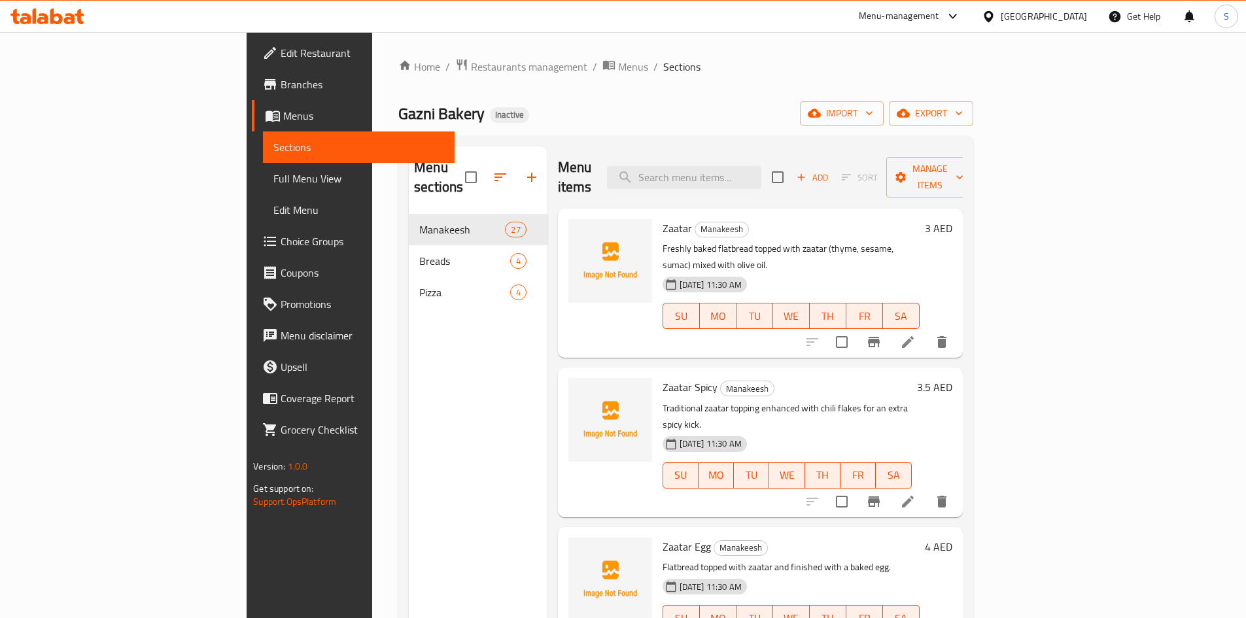
click at [781, 241] on p "Freshly baked flatbread topped with zaatar (thyme, sesame, sumac) mixed with ol…" at bounding box center [790, 257] width 257 height 33
copy p "thyme"
click at [761, 166] on input "search" at bounding box center [684, 177] width 154 height 23
paste input "Meat"
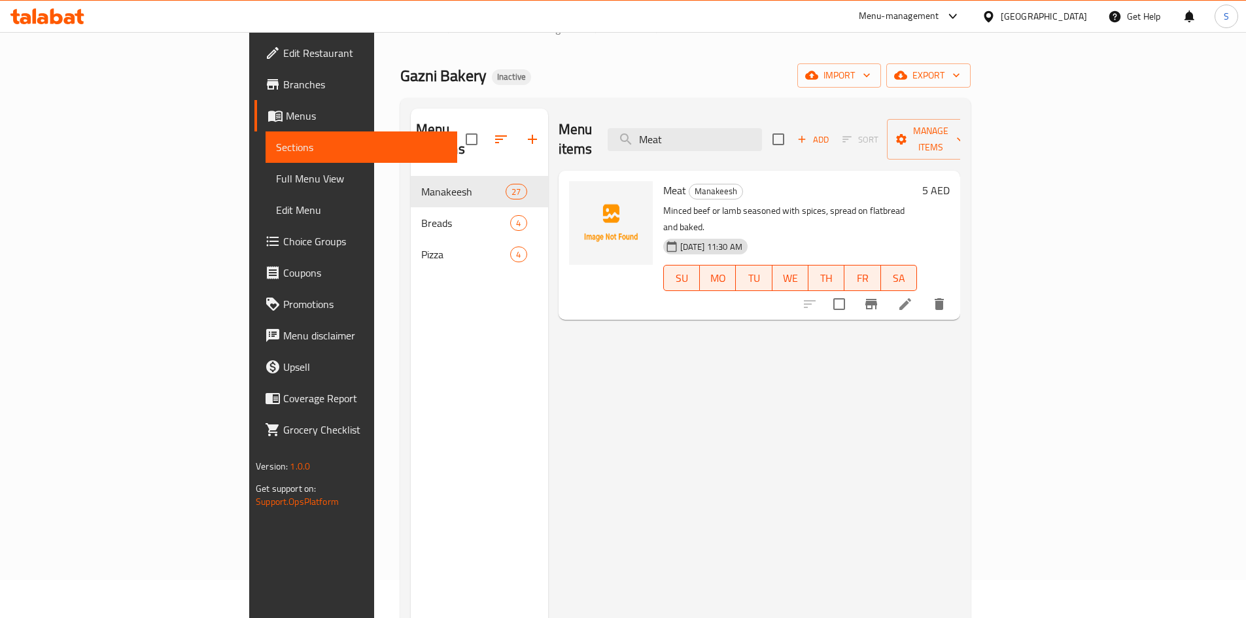
scroll to position [46, 0]
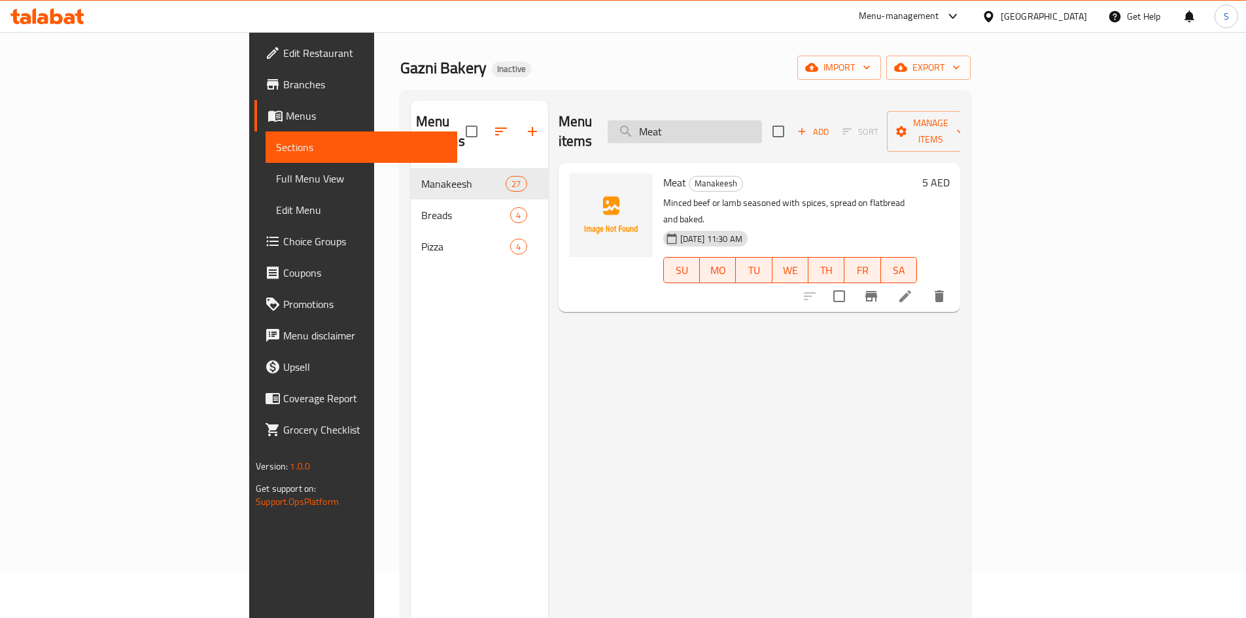
click at [729, 124] on input "Meat" at bounding box center [684, 131] width 154 height 23
paste input "ix Cheese + Beef + Olive"
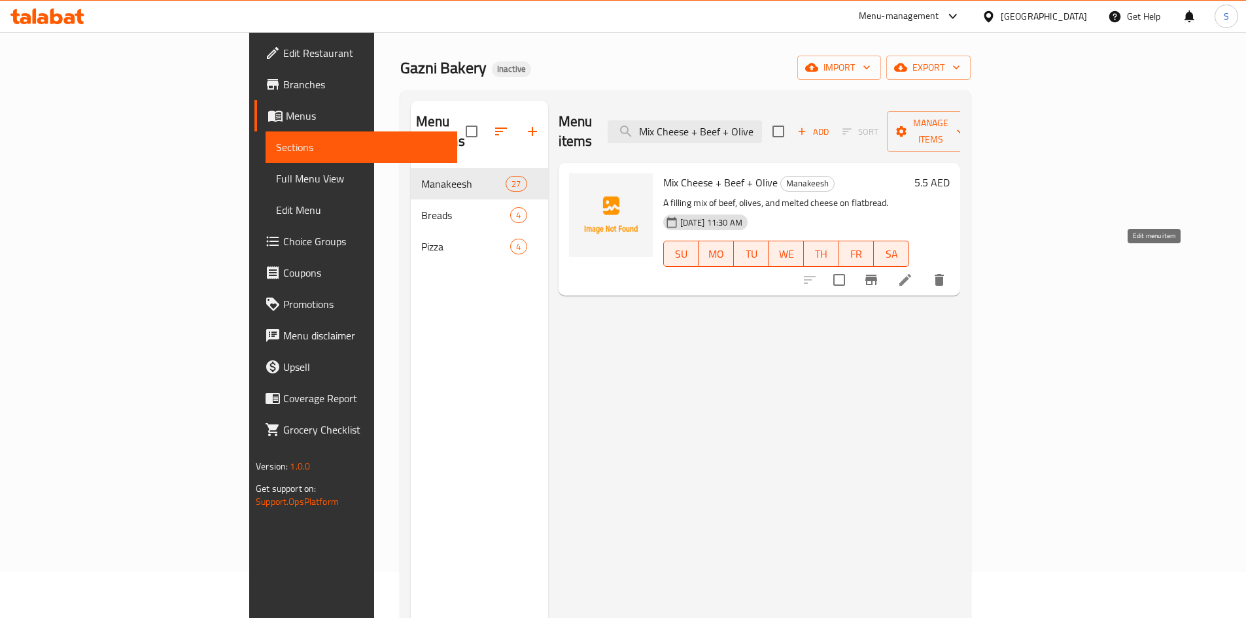
type input "Mix Cheese + Beef + Olive"
click at [887, 168] on div "Mix Cheese + Beef + Olive Manakeesh A filling mix of beef, olives, and melted c…" at bounding box center [786, 229] width 256 height 122
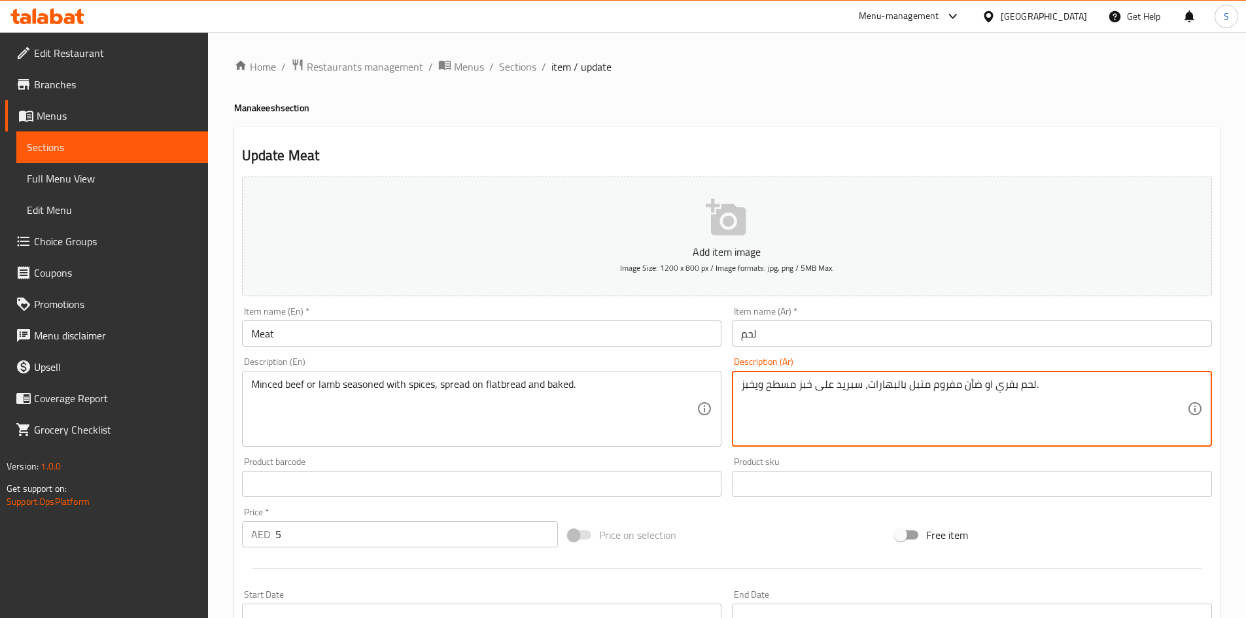
drag, startPoint x: 761, startPoint y: 384, endPoint x: 736, endPoint y: 384, distance: 25.5
type textarea "لحم بقري او ضأن مفروم متبل بالبهارات، سبريد على خبز مسطح ومخبوز ."
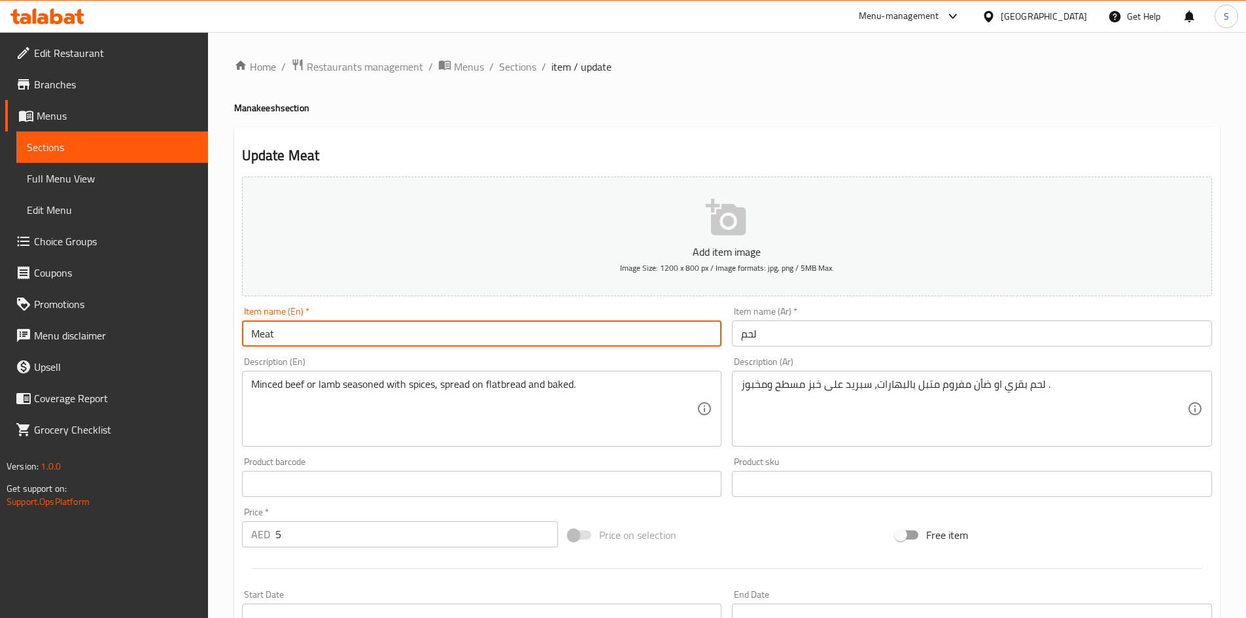
click at [674, 339] on input "Meat" at bounding box center [482, 333] width 480 height 26
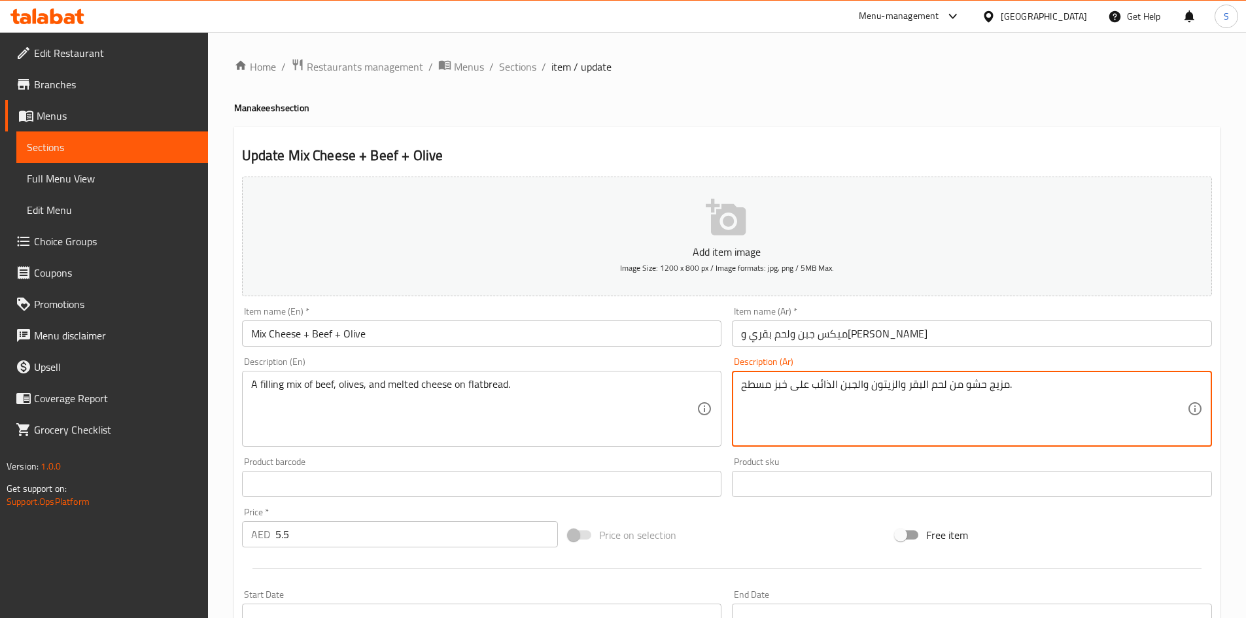
click at [908, 380] on textarea "مزيج حشو من لحم البقر والزيتون والجبن الذائب على خبز مسطح." at bounding box center [964, 409] width 446 height 62
click at [930, 385] on textarea "مزيج حشو من لحم البقرى والزيتون والجبن الذائب على خبز مسطح." at bounding box center [964, 409] width 446 height 62
type textarea "مزيج حشو من لحم بقرى والزيتون والجبن الذائب على خبز مسطح."
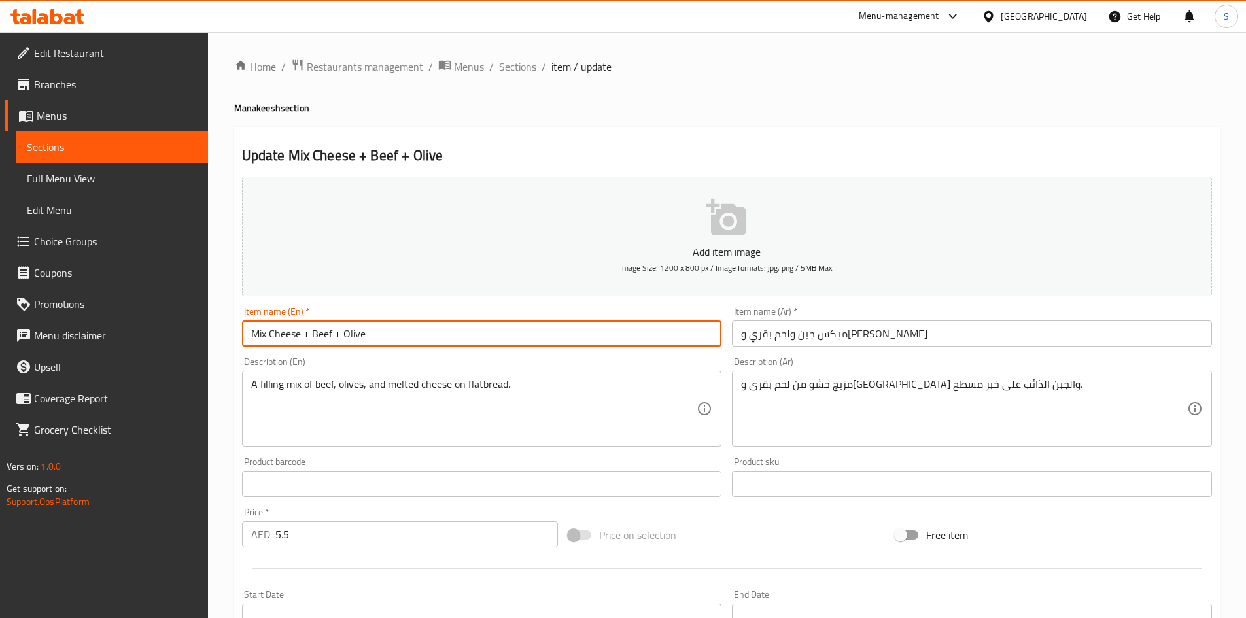
click at [613, 342] on input "Mix Cheese + Beef + Olive" at bounding box center [482, 333] width 480 height 26
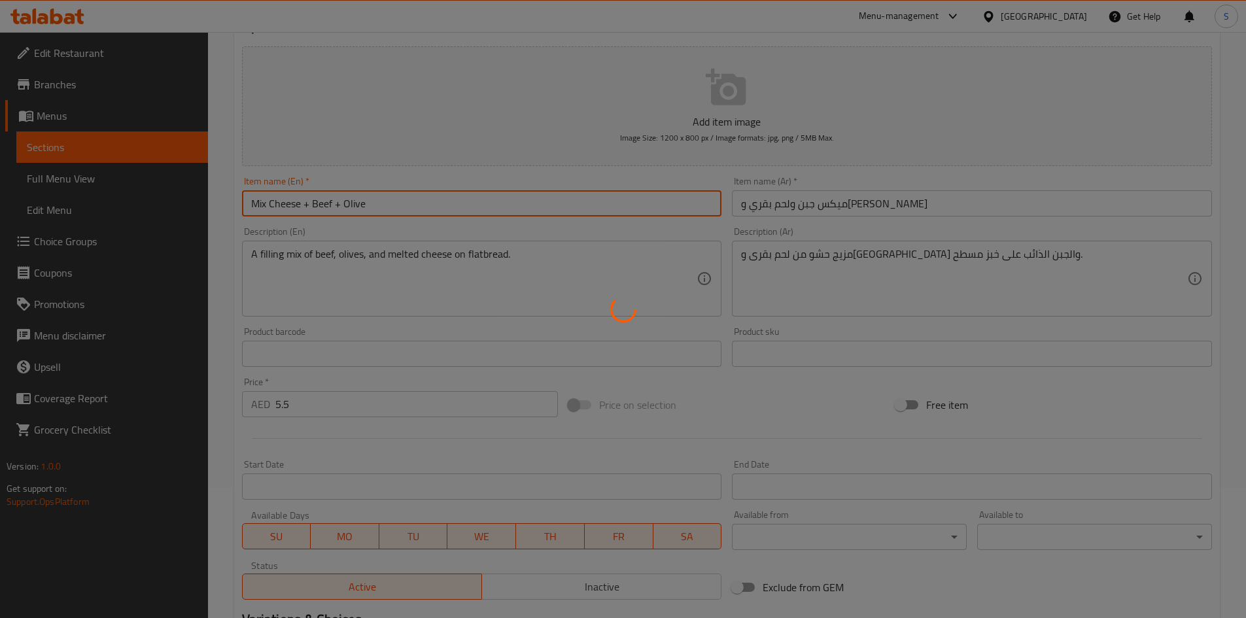
scroll to position [131, 0]
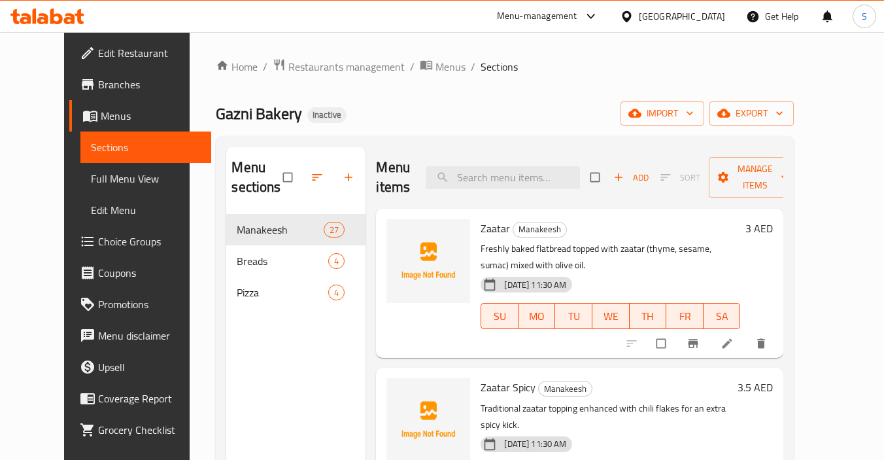
click at [552, 163] on div "Menu items Add Sort Manage items" at bounding box center [579, 177] width 407 height 62
click at [541, 171] on input "search" at bounding box center [503, 177] width 154 height 23
paste input "Meat"
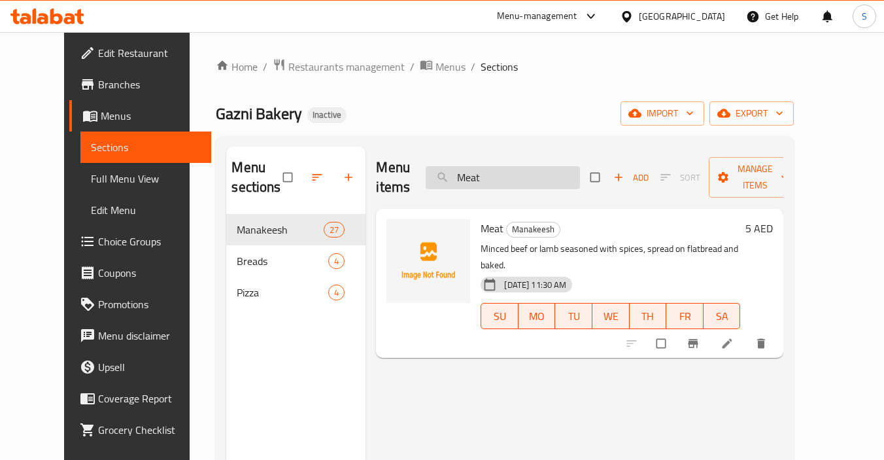
click at [542, 180] on input "Meat" at bounding box center [503, 177] width 154 height 23
paste input "Zaatar"
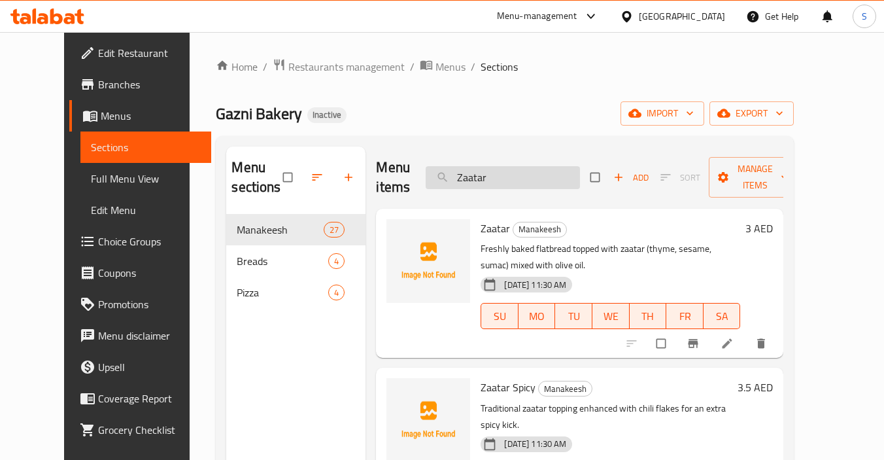
click at [545, 186] on input "Zaatar" at bounding box center [503, 177] width 154 height 23
paste input "+ Olive"
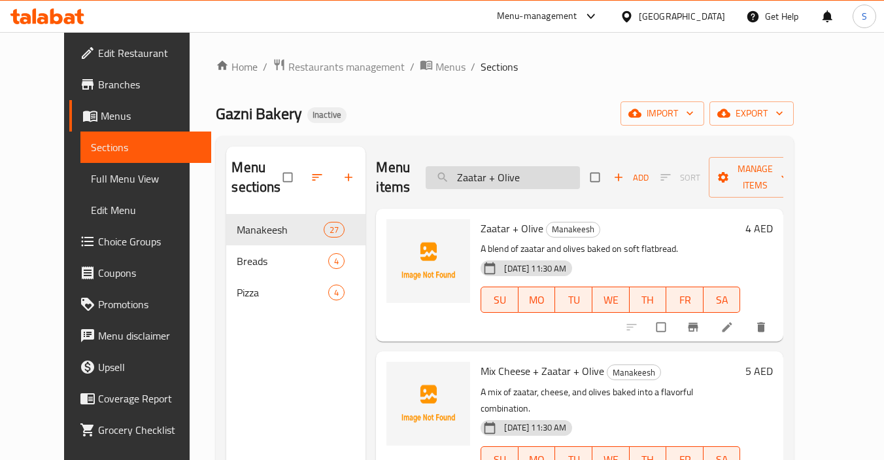
click at [558, 181] on input "Zaatar + Olive" at bounding box center [503, 177] width 154 height 23
paste input "Mix Cheese + Zaatar + Spic"
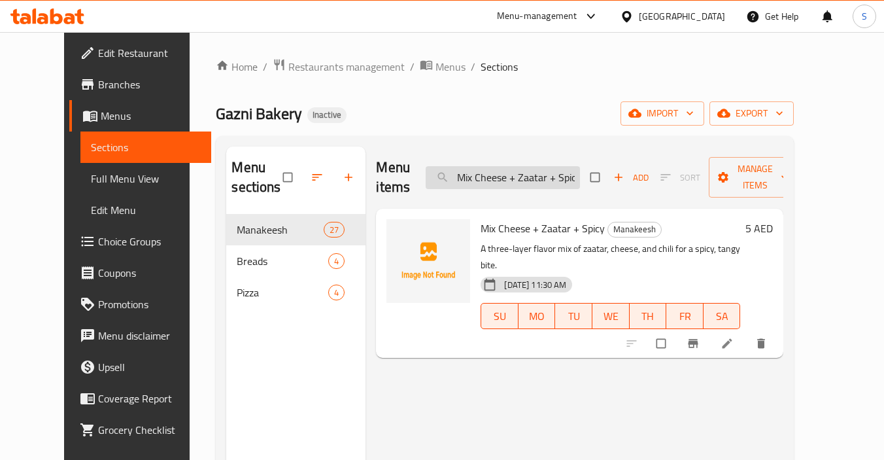
click at [536, 178] on input "Mix Cheese + Zaatar + Spic" at bounding box center [503, 177] width 154 height 23
paste input "Olive Pizz"
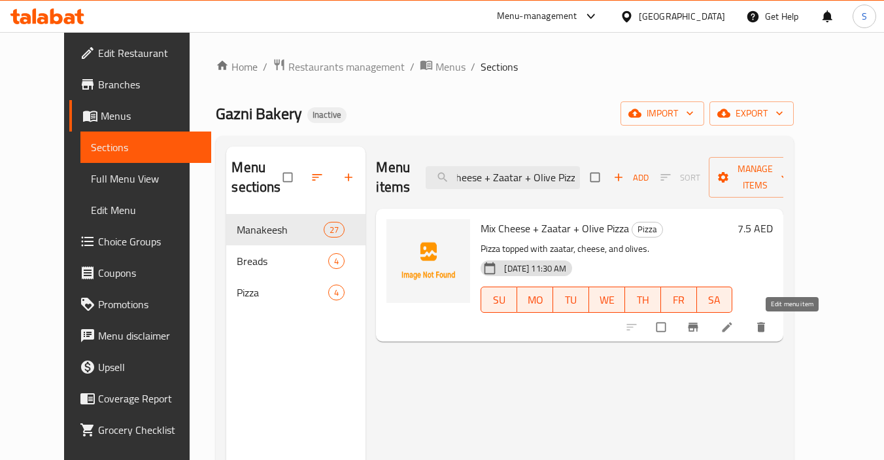
type input "Mix Cheese + Zaatar + Olive Pizz"
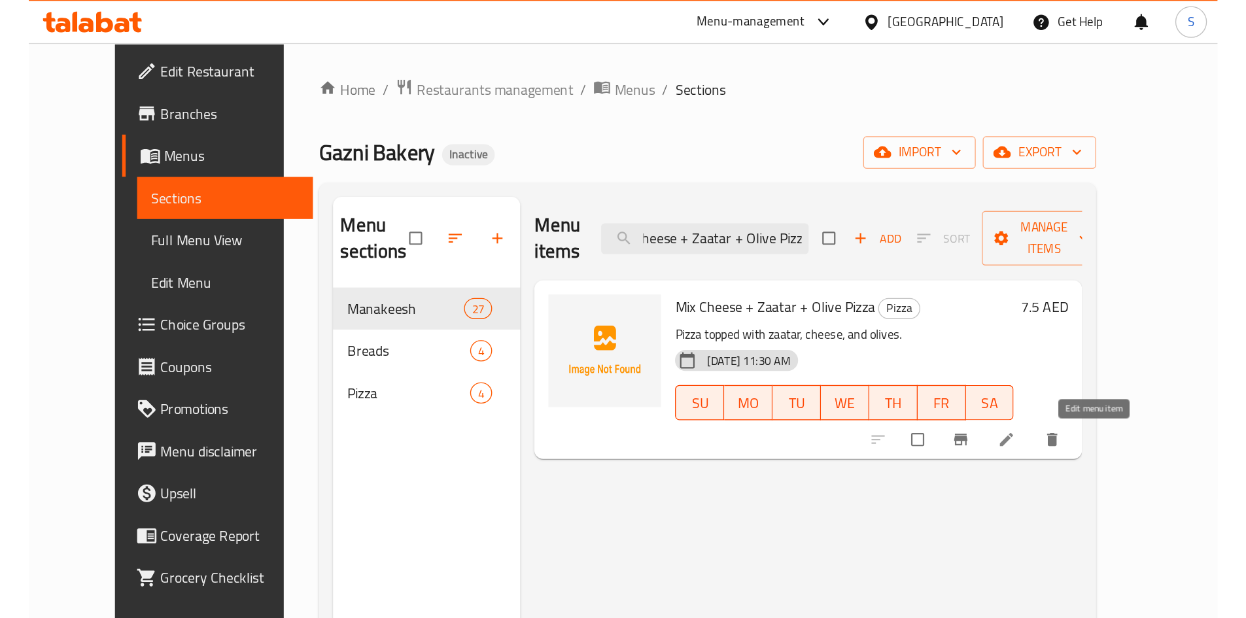
scroll to position [0, 0]
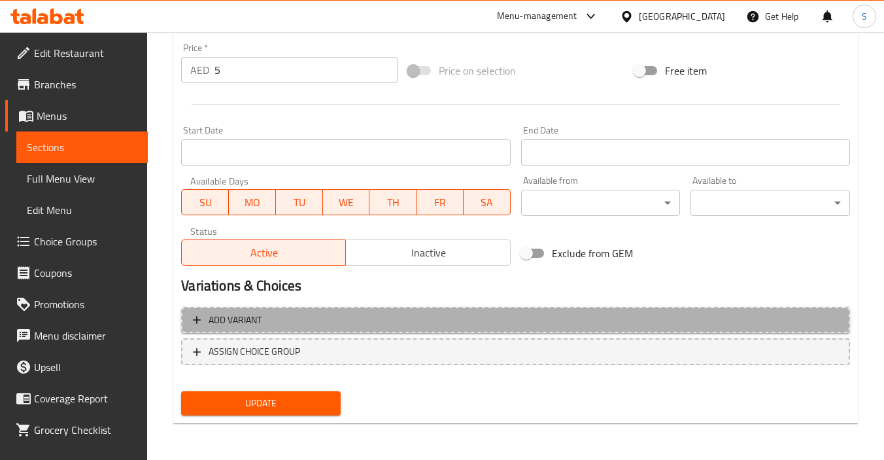
click at [239, 319] on span "Add variant" at bounding box center [235, 320] width 53 height 16
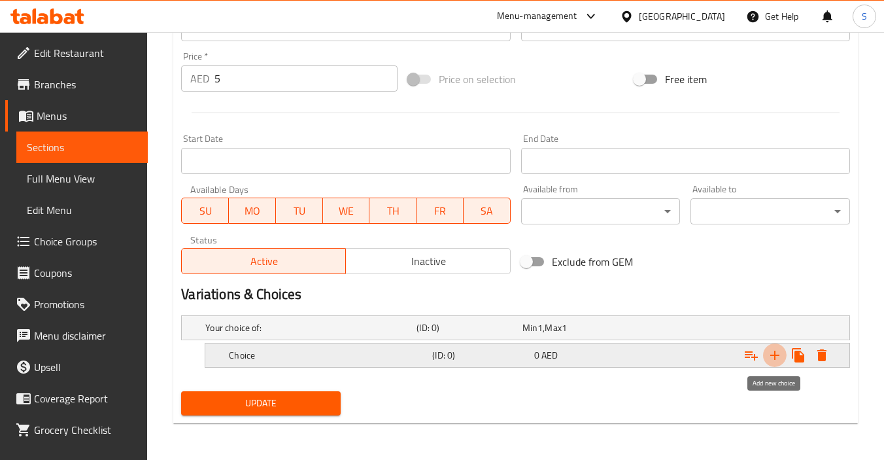
click at [771, 352] on icon "Expand" at bounding box center [775, 355] width 16 height 16
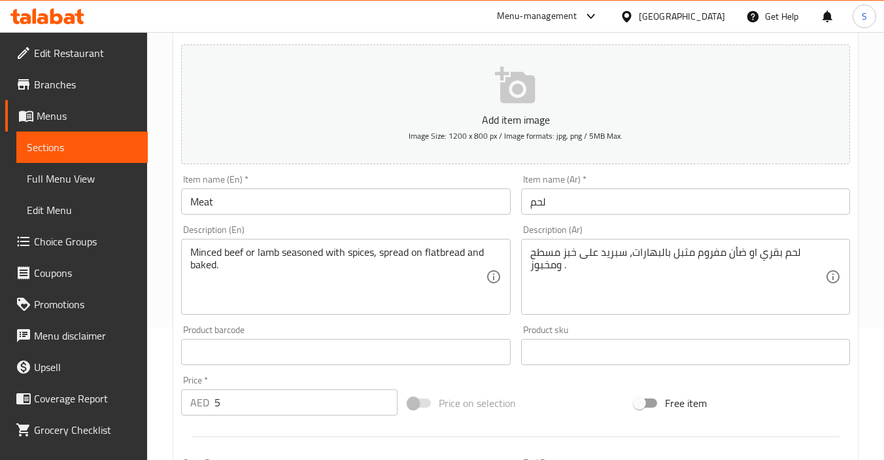
scroll to position [129, 0]
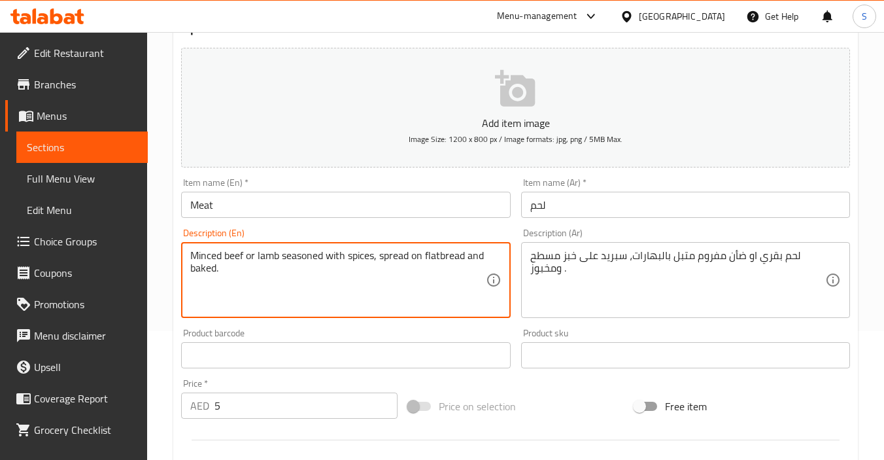
click at [230, 252] on textarea "Minced beef or lamb seasoned with spices, spread on flatbread and baked." at bounding box center [337, 280] width 295 height 62
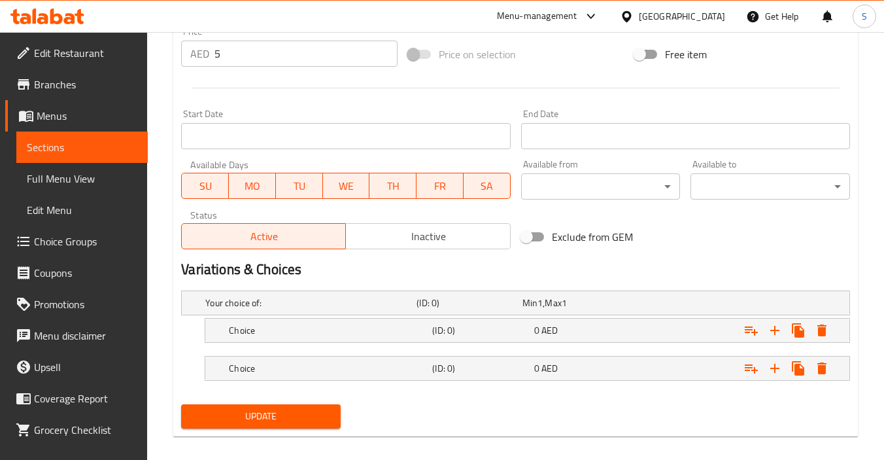
scroll to position [494, 0]
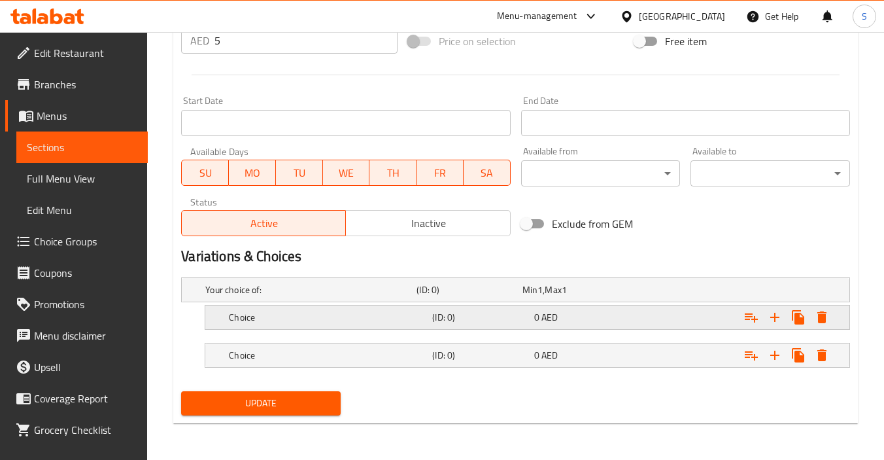
click at [269, 316] on h5 "Choice" at bounding box center [328, 317] width 198 height 13
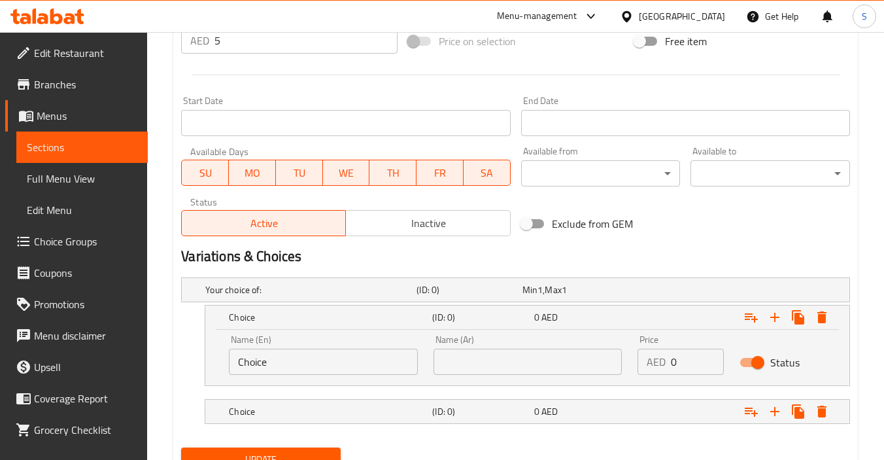
click at [269, 373] on input "Choice" at bounding box center [323, 362] width 188 height 26
paste input "beef"
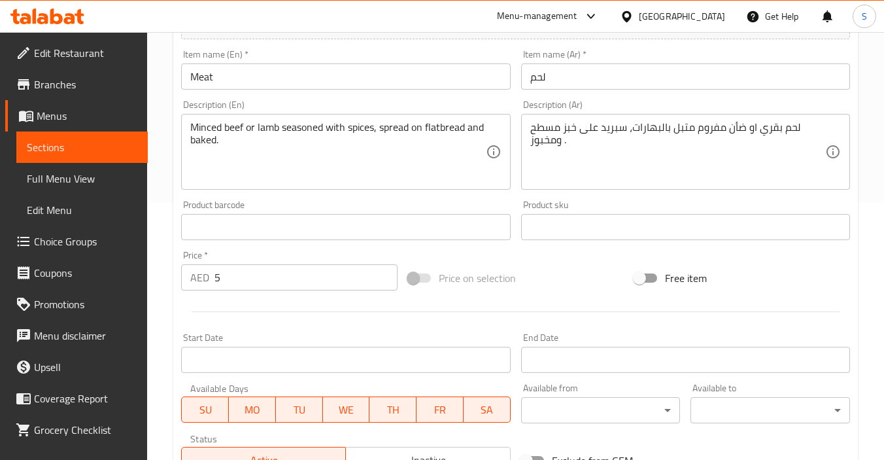
scroll to position [232, 0]
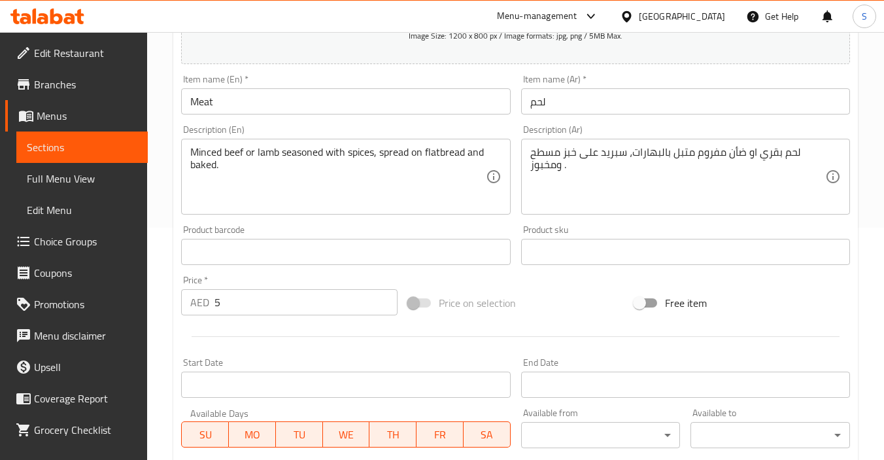
type input "beef"
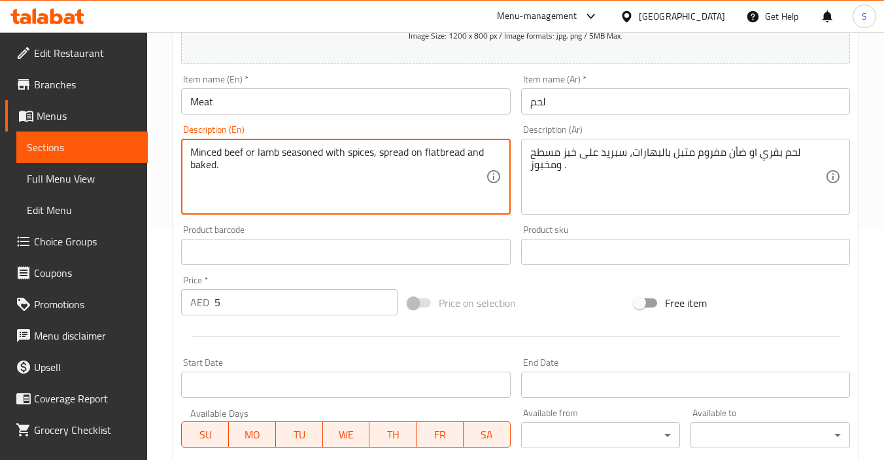
click at [269, 153] on textarea "Minced beef or lamb seasoned with spices, spread on flatbread and baked." at bounding box center [337, 177] width 295 height 62
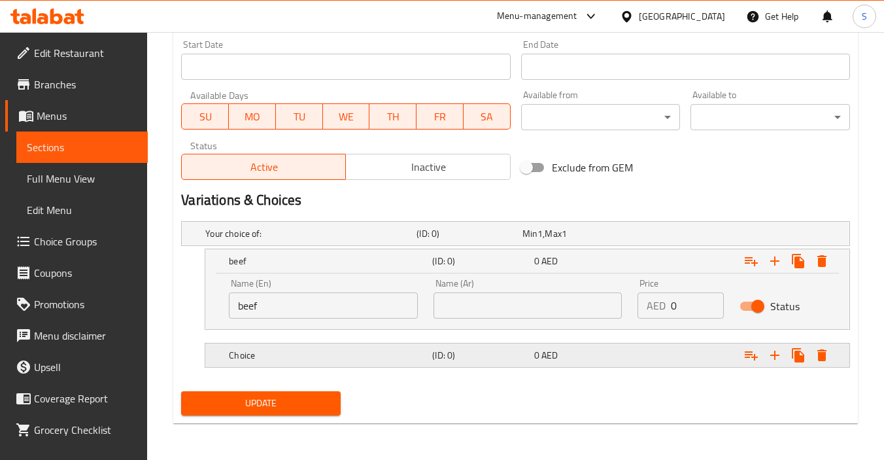
click at [251, 352] on h5 "Choice" at bounding box center [328, 355] width 198 height 13
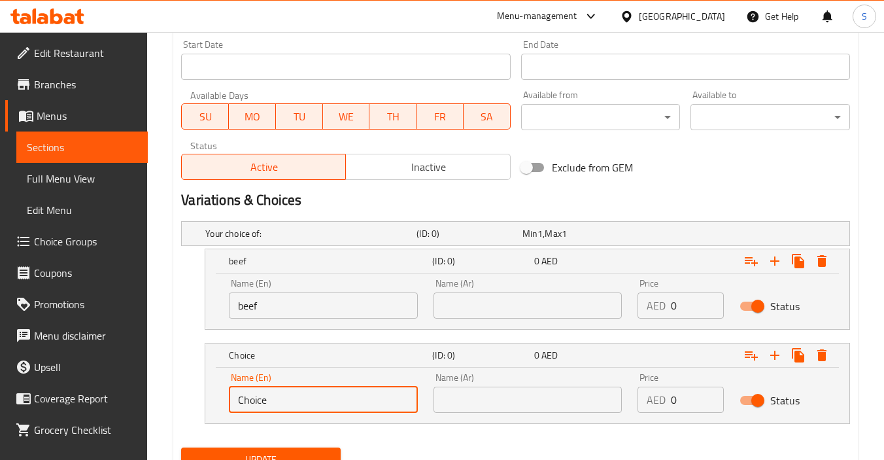
click at [275, 403] on input "Choice" at bounding box center [323, 399] width 188 height 26
paste input "lamb"
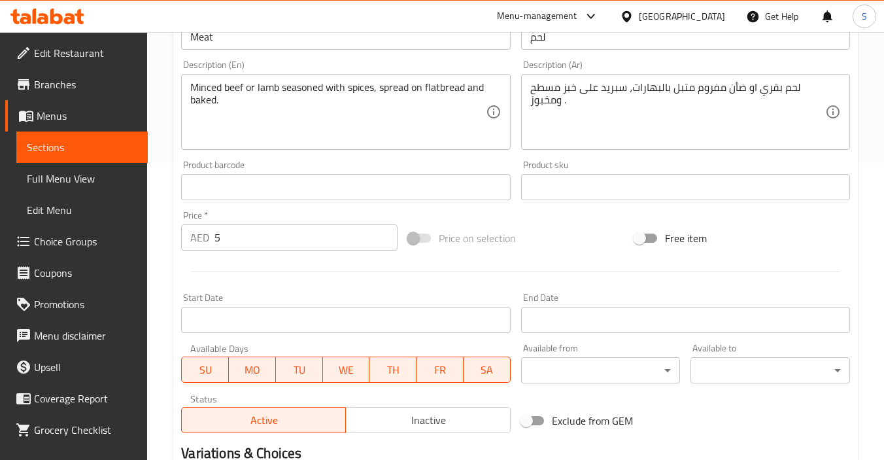
scroll to position [288, 0]
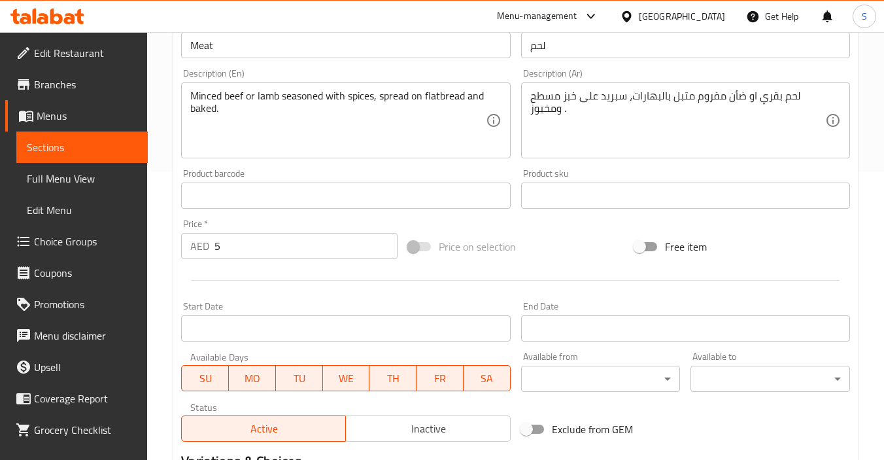
type input "lamb"
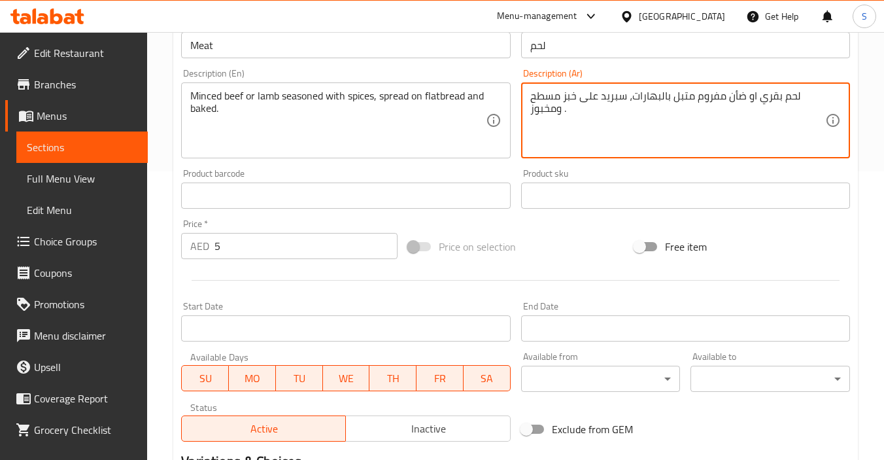
drag, startPoint x: 766, startPoint y: 93, endPoint x: 796, endPoint y: 93, distance: 30.1
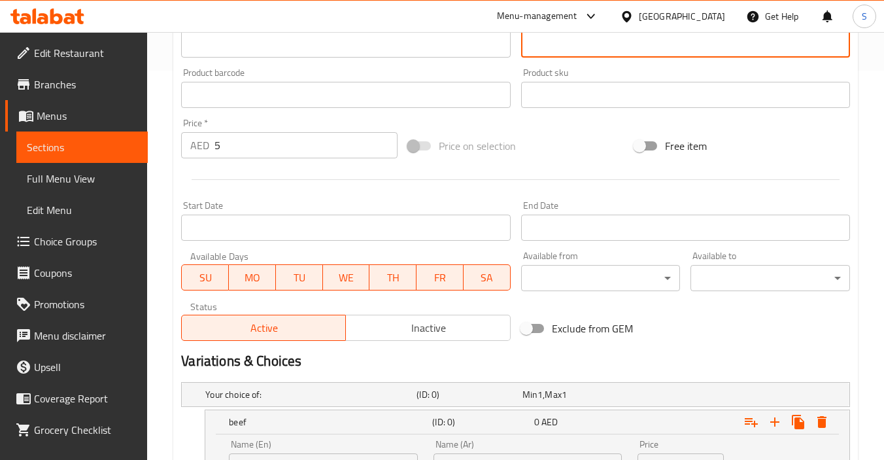
scroll to position [485, 0]
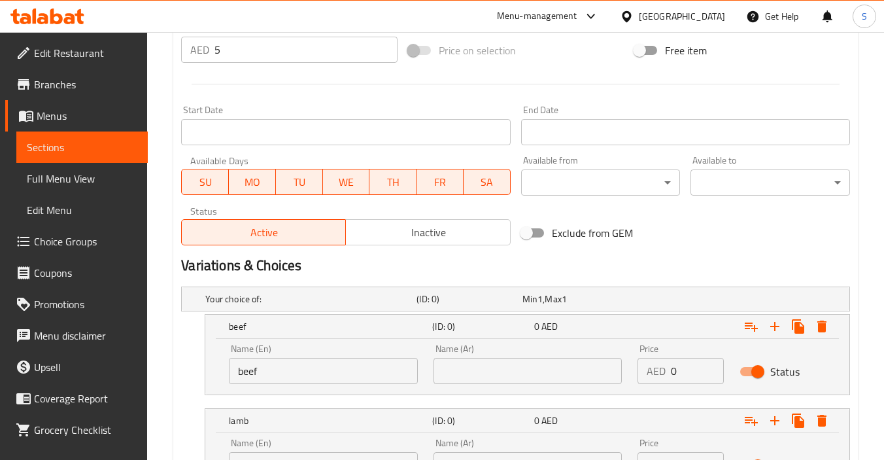
click at [566, 376] on input "text" at bounding box center [528, 371] width 188 height 26
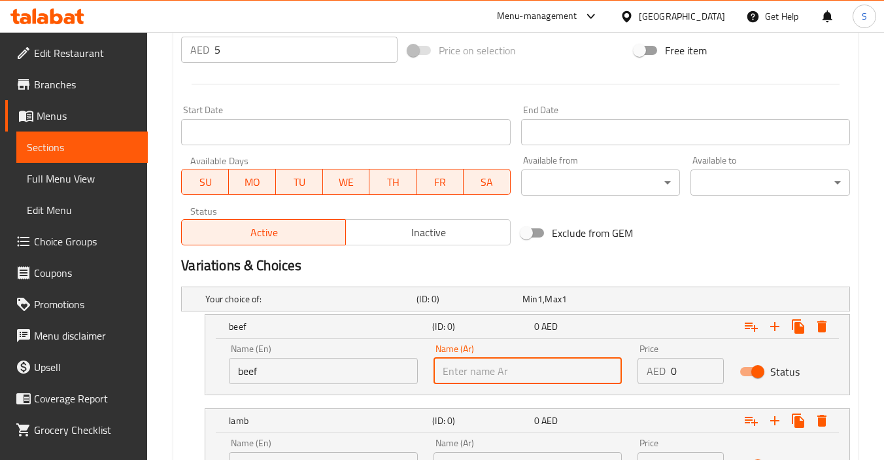
paste input "لحم بقري"
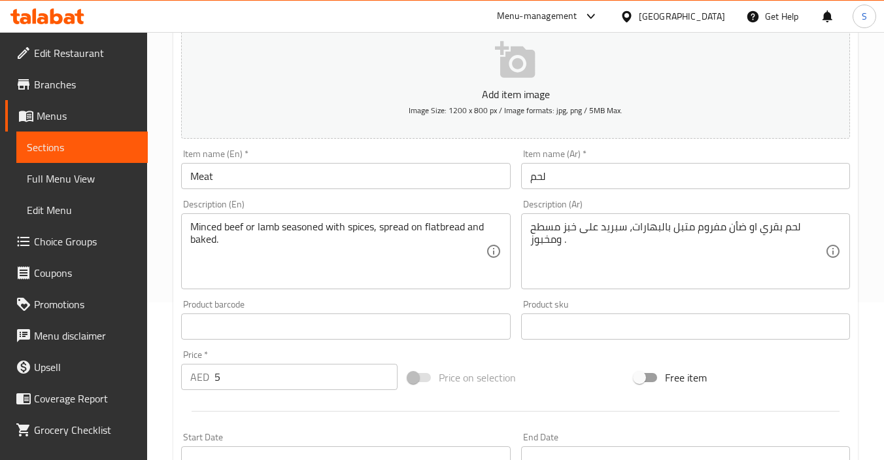
type input "لحم بقري"
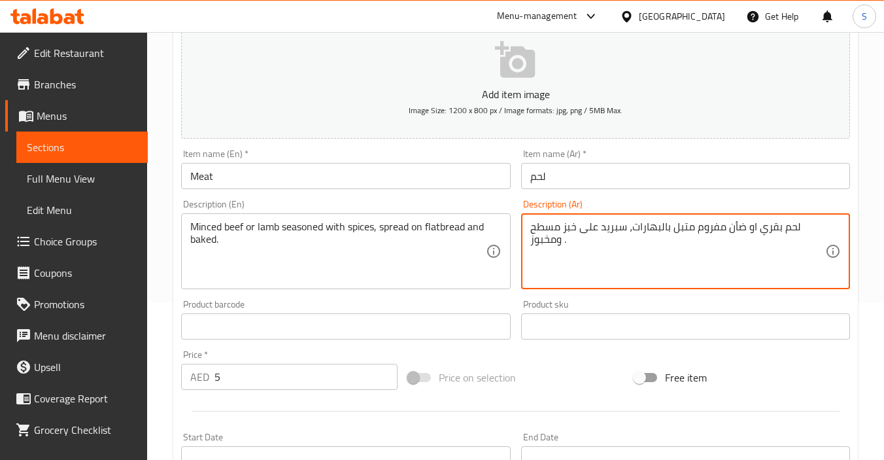
click at [731, 227] on textarea "لحم بقري او ضأن مفروم متبل بالبهارات، سبريد على خبز مسطح ومخبوز ." at bounding box center [677, 251] width 295 height 62
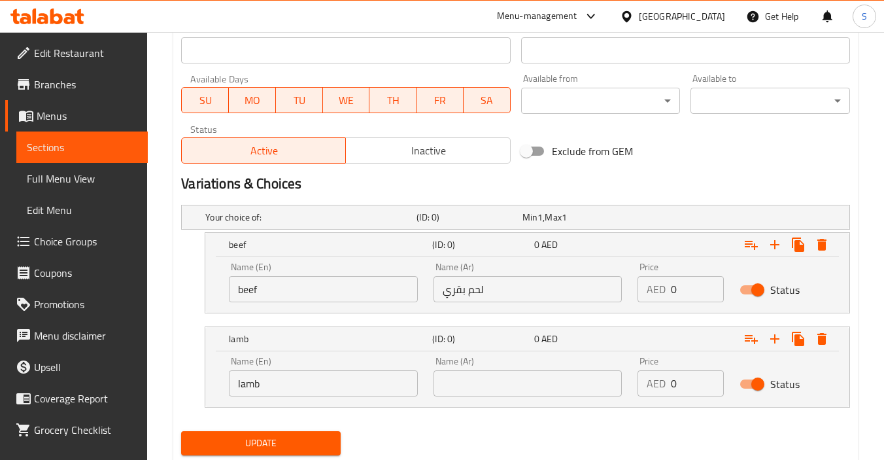
scroll to position [606, 0]
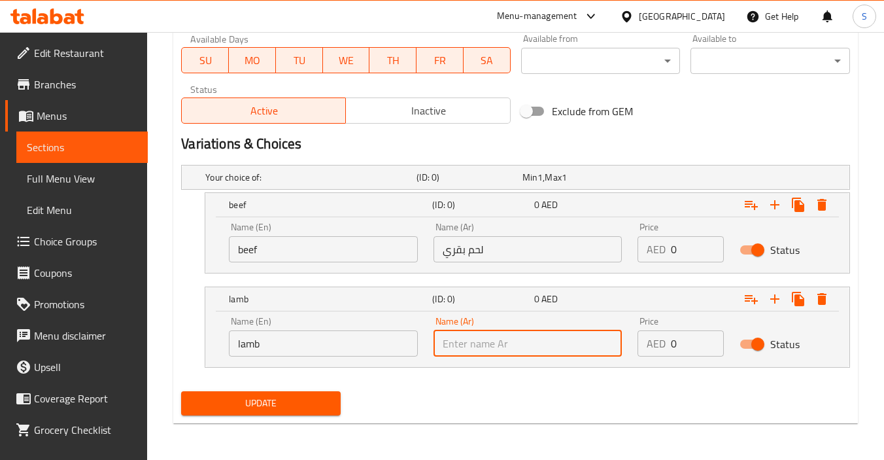
click at [542, 337] on input "text" at bounding box center [528, 343] width 188 height 26
paste input "ضأن"
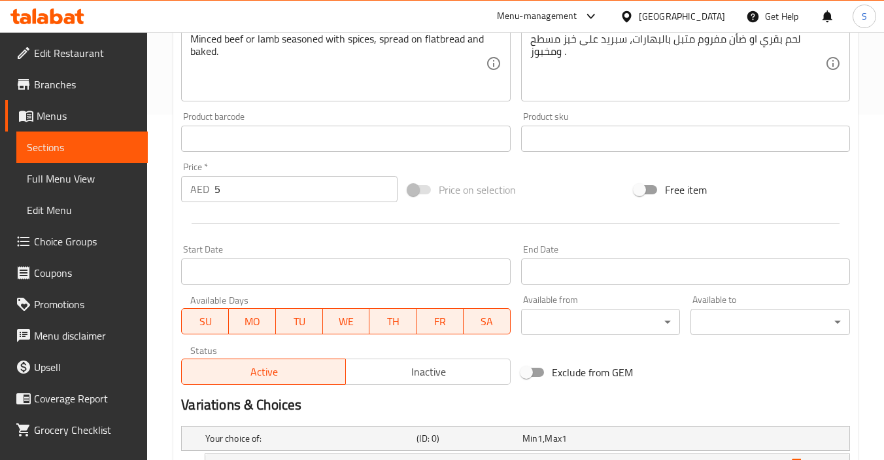
scroll to position [345, 0]
type input "ضأن"
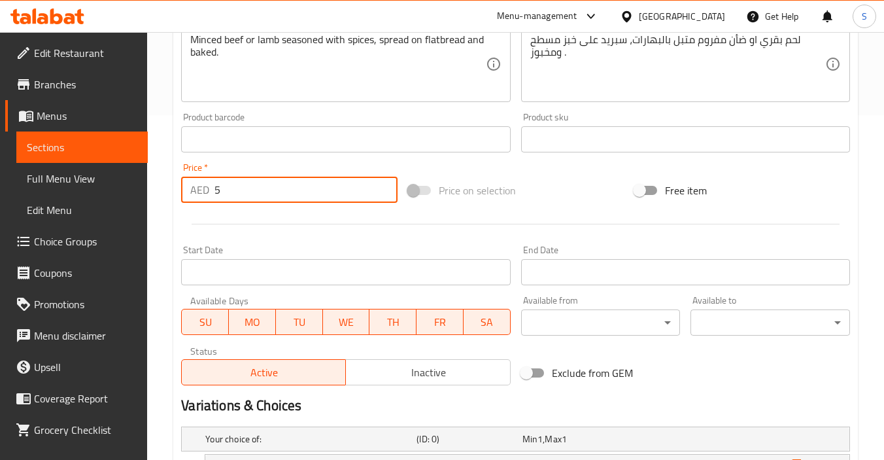
click at [218, 190] on input "5" at bounding box center [305, 190] width 182 height 26
click at [218, 191] on input "5" at bounding box center [305, 190] width 182 height 26
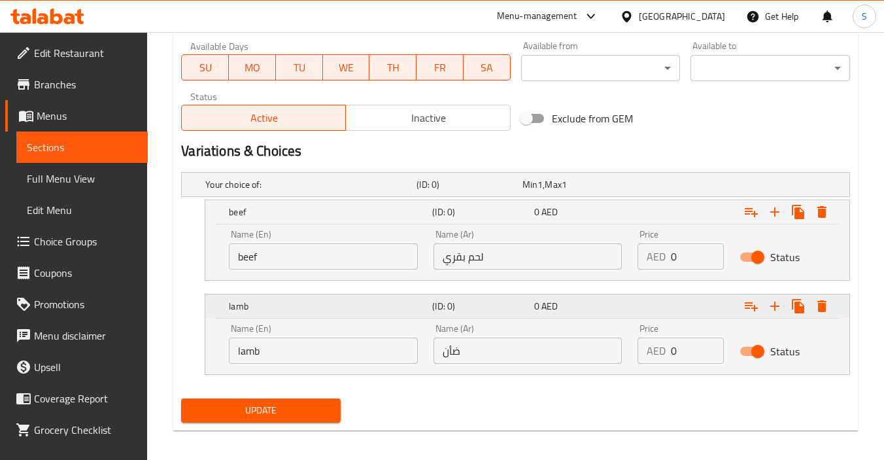
scroll to position [606, 0]
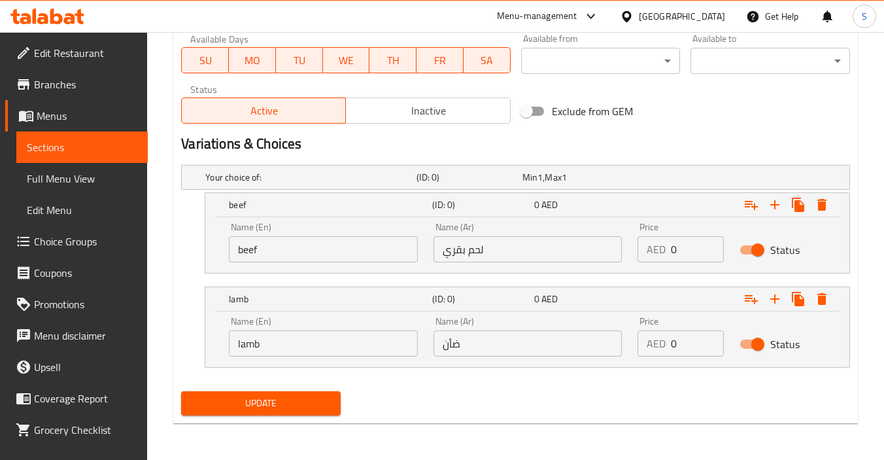
type input "0"
click at [689, 252] on input "0" at bounding box center [697, 249] width 53 height 26
type input "5"
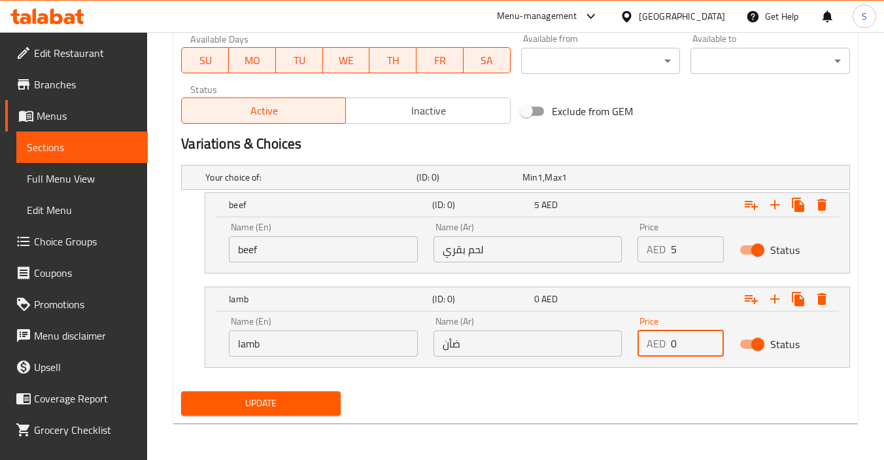
click at [681, 341] on input "0" at bounding box center [697, 343] width 53 height 26
type input "5"
click at [290, 405] on span "Update" at bounding box center [261, 403] width 139 height 16
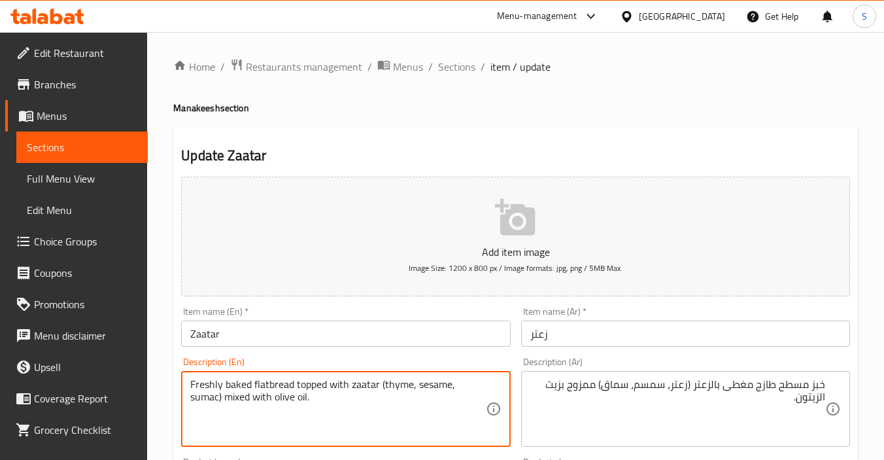
click at [395, 387] on textarea "Freshly baked flatbread topped with zaatar (thyme, sesame, sumac) mixed with ol…" at bounding box center [337, 409] width 295 height 62
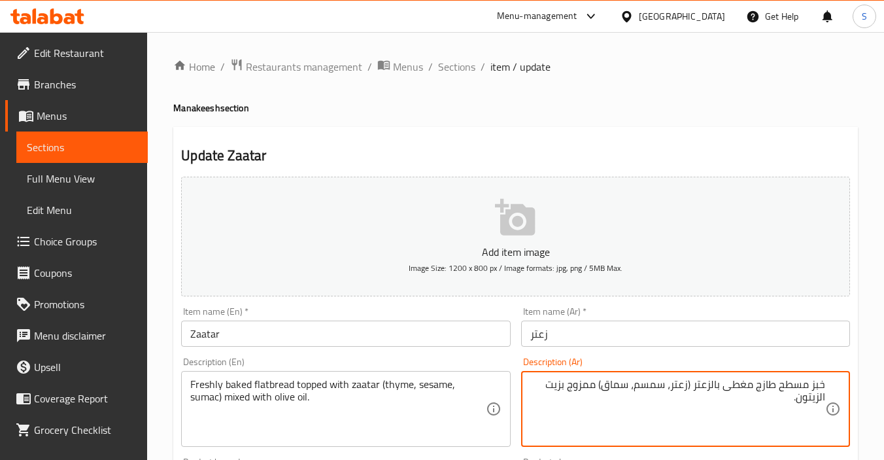
click at [753, 384] on textarea "خبز مسطح طازج مغطى بالزعتر (زعتر، سمسم، سماق) ممزوج بزيت الزيتون." at bounding box center [677, 409] width 295 height 62
click at [654, 389] on textarea "خبز مسطح طازج مخبوز مغطى بالزعتر (زعتر، سمسم، سماق) ممزوج بزيت الزيتون." at bounding box center [677, 409] width 295 height 62
type textarea "خبز مسطح طازج مخبوز مغطى بالزعتر (تايم، سمسم، سماق) ممزوج بزيت الزيتون."
click at [422, 338] on input "Zaatar" at bounding box center [345, 333] width 329 height 26
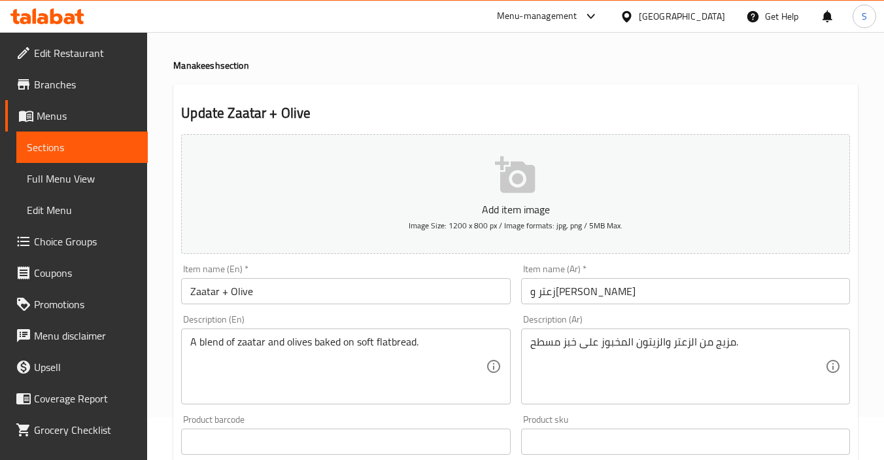
scroll to position [65, 0]
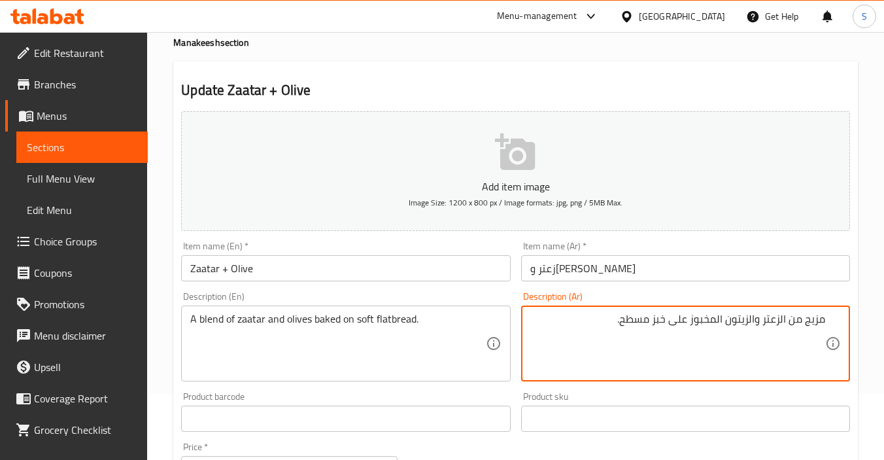
click at [605, 313] on textarea "مزيج من الزعتر والزيتون المخبوز على خبز مسطح." at bounding box center [677, 344] width 295 height 62
type textarea "مزيج من الزعتر والزيتون المخبوز على خبز مسطح ناعم."
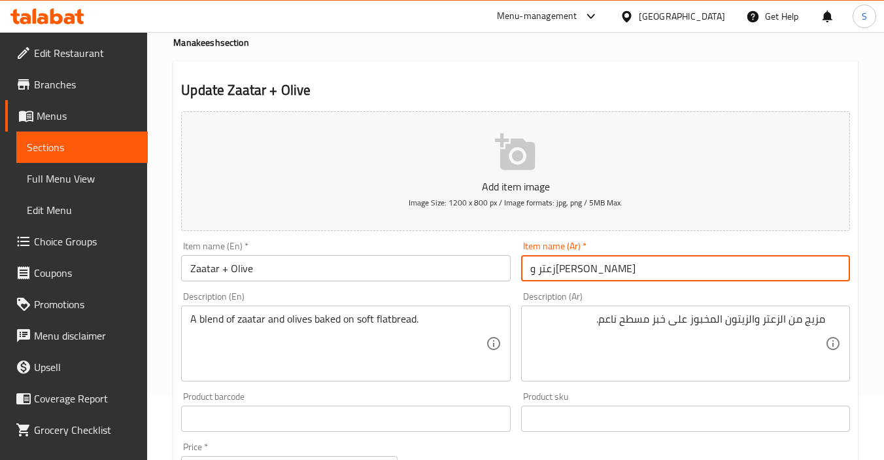
click at [626, 274] on input "زعتر و[PERSON_NAME]" at bounding box center [685, 268] width 329 height 26
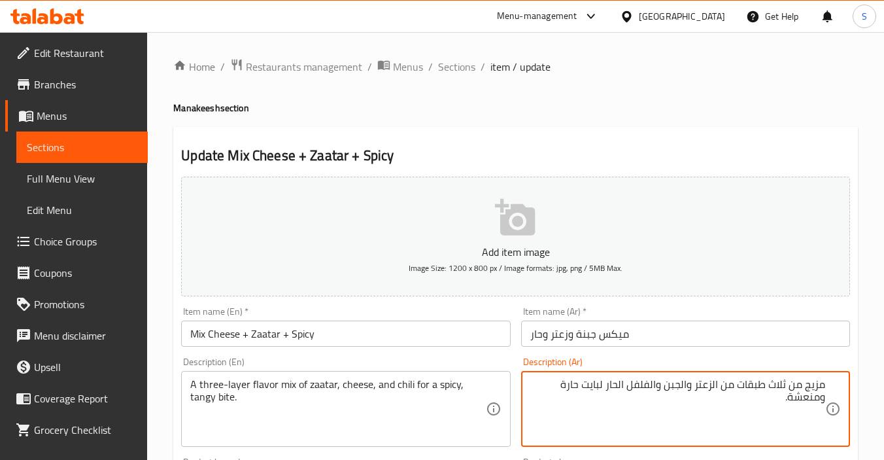
click at [735, 388] on textarea "مزيج من ثلاث طبقات من الزعتر والجبن والفلفل الحار لبايت حارة ومنعشة." at bounding box center [677, 409] width 295 height 62
type textarea "مزيج من ثلاث طبقات نكهة من الزعتر والجبن والفلفل الحار لبايت حارة ومنعشة."
click at [383, 333] on input "Mix Cheese + Zaatar + Spicy" at bounding box center [345, 333] width 329 height 26
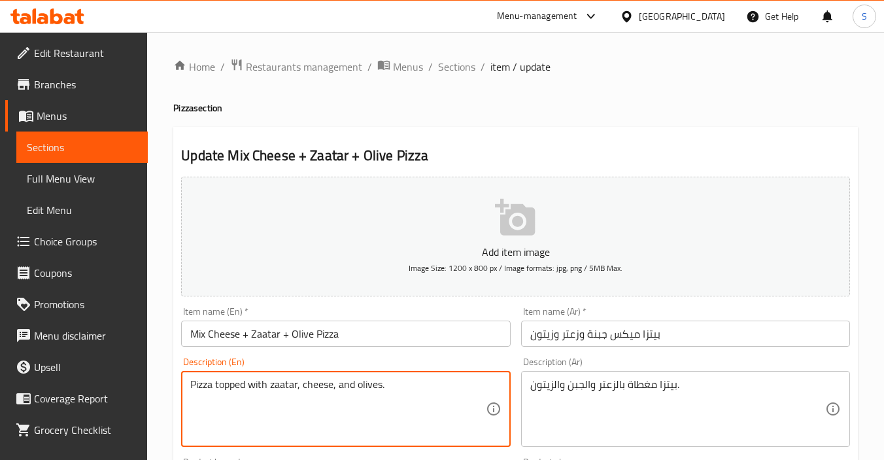
click at [398, 385] on textarea "Pizza topped with zaatar, cheese, and olives." at bounding box center [337, 409] width 295 height 62
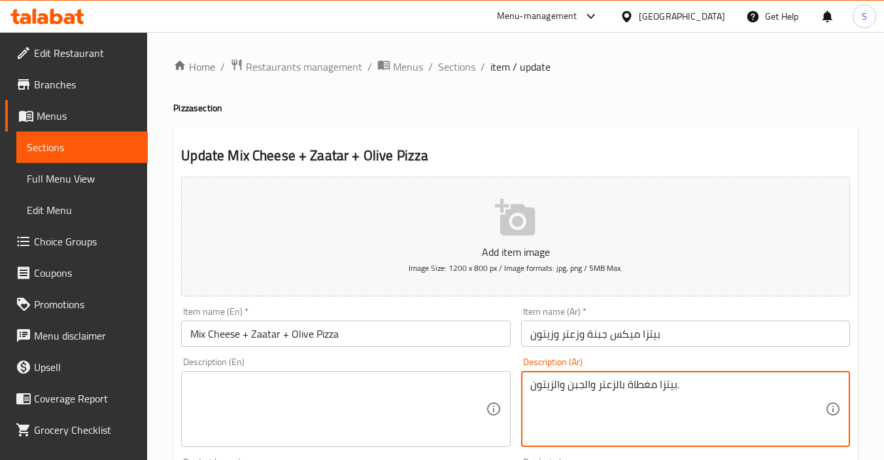
click at [666, 424] on textarea "بيتزا مغطاة بالزعتر والجبن والزيتون." at bounding box center [677, 409] width 295 height 62
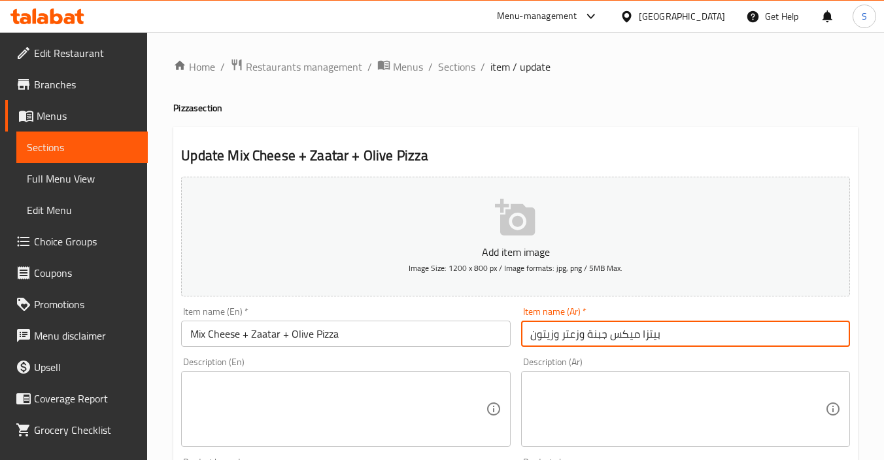
click at [666, 335] on input "بيتزا ميكس جبنة وزعتر وزيتون" at bounding box center [685, 333] width 329 height 26
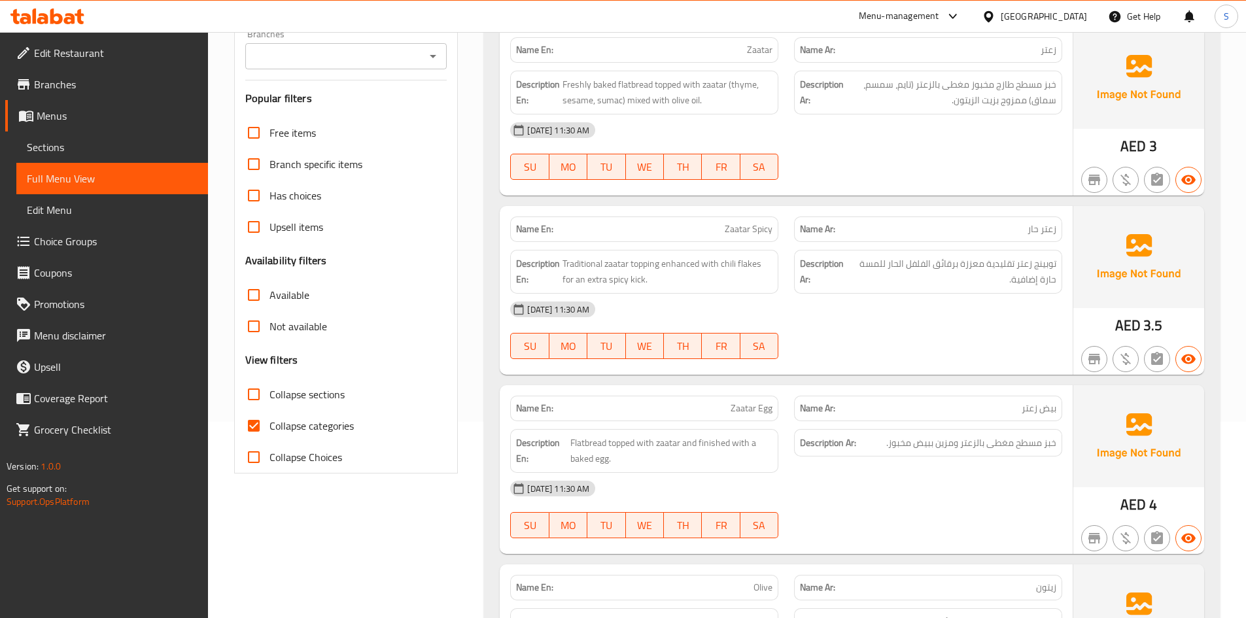
click at [339, 422] on span "Collapse categories" at bounding box center [311, 426] width 84 height 16
click at [269, 422] on input "Collapse categories" at bounding box center [253, 425] width 31 height 31
checkbox input "false"
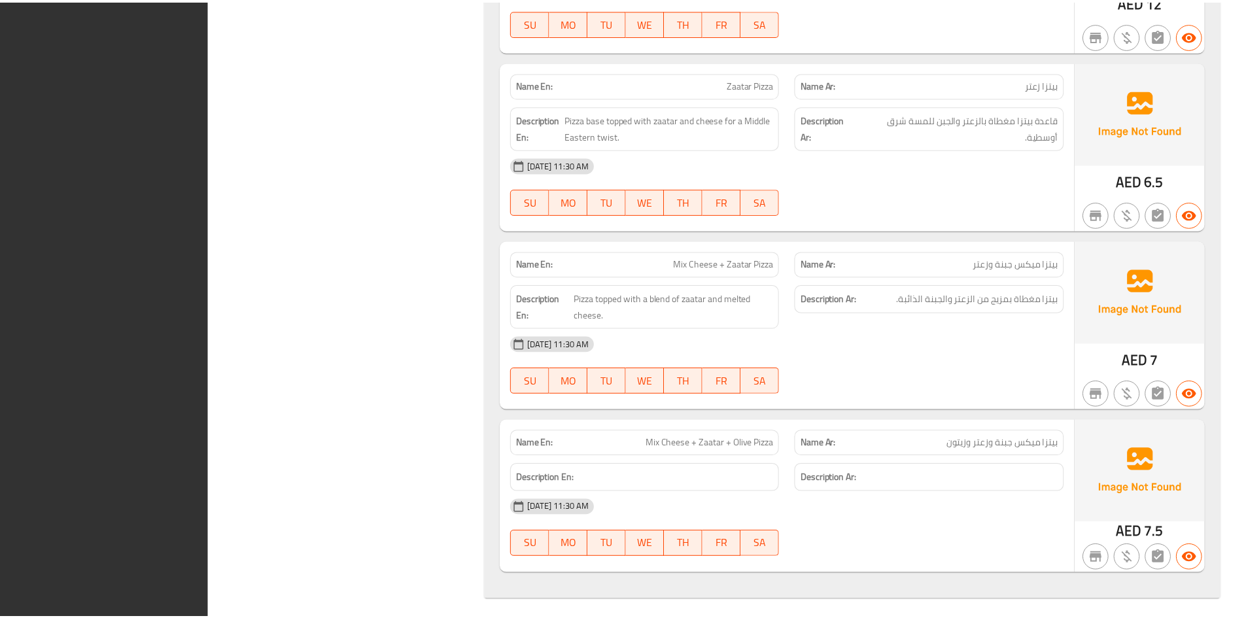
scroll to position [6332, 0]
